Goal: Task Accomplishment & Management: Use online tool/utility

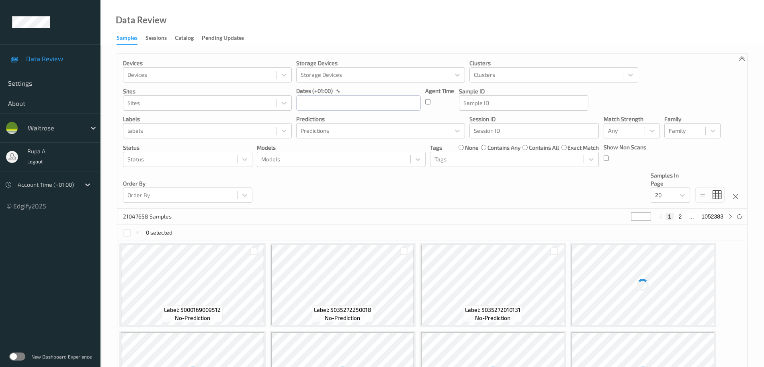
drag, startPoint x: 158, startPoint y: 37, endPoint x: 88, endPoint y: 232, distance: 207.0
click at [158, 37] on div "Sessions" at bounding box center [156, 39] width 21 height 10
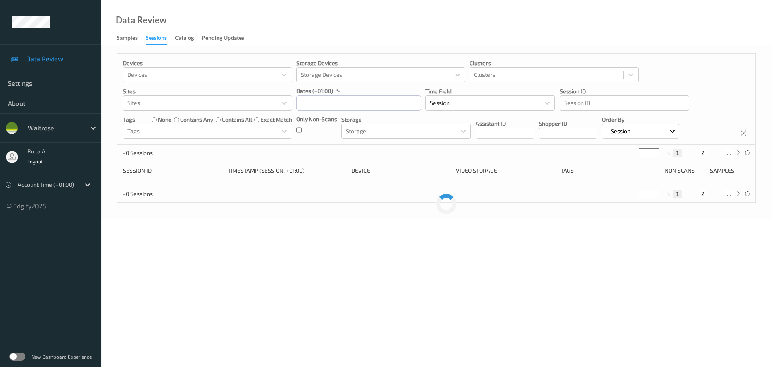
click at [18, 355] on label at bounding box center [17, 356] width 16 height 8
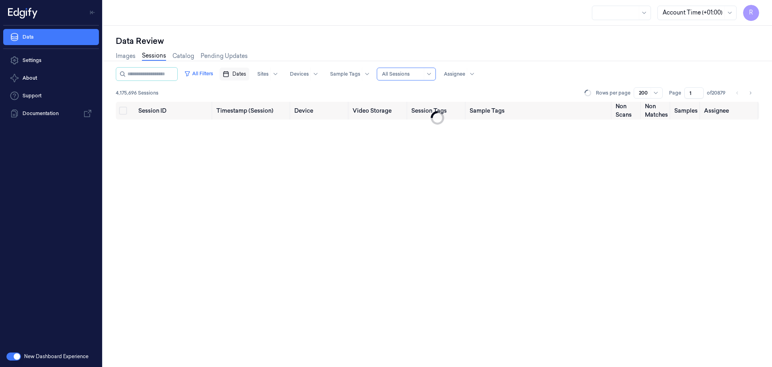
click at [246, 76] on span "Dates" at bounding box center [239, 73] width 14 height 7
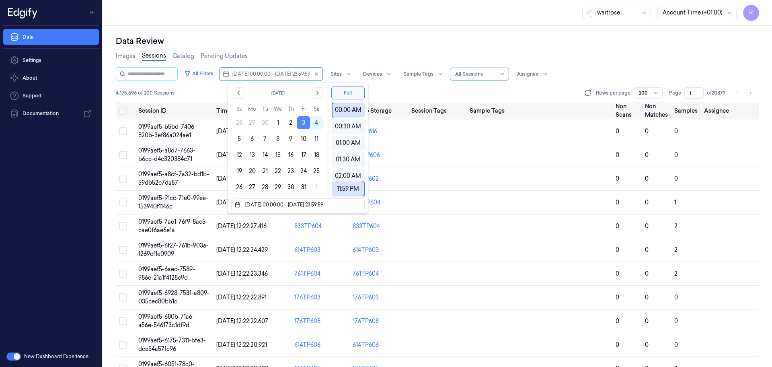
click at [302, 123] on button "3" at bounding box center [303, 122] width 13 height 13
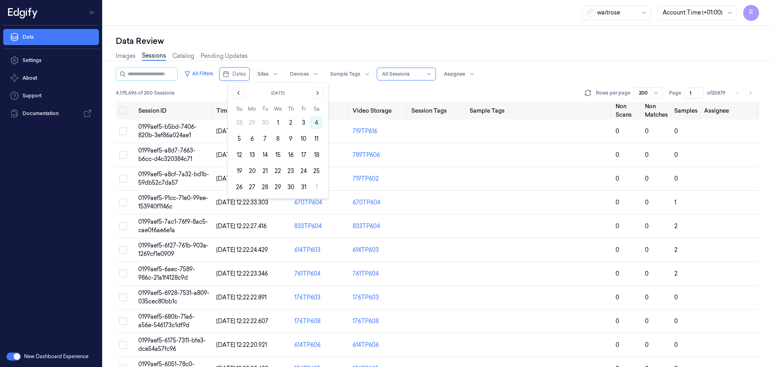
click at [322, 44] on div "Data Review" at bounding box center [437, 40] width 643 height 11
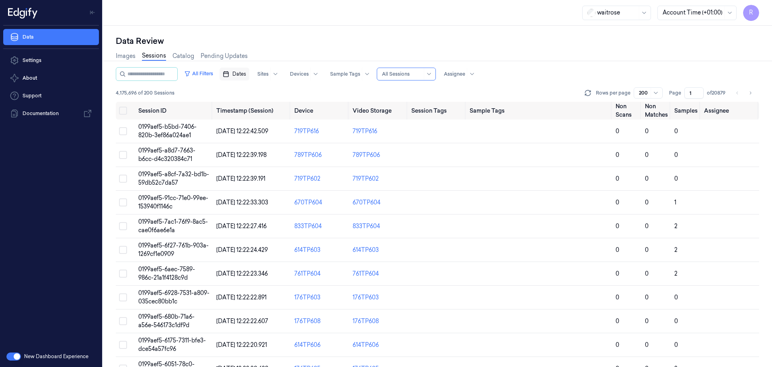
click at [246, 77] on span "Dates" at bounding box center [239, 73] width 14 height 7
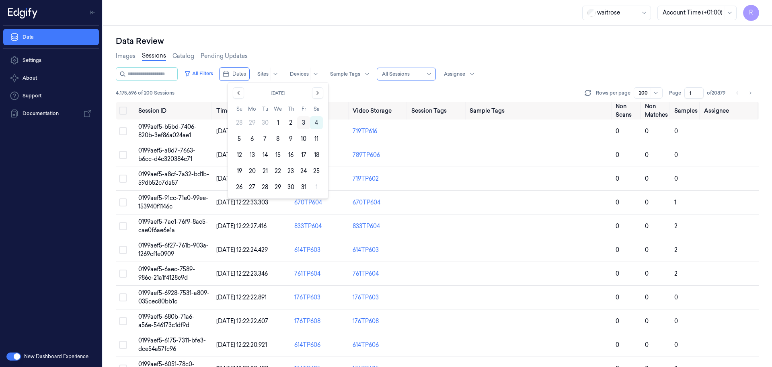
click at [303, 122] on button "3" at bounding box center [303, 122] width 13 height 13
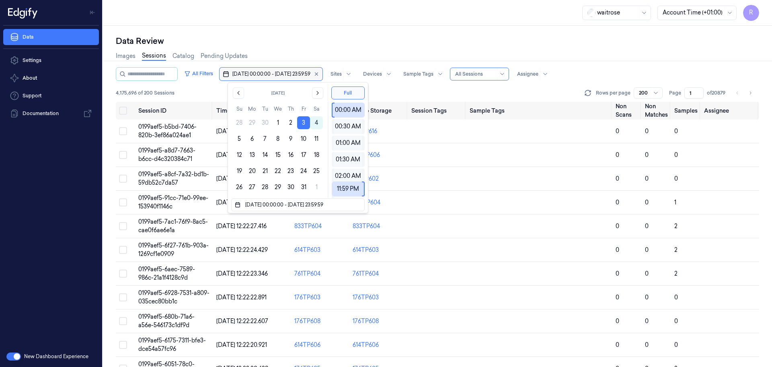
click at [306, 55] on div "Images Sessions Catalog Pending Updates" at bounding box center [437, 57] width 643 height 21
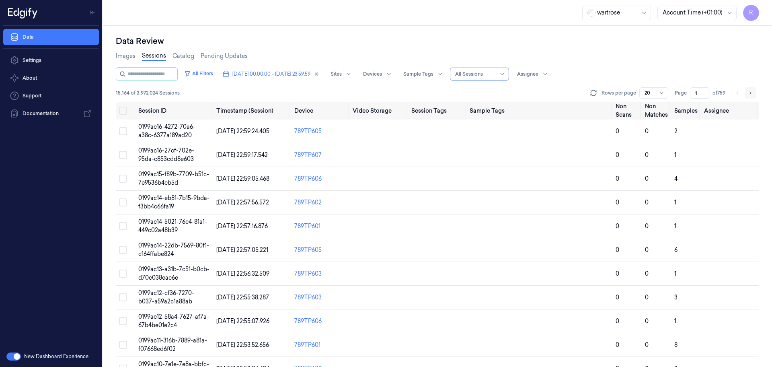
click at [752, 94] on button "Go to next page" at bounding box center [750, 92] width 11 height 11
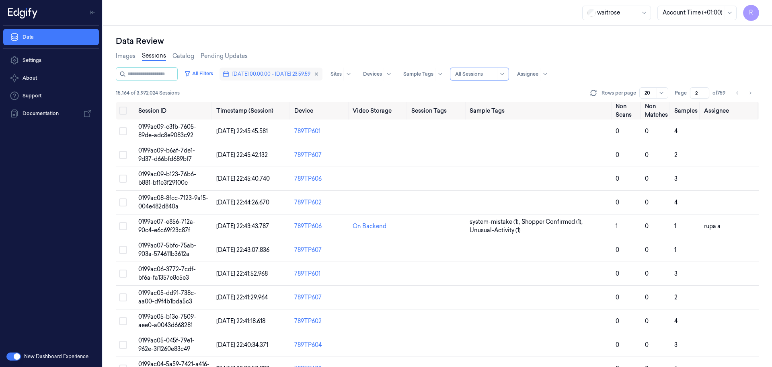
click at [288, 76] on span "03/10/2025 00:00:00 - 03/10/2025 23:59:59" at bounding box center [271, 73] width 78 height 7
click at [318, 39] on div "Data Review" at bounding box center [437, 40] width 643 height 11
click at [538, 73] on div at bounding box center [527, 73] width 21 height 7
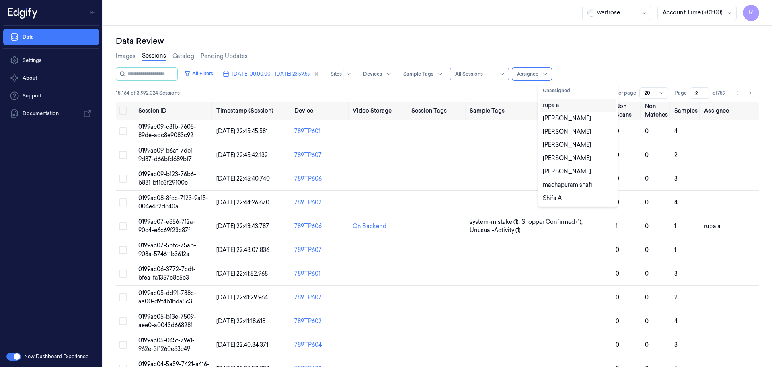
click at [567, 104] on div "rupa a" at bounding box center [578, 105] width 70 height 8
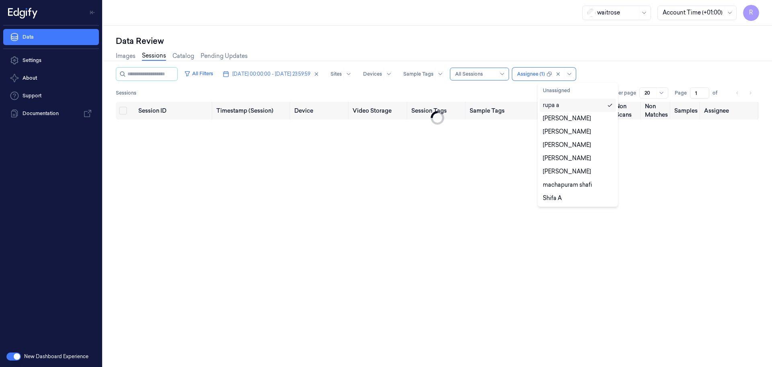
click at [578, 49] on div "Images Sessions Catalog Pending Updates" at bounding box center [437, 57] width 643 height 21
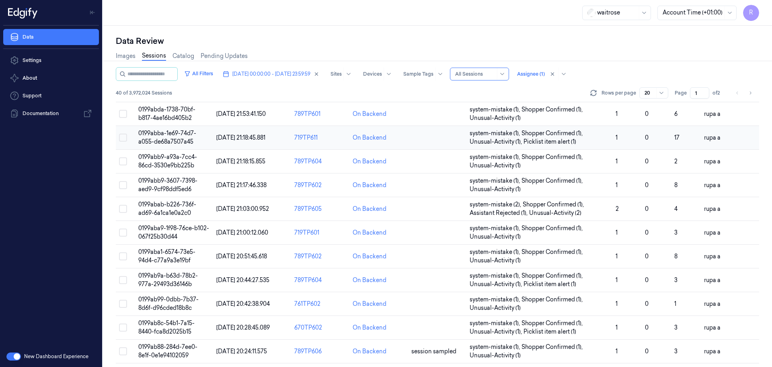
scroll to position [41, 0]
click at [749, 94] on icon "Go to next page" at bounding box center [750, 93] width 5 height 6
type input "2"
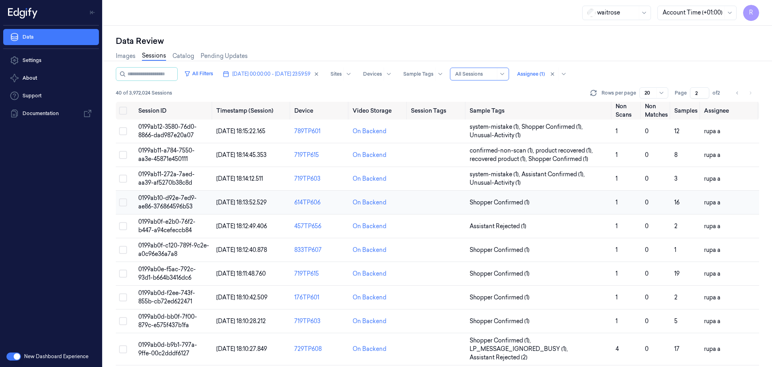
click at [177, 202] on td "0199ab10-d92e-7ed9-ae86-376864596b53" at bounding box center [174, 203] width 78 height 24
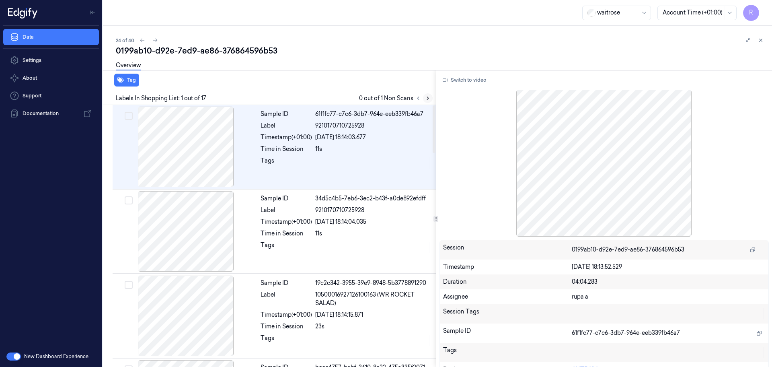
click at [429, 94] on button at bounding box center [428, 98] width 10 height 10
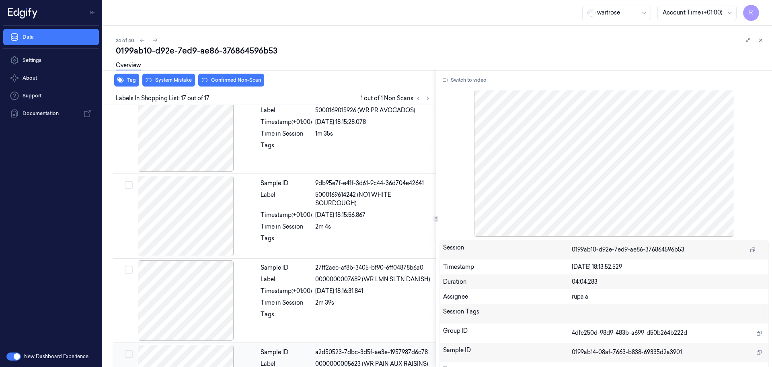
scroll to position [1176, 0]
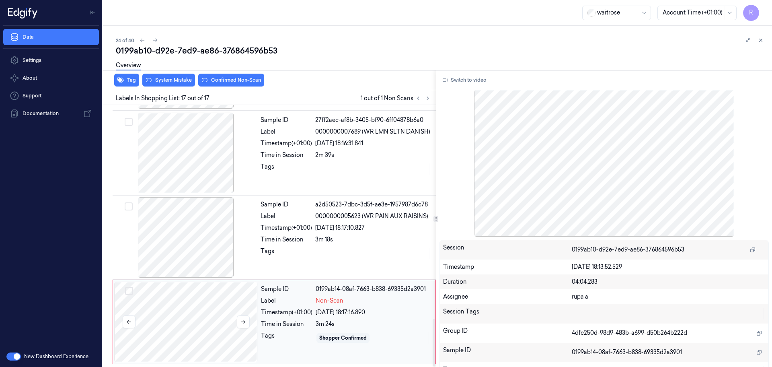
click at [222, 343] on div at bounding box center [186, 321] width 143 height 80
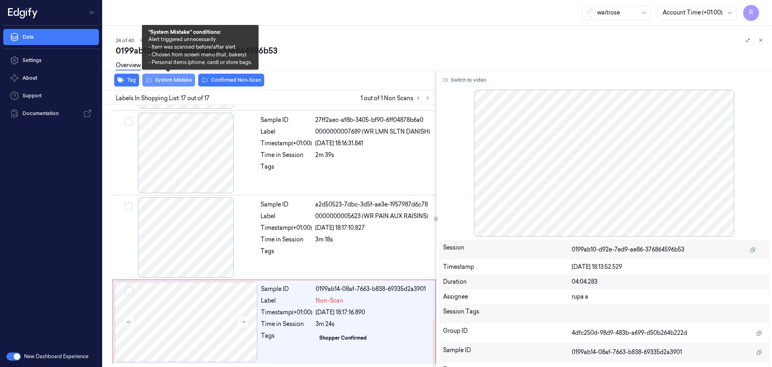
click at [177, 80] on button "System Mistake" at bounding box center [168, 80] width 53 height 13
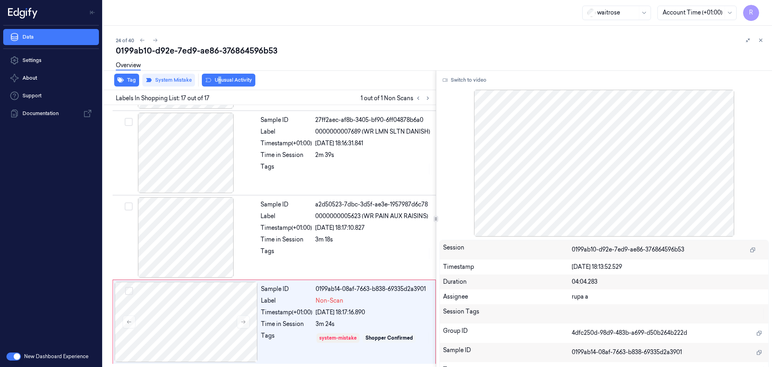
click at [220, 86] on div "Tag System Mistake Unusual Activity" at bounding box center [268, 80] width 336 height 20
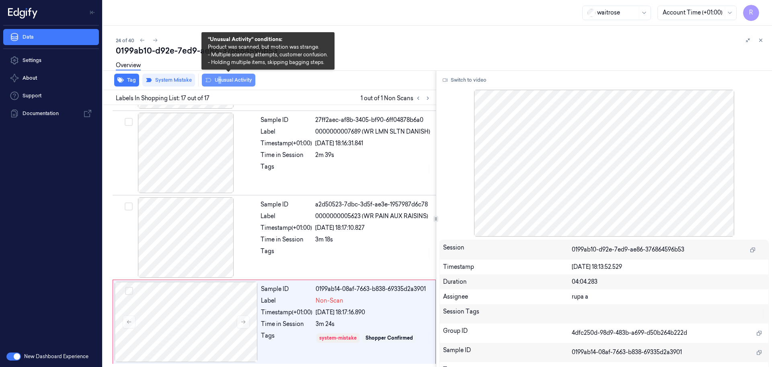
click at [221, 86] on button "Unusual Activity" at bounding box center [228, 80] width 53 height 13
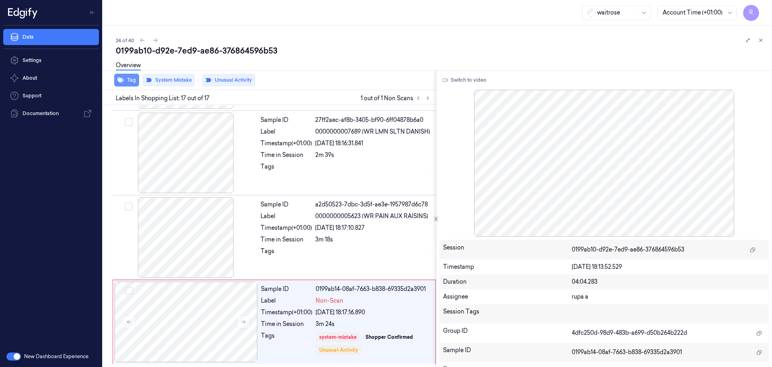
click at [120, 80] on icon "button" at bounding box center [120, 80] width 6 height 5
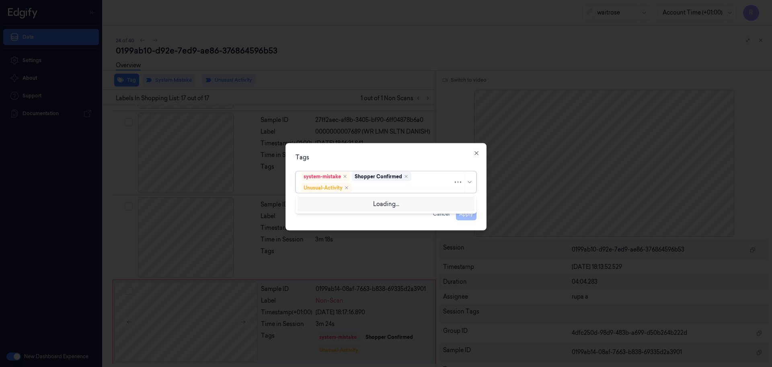
click at [382, 187] on div at bounding box center [403, 187] width 100 height 8
type input "pi"
click at [350, 204] on div "Picklist item alert" at bounding box center [386, 203] width 170 height 8
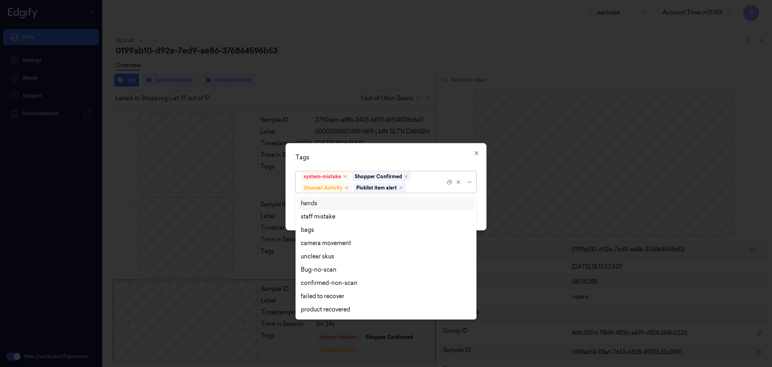
click at [382, 156] on div "Tags" at bounding box center [386, 157] width 181 height 8
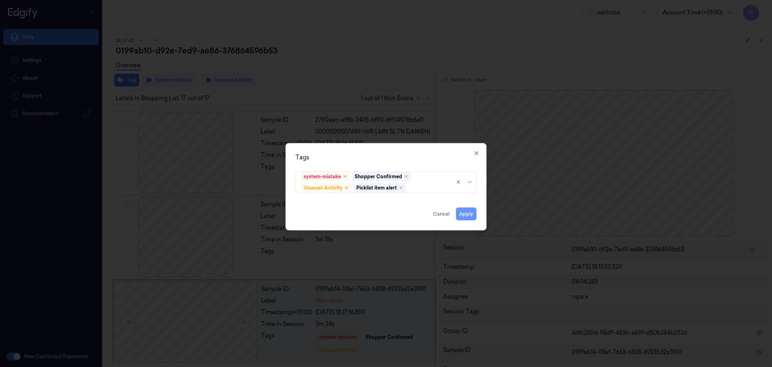
click at [467, 213] on button "Apply" at bounding box center [466, 213] width 21 height 13
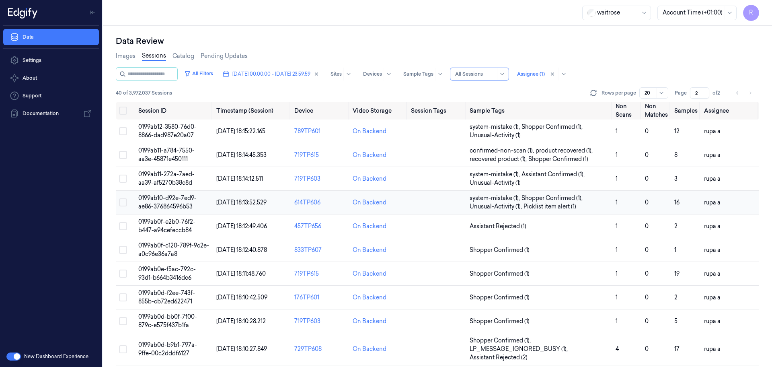
scroll to position [50, 0]
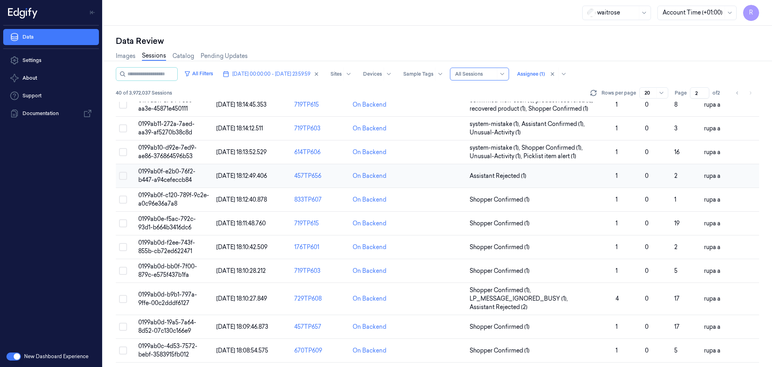
click at [184, 177] on span "0199ab0f-e2b0-76f2-b447-a94cefeccb84" at bounding box center [166, 176] width 57 height 16
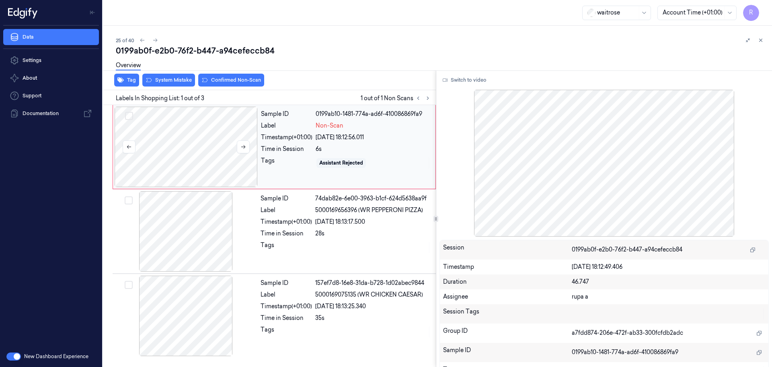
click at [216, 140] on div at bounding box center [186, 147] width 143 height 80
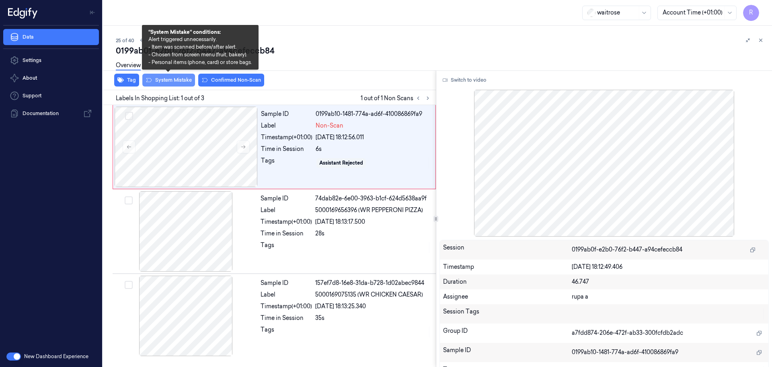
click at [168, 86] on button "System Mistake" at bounding box center [168, 80] width 53 height 13
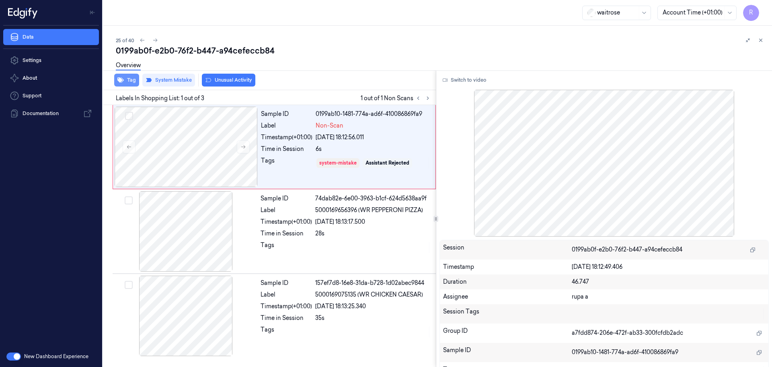
click at [126, 80] on button "Tag" at bounding box center [126, 80] width 25 height 13
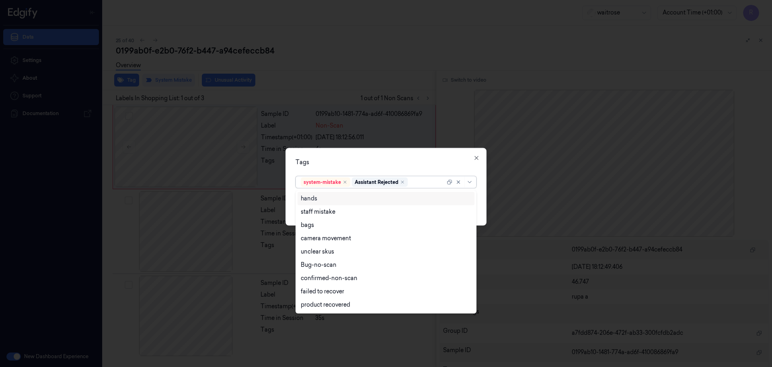
click at [419, 183] on div at bounding box center [427, 182] width 36 height 8
type input "v"
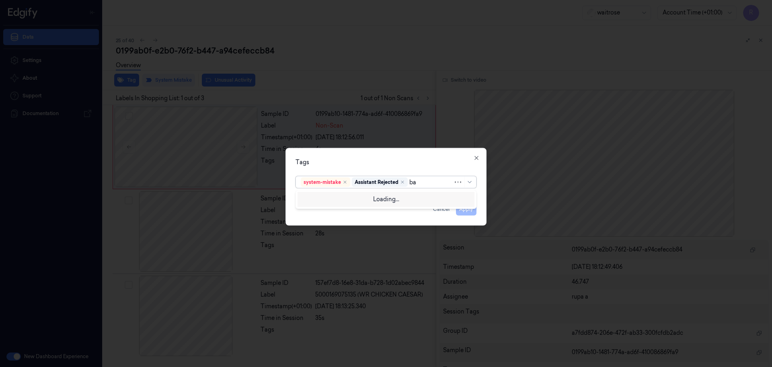
type input "bag"
click at [355, 199] on div "bags" at bounding box center [386, 198] width 170 height 8
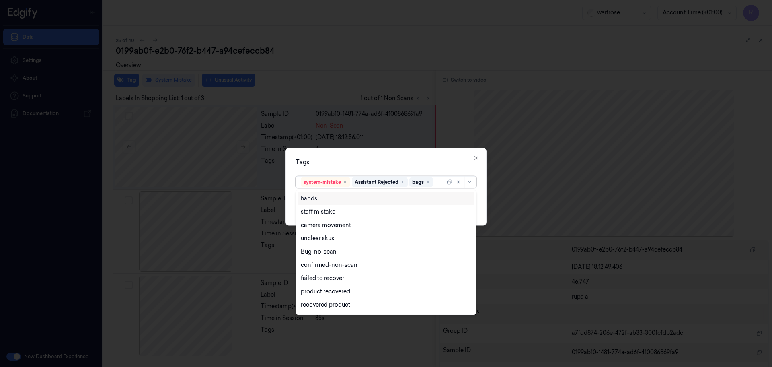
click at [375, 169] on div "Tags option bags, selected. 17 results available. Use Up and Down to choose opt…" at bounding box center [385, 187] width 201 height 78
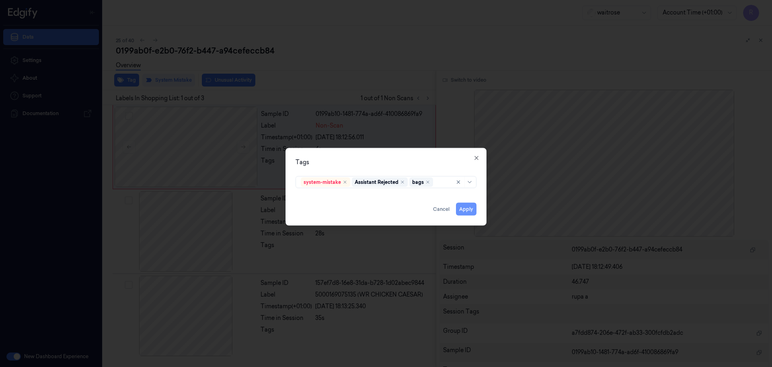
click at [468, 212] on button "Apply" at bounding box center [466, 209] width 21 height 13
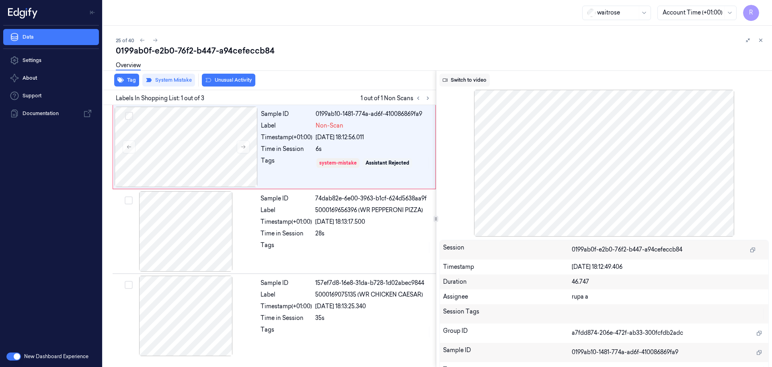
click at [459, 81] on button "Switch to video" at bounding box center [464, 80] width 50 height 13
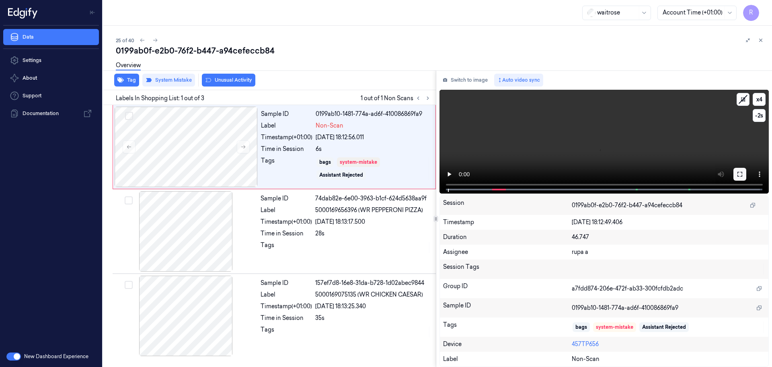
click at [741, 175] on icon at bounding box center [740, 174] width 6 height 6
click at [452, 81] on button "Switch to image" at bounding box center [464, 80] width 51 height 13
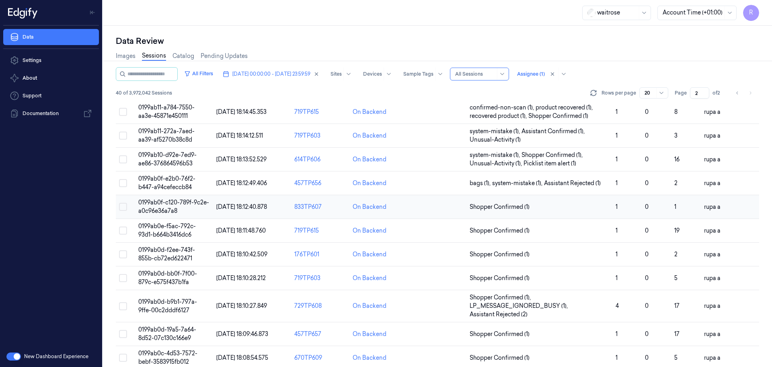
scroll to position [50, 0]
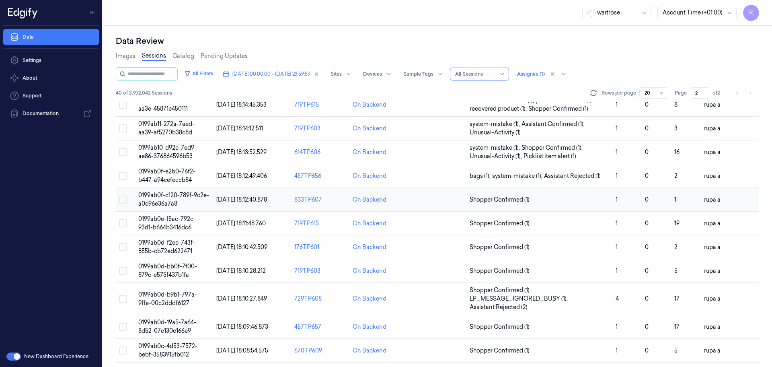
click at [152, 199] on td "0199ab0f-c120-789f-9c2e-a0c96e36a7a8" at bounding box center [174, 200] width 78 height 24
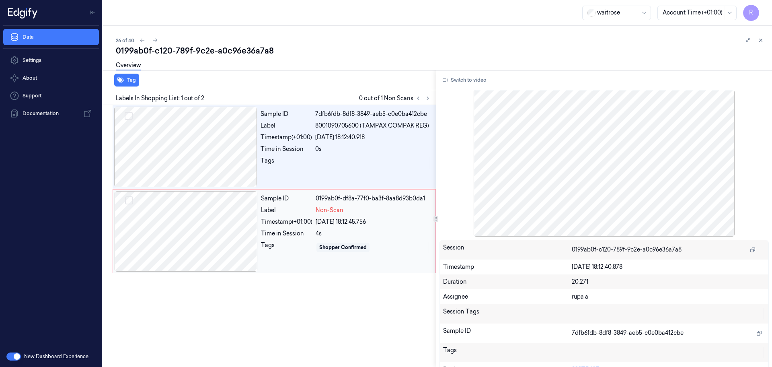
click at [189, 243] on div at bounding box center [186, 231] width 143 height 80
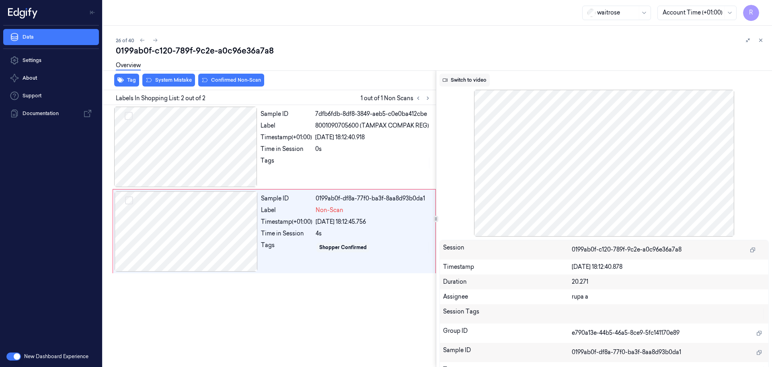
click at [474, 78] on button "Switch to video" at bounding box center [464, 80] width 50 height 13
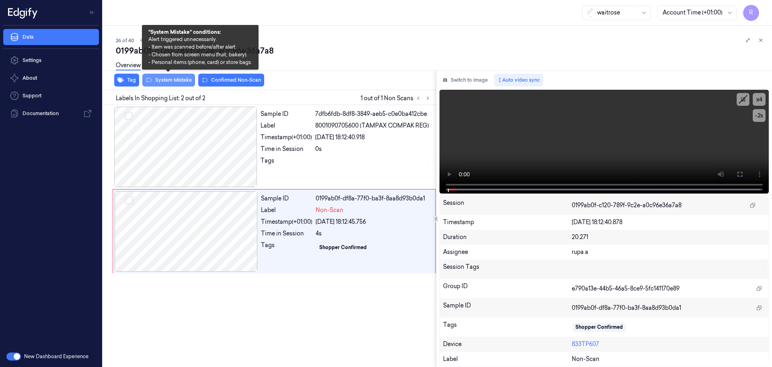
click at [191, 84] on button "System Mistake" at bounding box center [168, 80] width 53 height 13
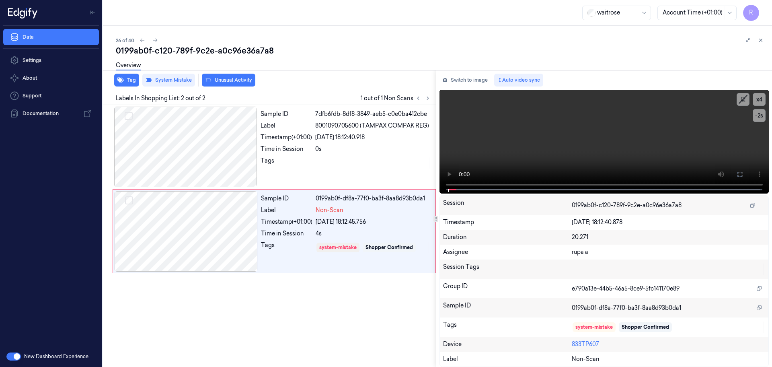
click at [234, 82] on button "Unusual Activity" at bounding box center [228, 80] width 53 height 13
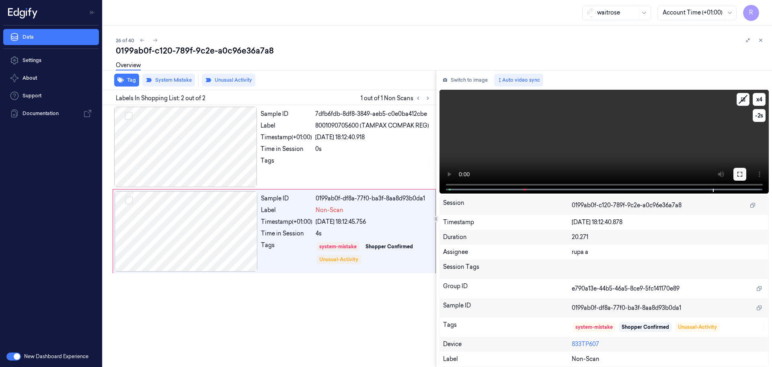
click at [739, 174] on icon at bounding box center [740, 174] width 6 height 6
click at [461, 81] on button "Switch to image" at bounding box center [464, 80] width 51 height 13
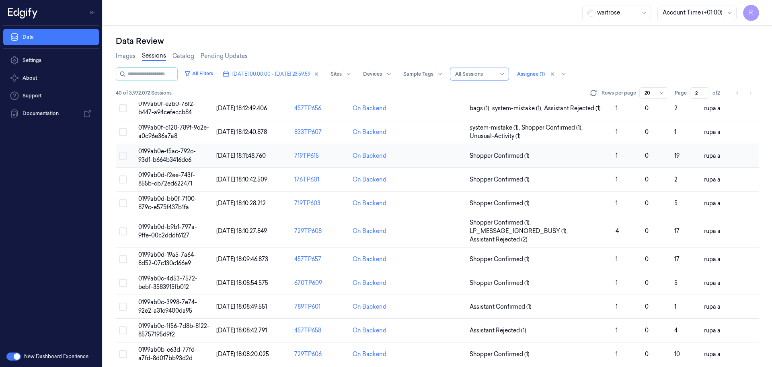
scroll to position [101, 0]
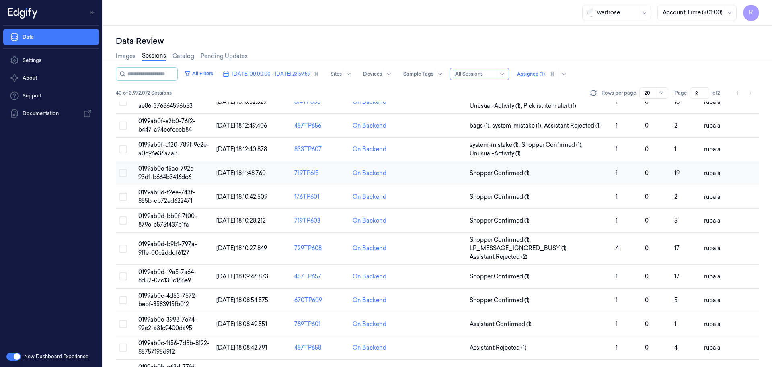
click at [192, 174] on span "0199ab0e-f5ac-792c-93d1-b664b3416dc6" at bounding box center [166, 173] width 57 height 16
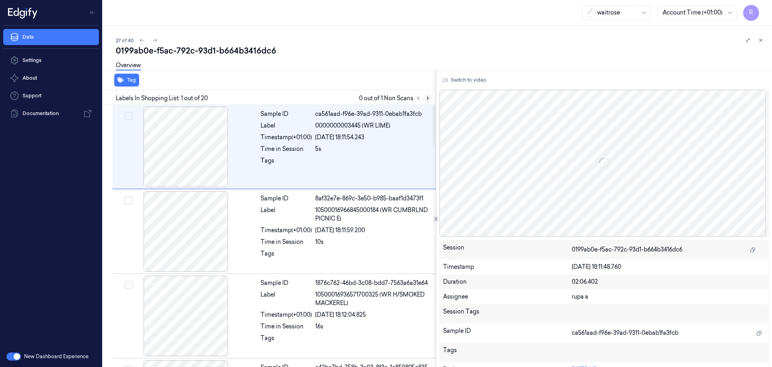
click at [429, 98] on icon at bounding box center [428, 98] width 6 height 6
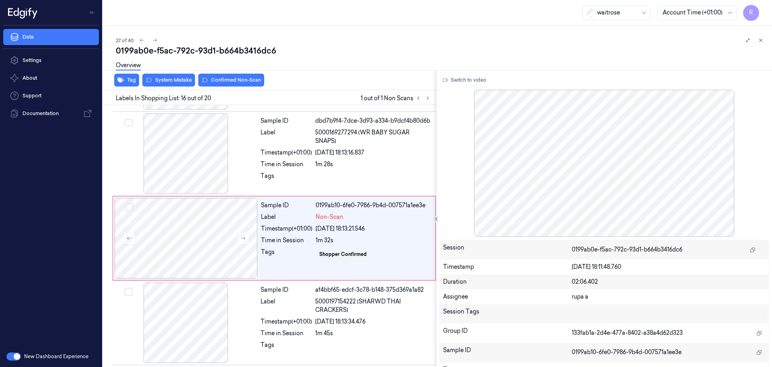
scroll to position [1180, 0]
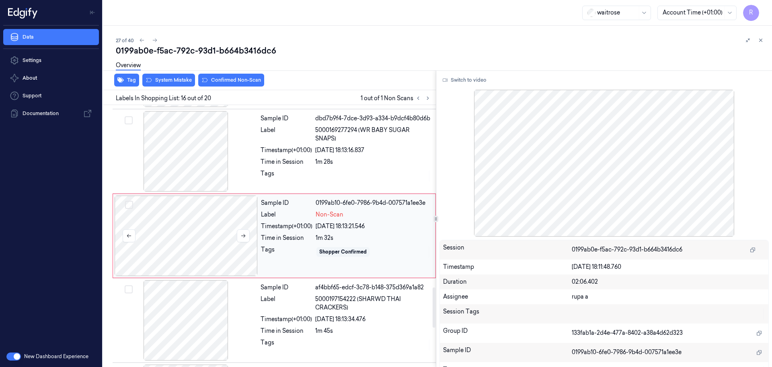
click at [179, 243] on div at bounding box center [186, 235] width 143 height 80
click at [238, 238] on button at bounding box center [243, 235] width 13 height 13
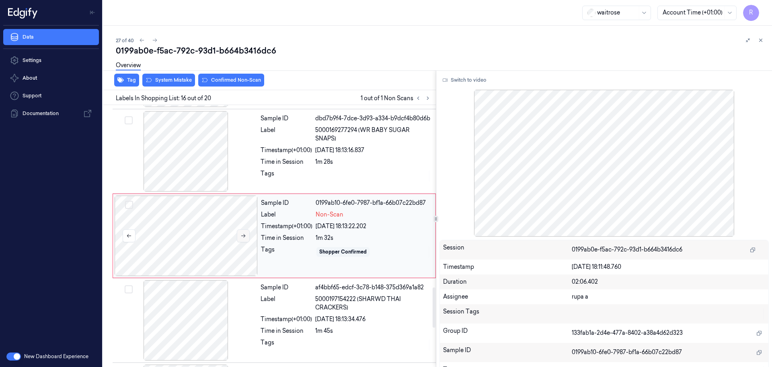
click at [238, 238] on button at bounding box center [243, 235] width 13 height 13
click at [216, 228] on div at bounding box center [186, 235] width 143 height 80
click at [204, 158] on div at bounding box center [185, 151] width 143 height 80
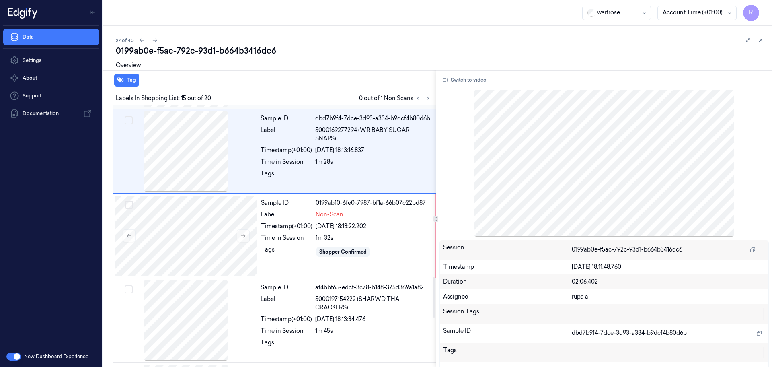
scroll to position [1096, 0]
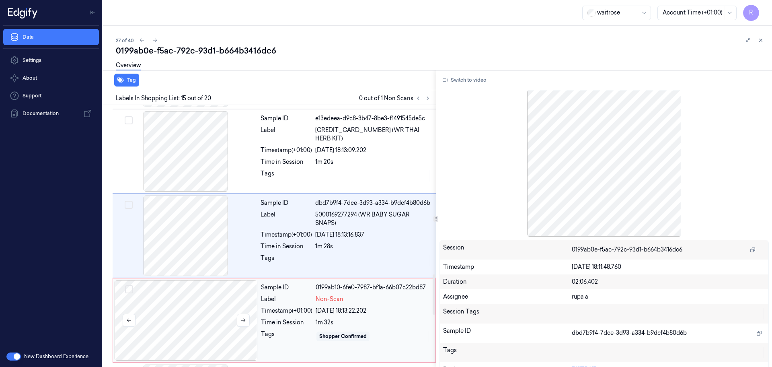
click at [220, 306] on div at bounding box center [186, 320] width 143 height 80
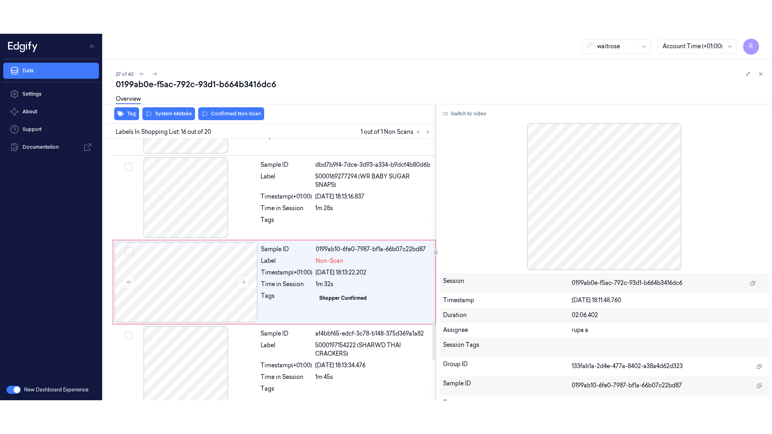
scroll to position [1180, 0]
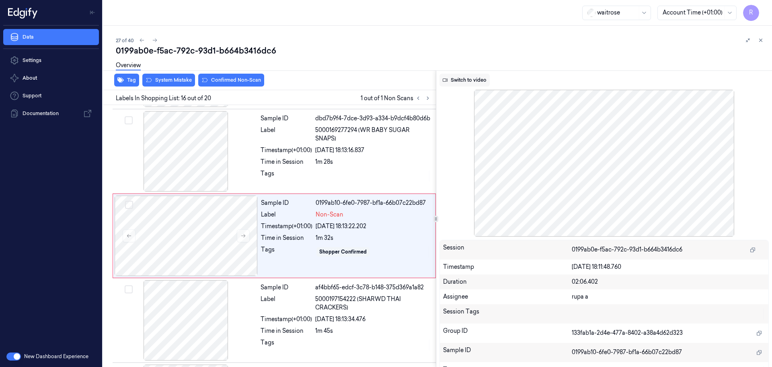
click at [480, 84] on button "Switch to video" at bounding box center [464, 80] width 50 height 13
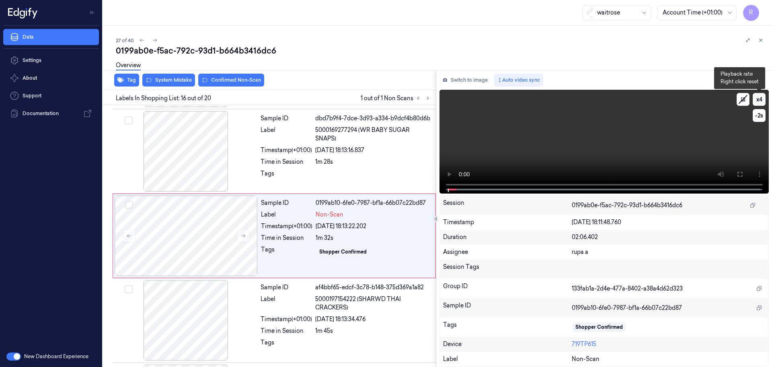
click at [754, 100] on button "x 4" at bounding box center [759, 99] width 13 height 13
click at [755, 99] on button "x 1" at bounding box center [759, 99] width 13 height 13
click at [739, 176] on icon at bounding box center [740, 174] width 6 height 6
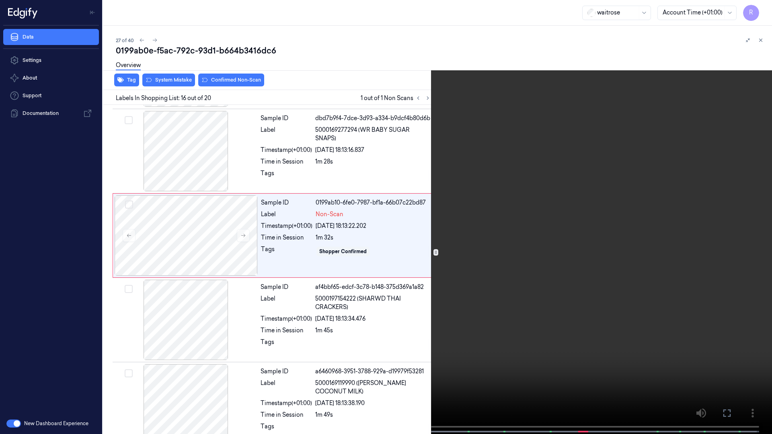
click at [738, 216] on video at bounding box center [386, 218] width 772 height 436
click at [597, 232] on video at bounding box center [386, 218] width 772 height 436
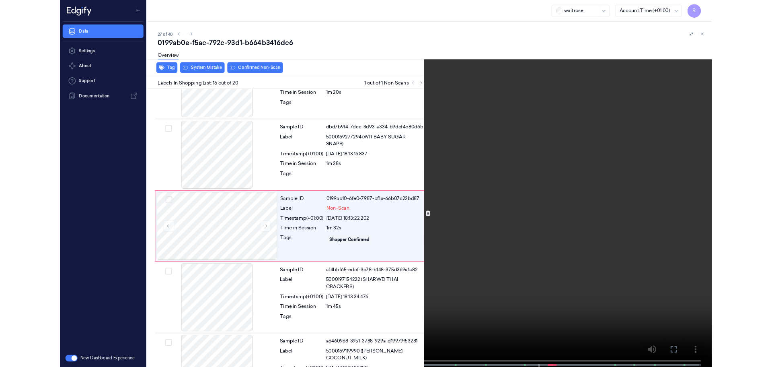
scroll to position [1146, 0]
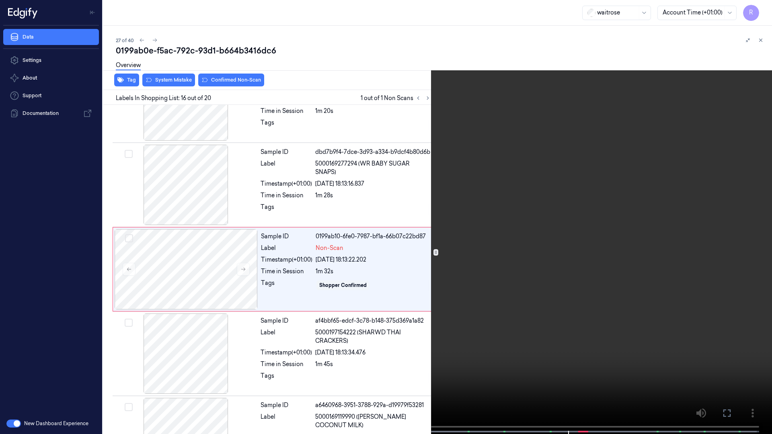
click at [598, 339] on video at bounding box center [386, 218] width 772 height 436
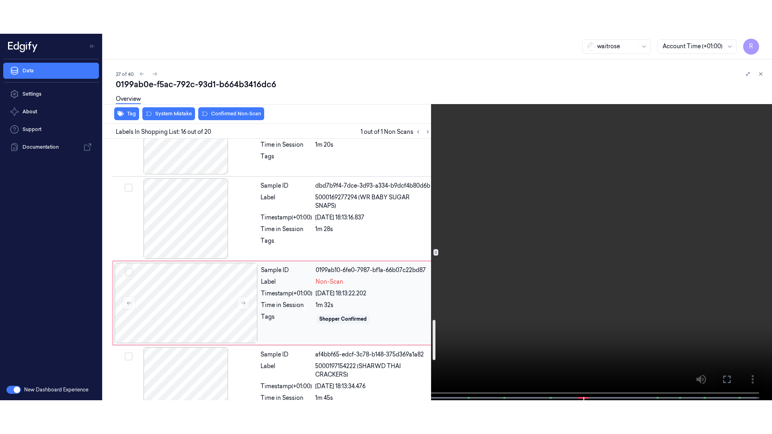
scroll to position [1197, 0]
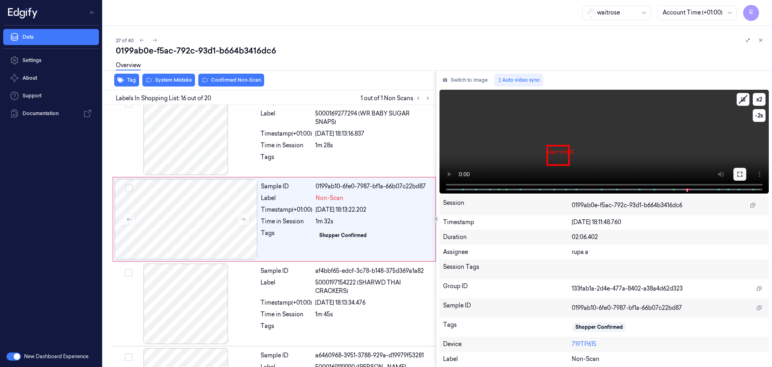
click at [738, 174] on icon at bounding box center [740, 174] width 6 height 6
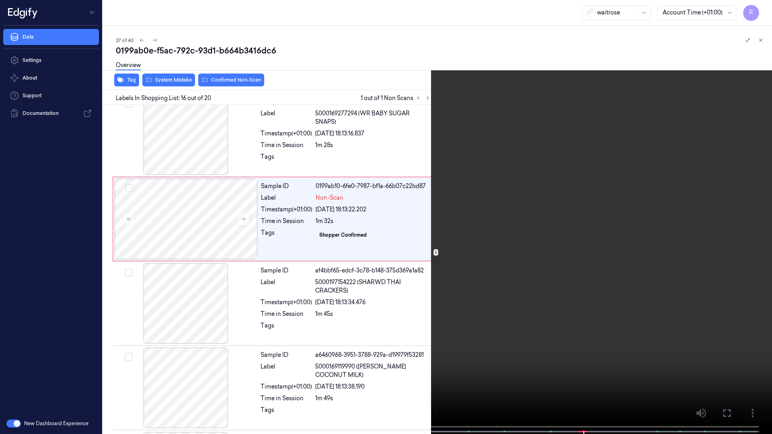
click at [739, 209] on video at bounding box center [386, 218] width 772 height 436
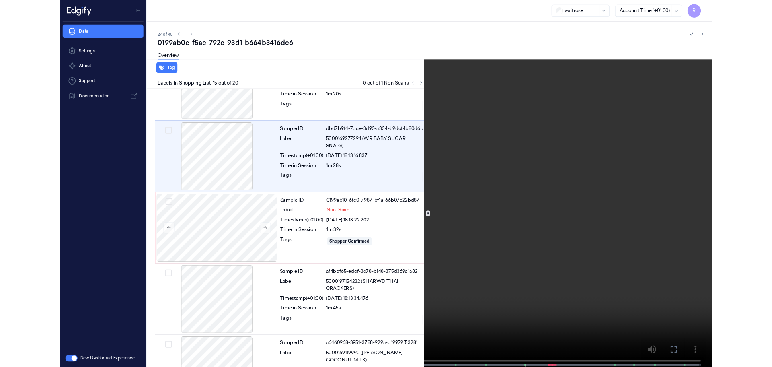
scroll to position [1062, 0]
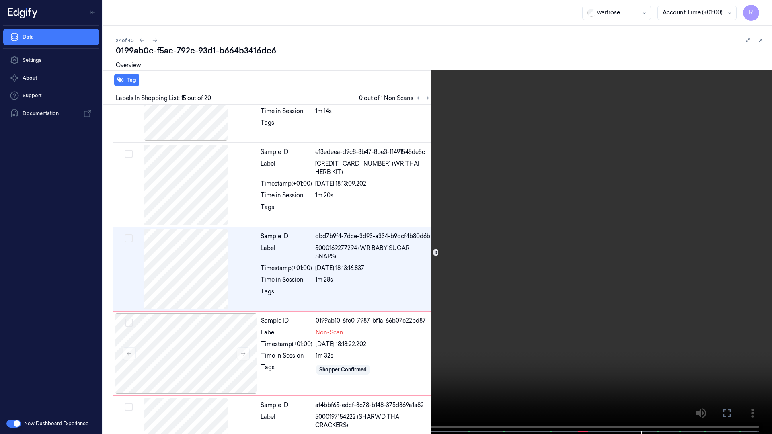
click at [656, 366] on video at bounding box center [386, 218] width 772 height 436
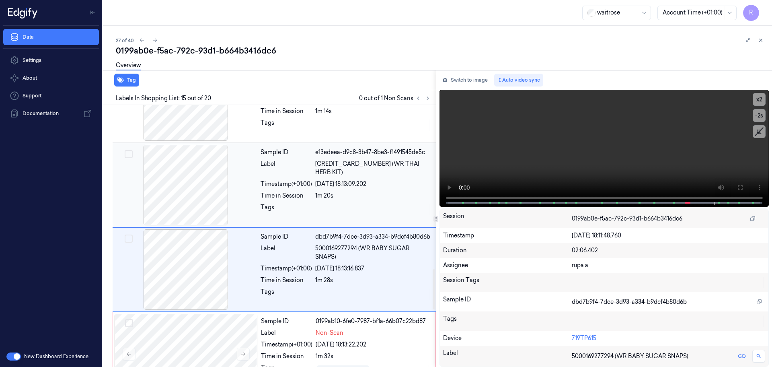
click at [476, 80] on button "Switch to image" at bounding box center [464, 80] width 51 height 13
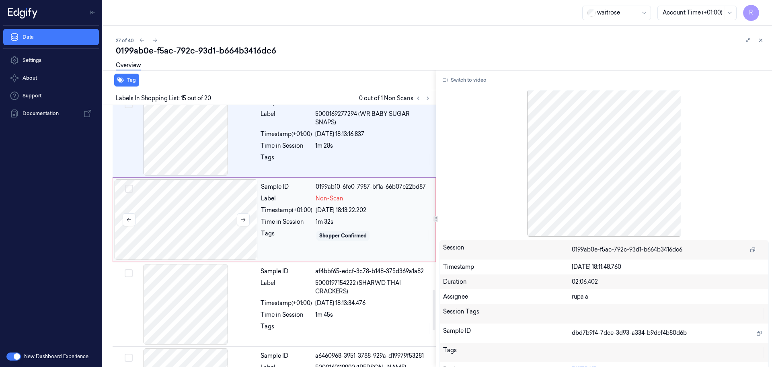
click at [201, 229] on div at bounding box center [186, 219] width 143 height 80
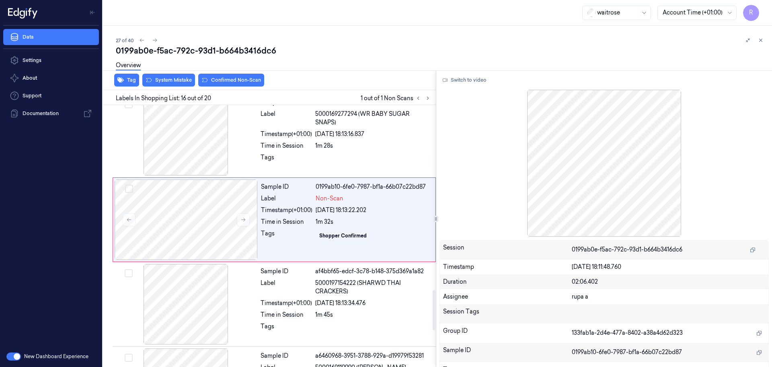
scroll to position [1180, 0]
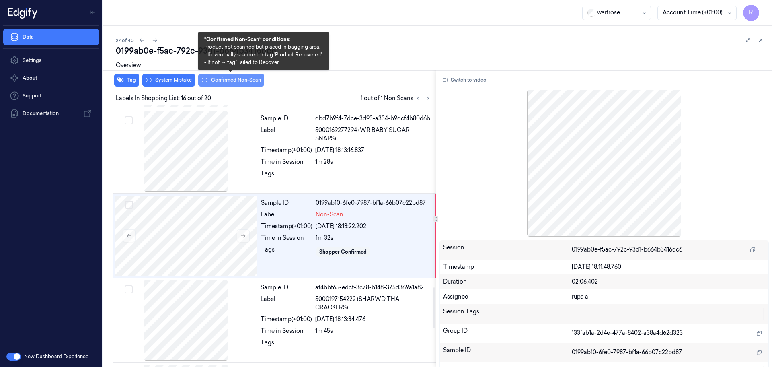
click at [224, 79] on button "Confirmed Non-Scan" at bounding box center [231, 80] width 66 height 13
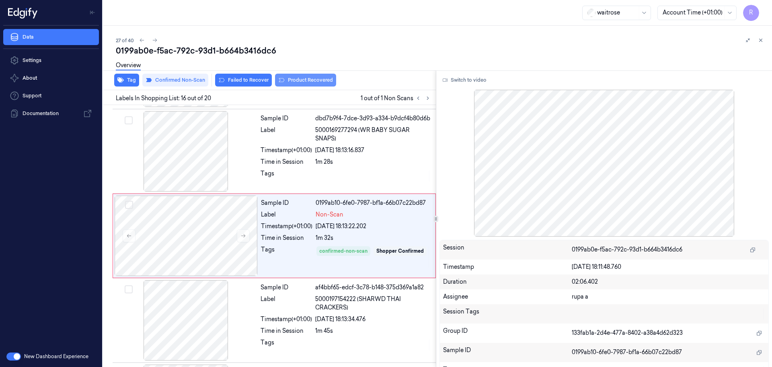
click at [289, 77] on button "Product Recovered" at bounding box center [305, 80] width 61 height 13
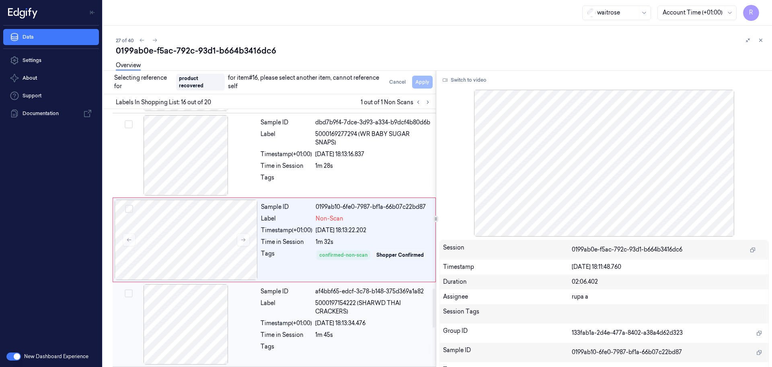
click at [201, 315] on div at bounding box center [185, 324] width 143 height 80
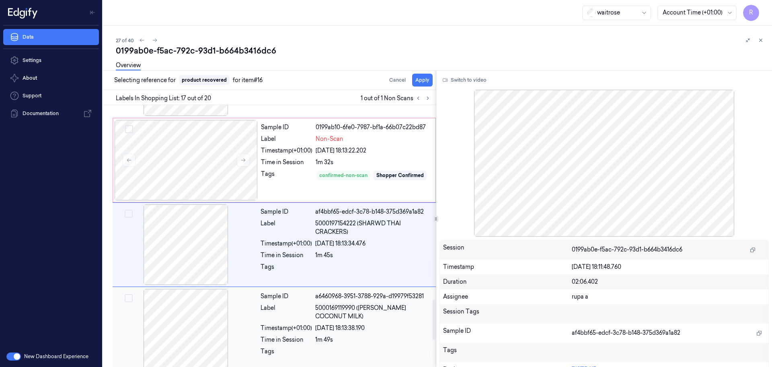
scroll to position [1265, 0]
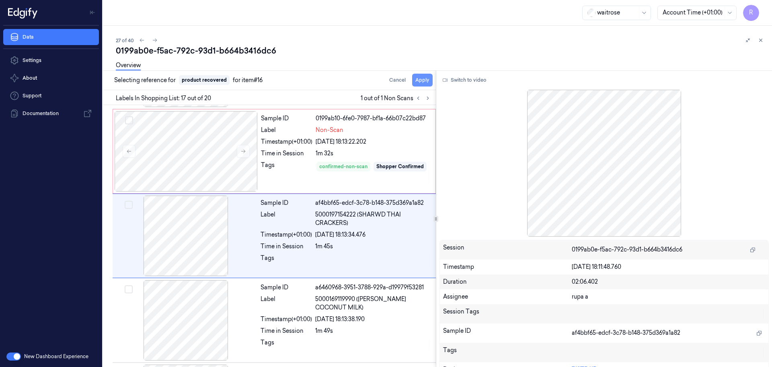
click at [429, 80] on button "Apply" at bounding box center [422, 80] width 21 height 13
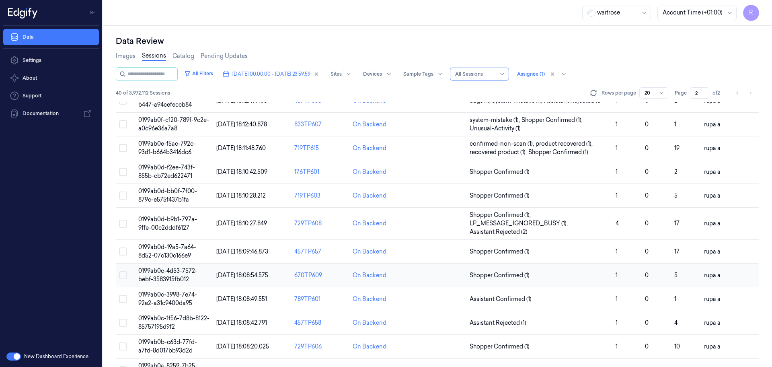
scroll to position [151, 0]
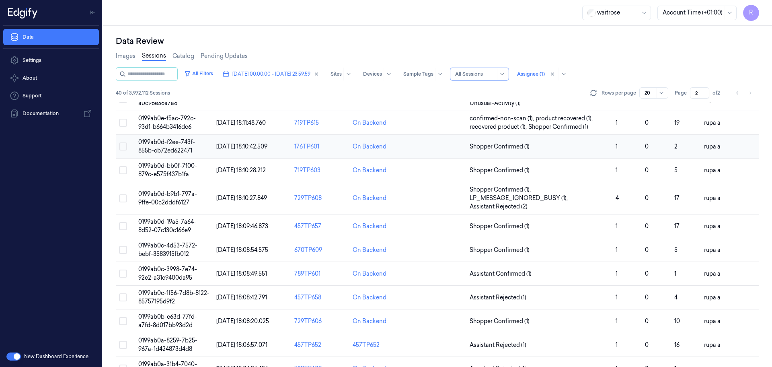
click at [170, 142] on span "0199ab0d-f2ee-743f-855b-cb72ed622471" at bounding box center [166, 146] width 57 height 16
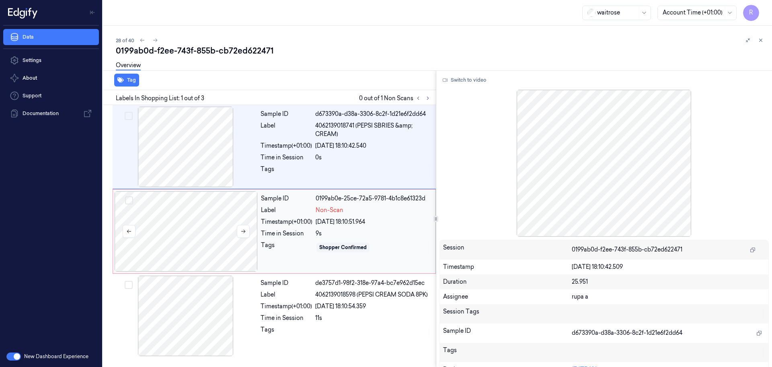
click at [227, 243] on div at bounding box center [186, 231] width 143 height 80
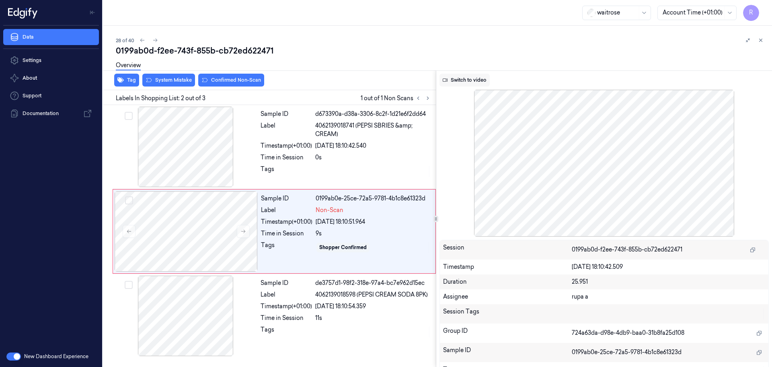
click at [483, 79] on button "Switch to video" at bounding box center [464, 80] width 50 height 13
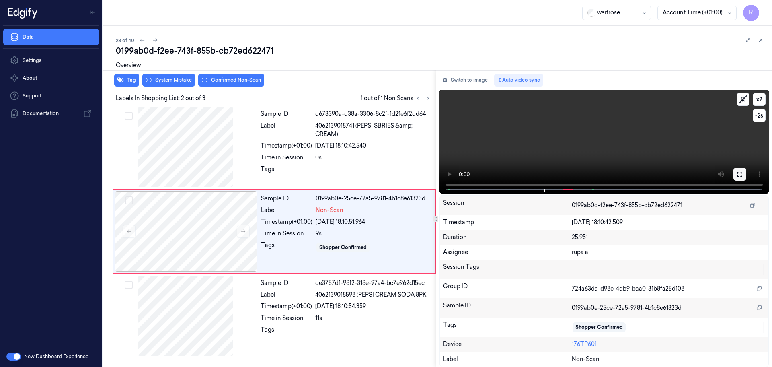
click at [739, 178] on button at bounding box center [739, 174] width 13 height 13
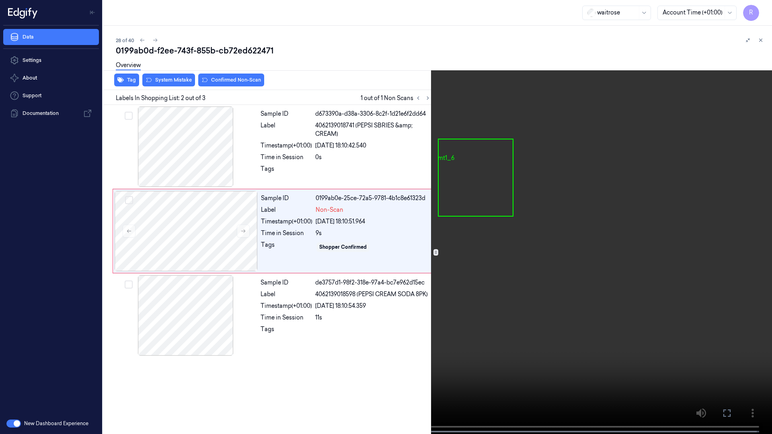
click at [745, 218] on video at bounding box center [386, 218] width 772 height 436
click at [745, 216] on video at bounding box center [386, 218] width 772 height 436
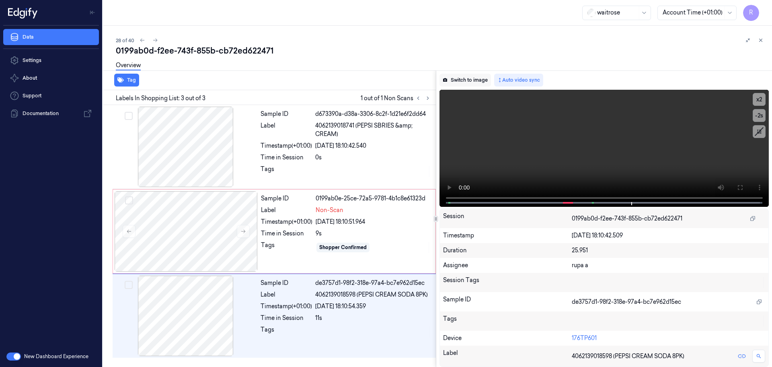
click at [459, 82] on button "Switch to image" at bounding box center [464, 80] width 51 height 13
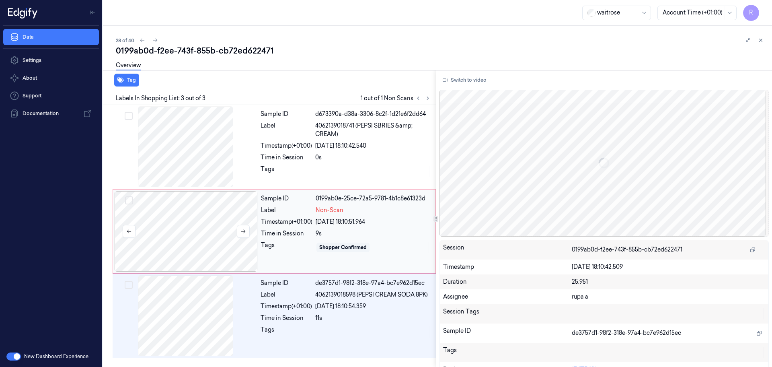
click at [208, 244] on div at bounding box center [186, 231] width 143 height 80
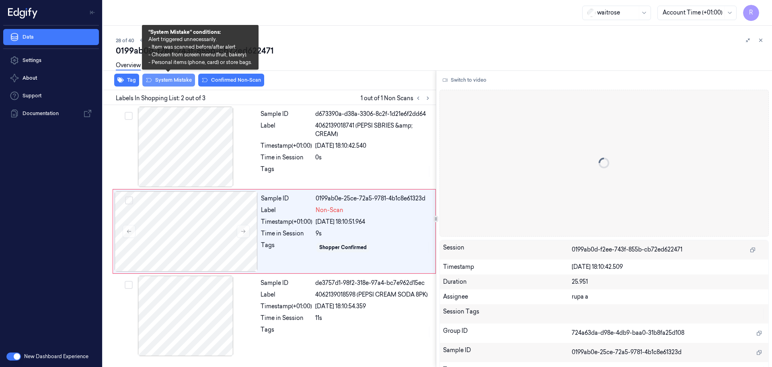
click at [178, 84] on button "System Mistake" at bounding box center [168, 80] width 53 height 13
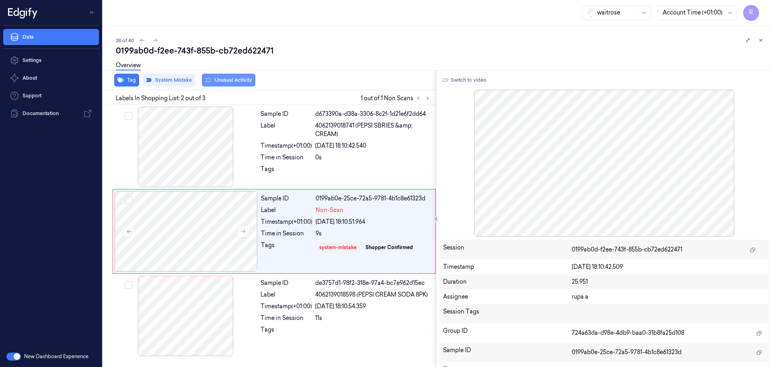
click at [242, 79] on button "Unusual Activity" at bounding box center [228, 80] width 53 height 13
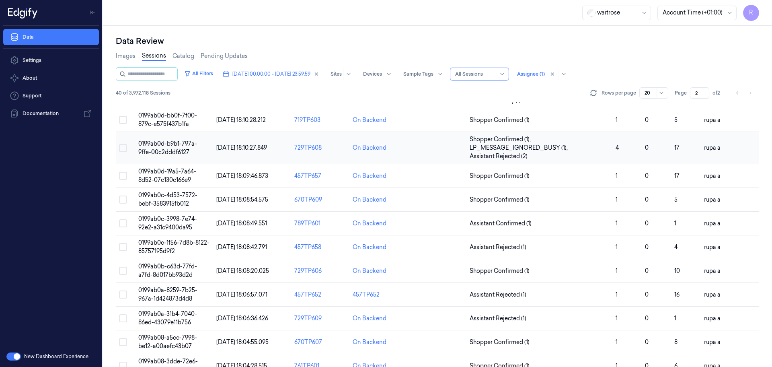
scroll to position [101, 0]
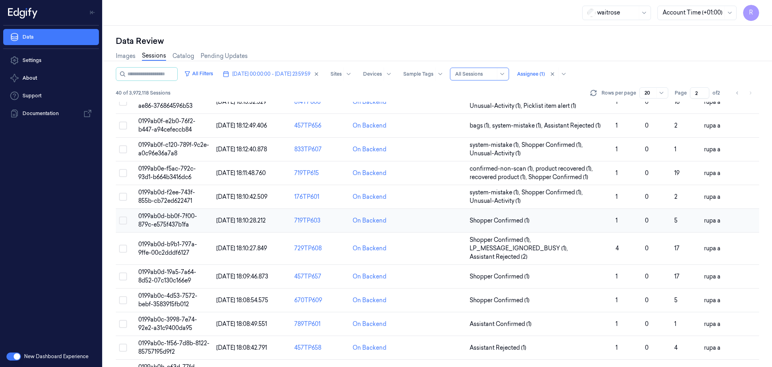
click at [180, 223] on span "0199ab0d-bb0f-7f00-879c-e575f437b1fa" at bounding box center [167, 220] width 59 height 16
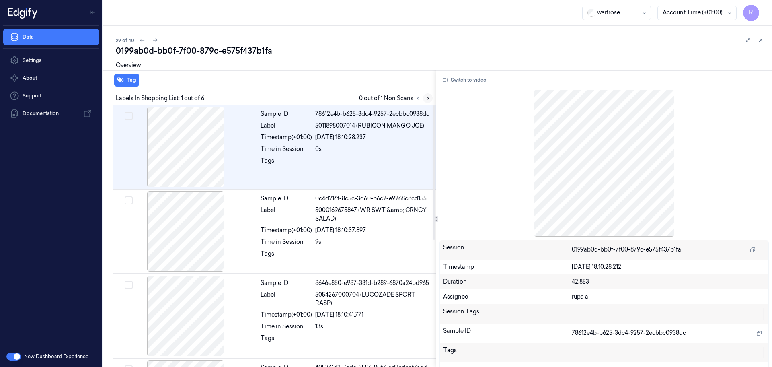
click at [427, 97] on icon at bounding box center [428, 98] width 2 height 3
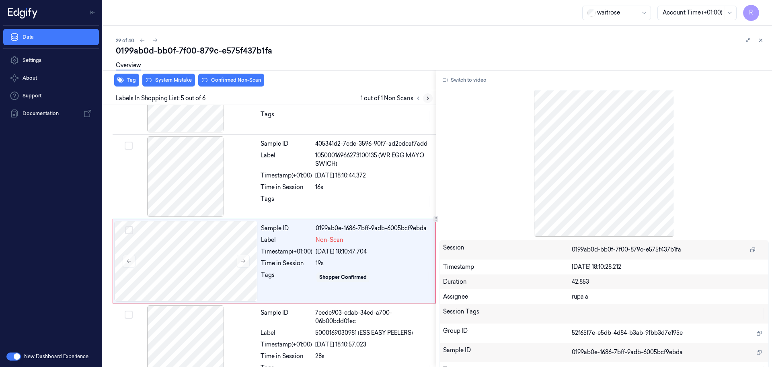
scroll to position [247, 0]
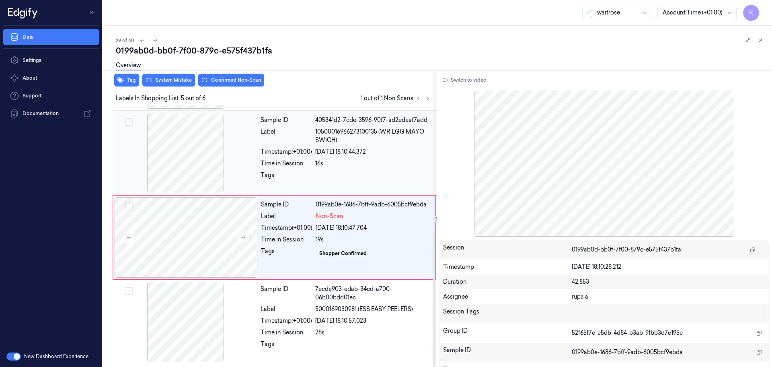
click at [197, 170] on div at bounding box center [185, 153] width 143 height 80
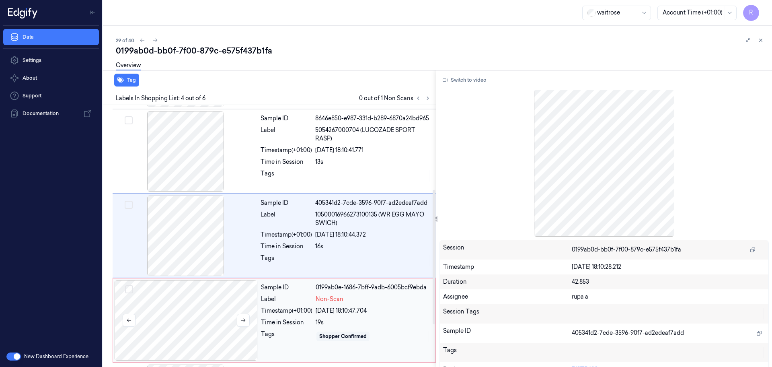
click at [211, 317] on div at bounding box center [186, 320] width 143 height 80
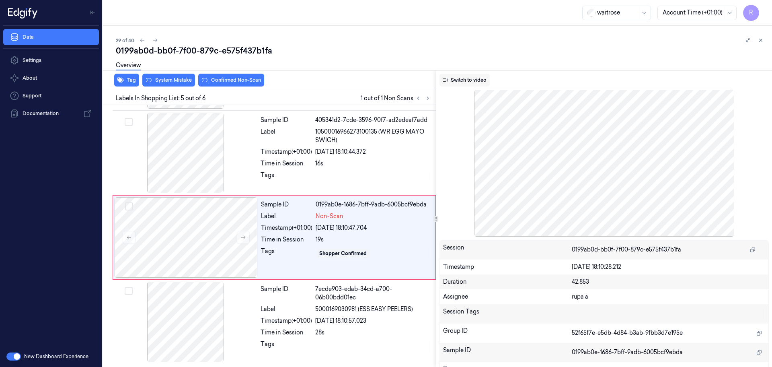
click at [460, 83] on button "Switch to video" at bounding box center [464, 80] width 50 height 13
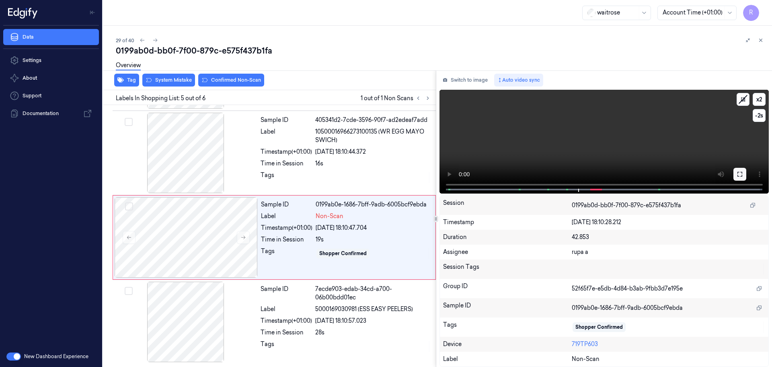
click at [737, 174] on icon at bounding box center [740, 174] width 6 height 6
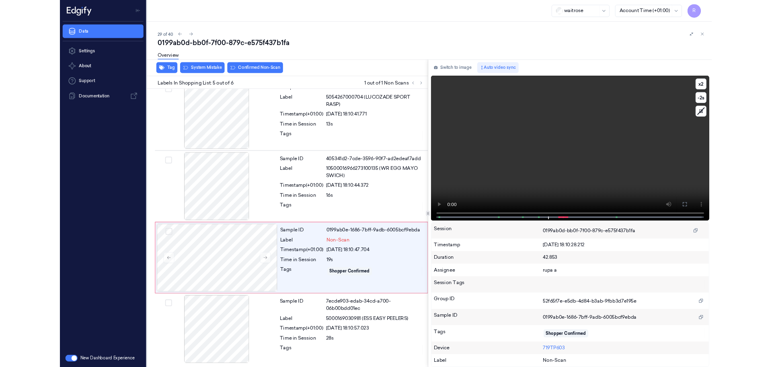
scroll to position [180, 0]
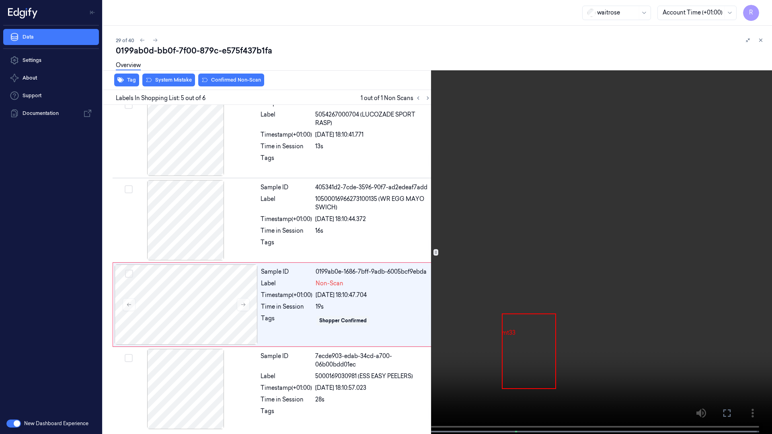
click at [736, 213] on video at bounding box center [386, 218] width 772 height 436
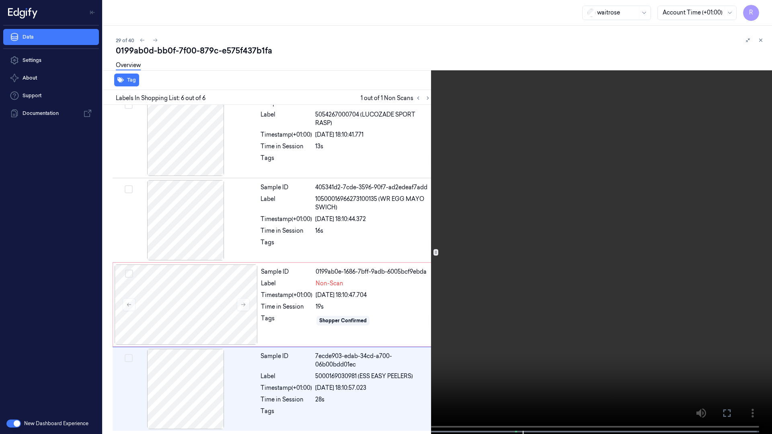
click at [584, 208] on video at bounding box center [386, 218] width 772 height 436
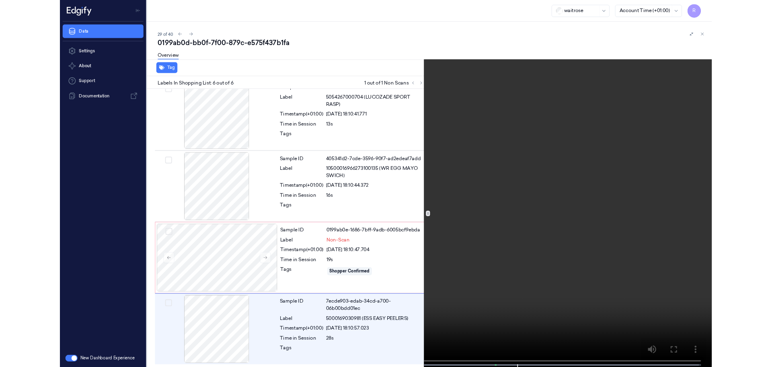
scroll to position [247, 0]
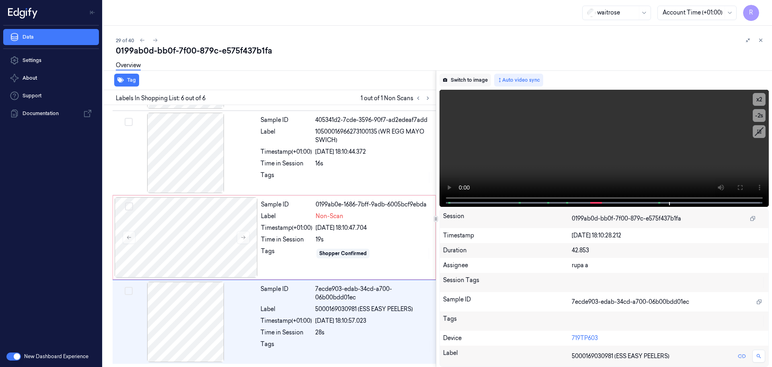
click at [465, 78] on button "Switch to image" at bounding box center [464, 80] width 51 height 13
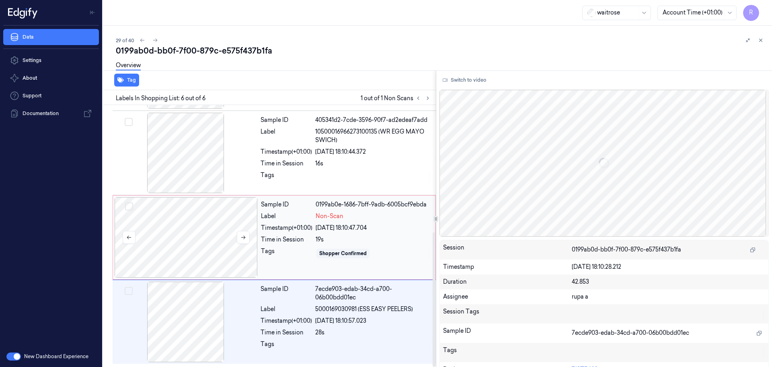
click at [196, 221] on div at bounding box center [186, 237] width 143 height 80
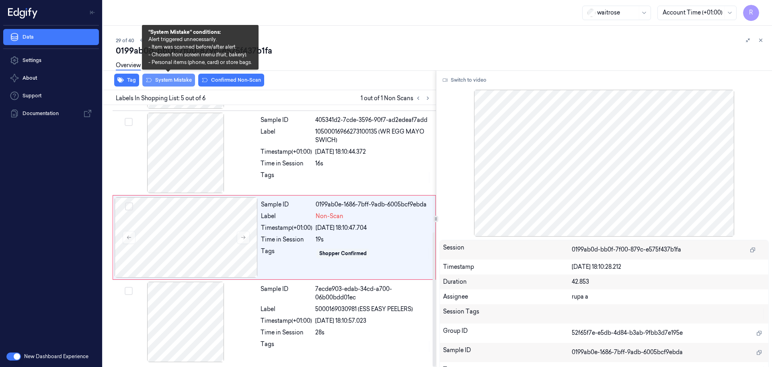
click at [183, 80] on button "System Mistake" at bounding box center [168, 80] width 53 height 13
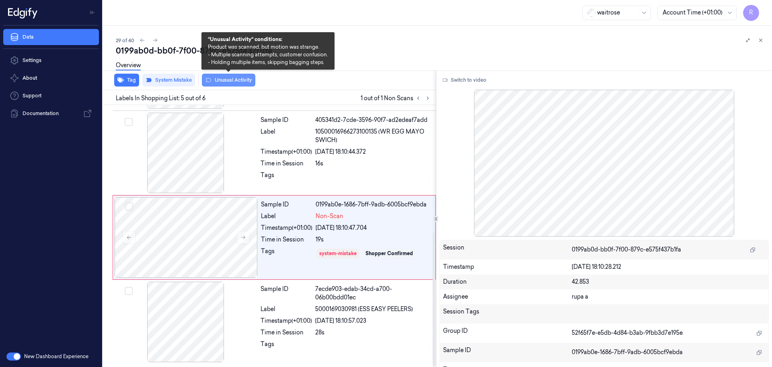
click at [231, 81] on button "Unusual Activity" at bounding box center [228, 80] width 53 height 13
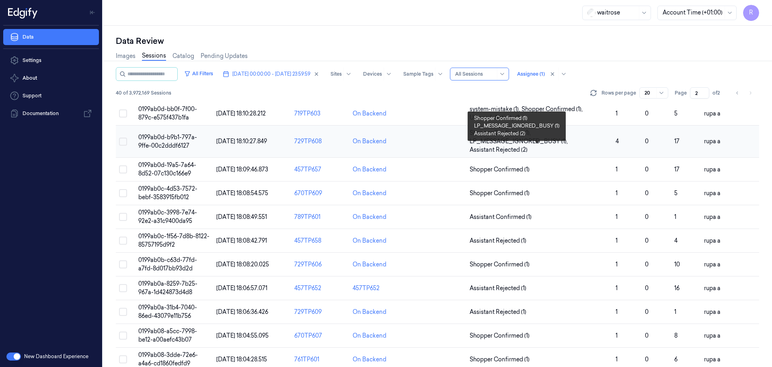
scroll to position [191, 0]
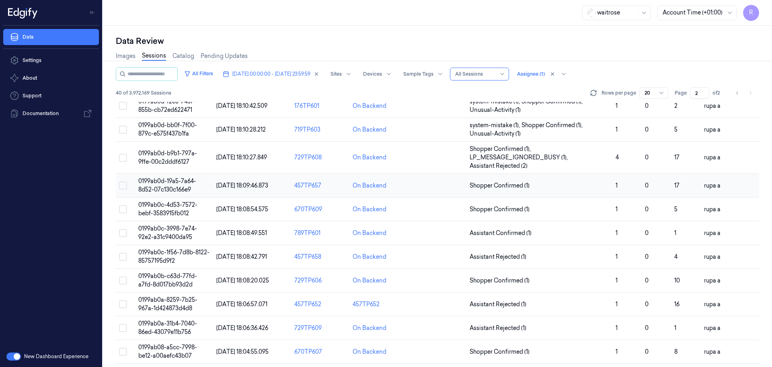
click at [189, 185] on td "0199ab0d-19a5-7a64-8d52-07c130c166e9" at bounding box center [174, 186] width 78 height 24
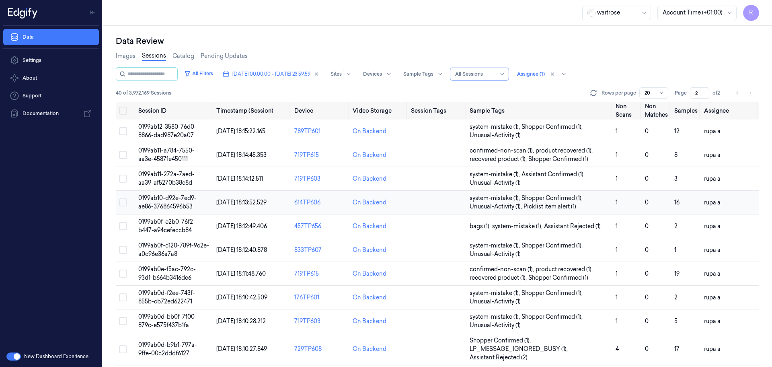
scroll to position [151, 0]
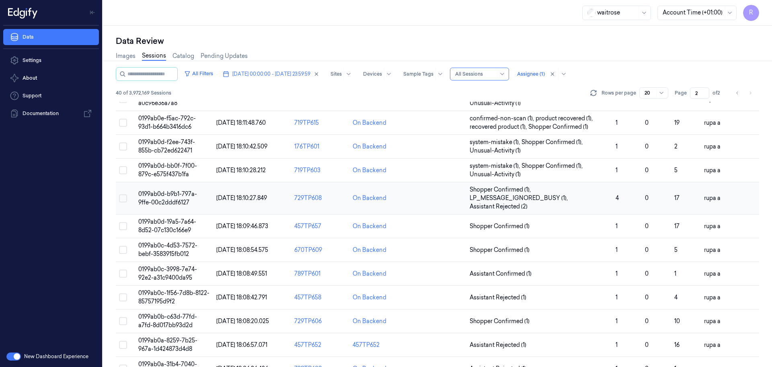
click at [182, 200] on span "0199ab0d-b9b1-797a-9ffe-00c2dddf6127" at bounding box center [167, 198] width 59 height 16
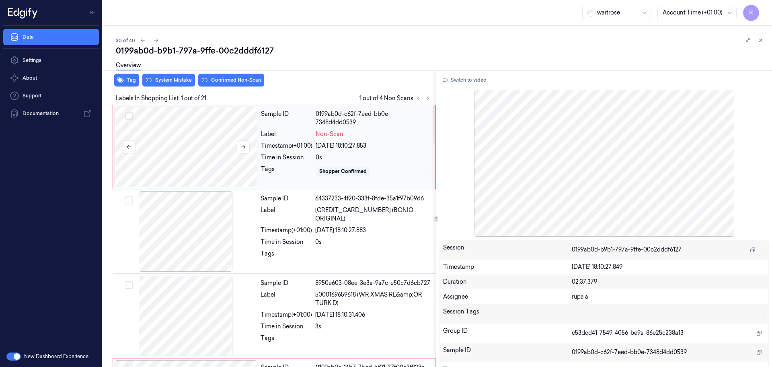
click at [210, 151] on div at bounding box center [186, 147] width 143 height 80
click at [448, 78] on button "Switch to video" at bounding box center [464, 80] width 50 height 13
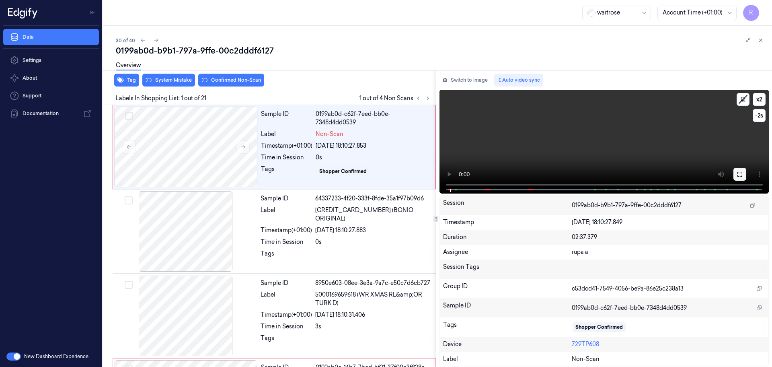
click at [741, 171] on icon at bounding box center [740, 174] width 6 height 6
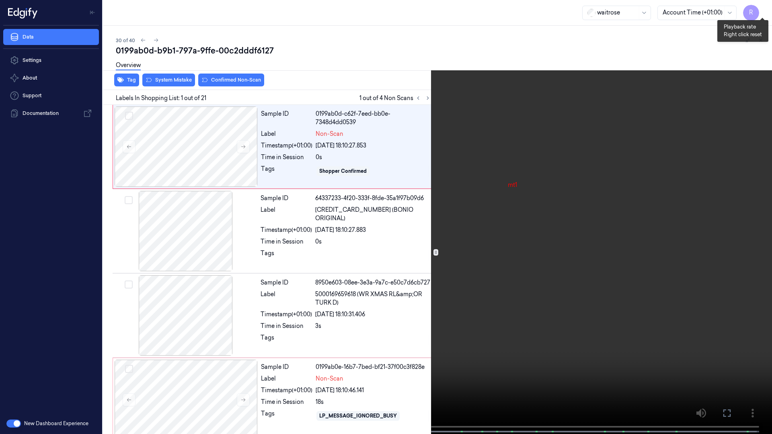
click at [759, 10] on button "x 2" at bounding box center [762, 9] width 13 height 13
drag, startPoint x: 759, startPoint y: 10, endPoint x: 432, endPoint y: 140, distance: 352.3
click at [759, 10] on button "x 2" at bounding box center [762, 9] width 13 height 13
click at [239, 217] on video at bounding box center [386, 218] width 772 height 436
click at [618, 179] on video at bounding box center [386, 218] width 772 height 436
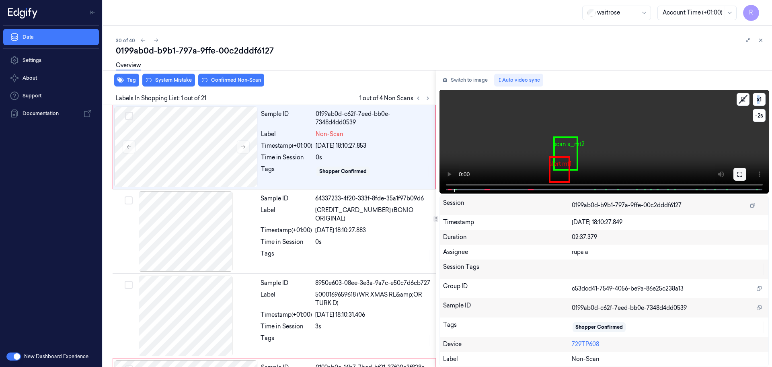
click at [742, 174] on icon at bounding box center [740, 174] width 6 height 6
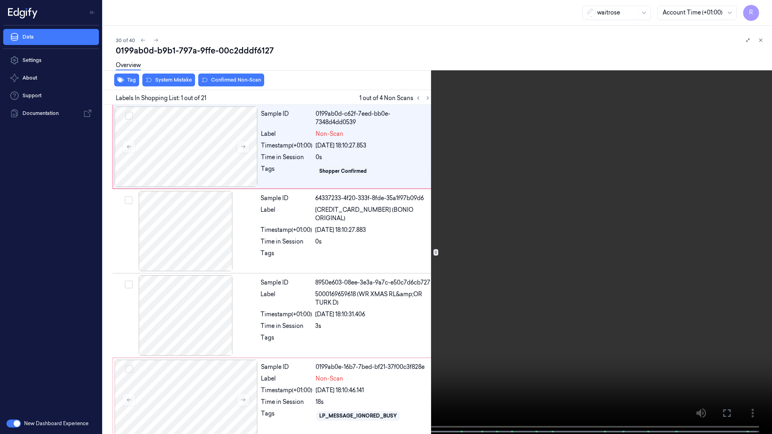
click at [741, 201] on video at bounding box center [386, 218] width 772 height 436
click at [143, 329] on video at bounding box center [386, 218] width 772 height 436
click at [143, 327] on video at bounding box center [386, 218] width 772 height 436
click at [145, 323] on video at bounding box center [386, 218] width 772 height 436
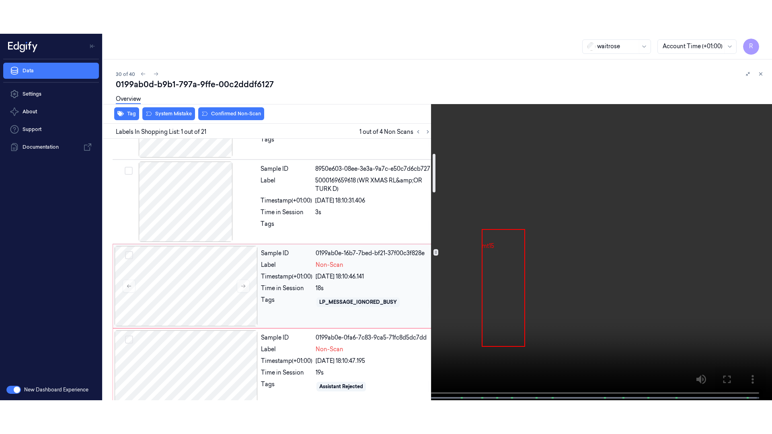
scroll to position [201, 0]
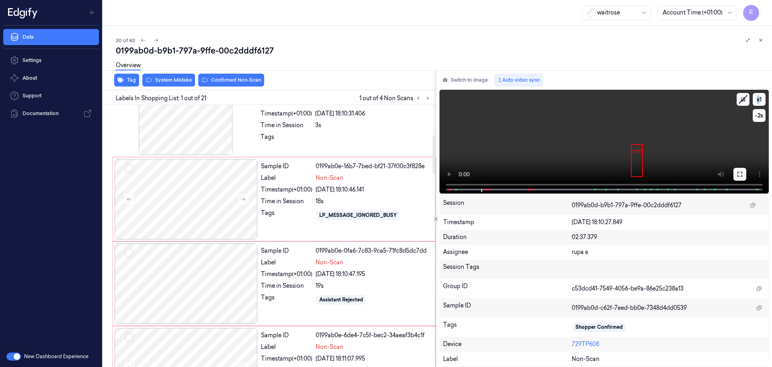
click at [741, 173] on icon at bounding box center [740, 174] width 6 height 6
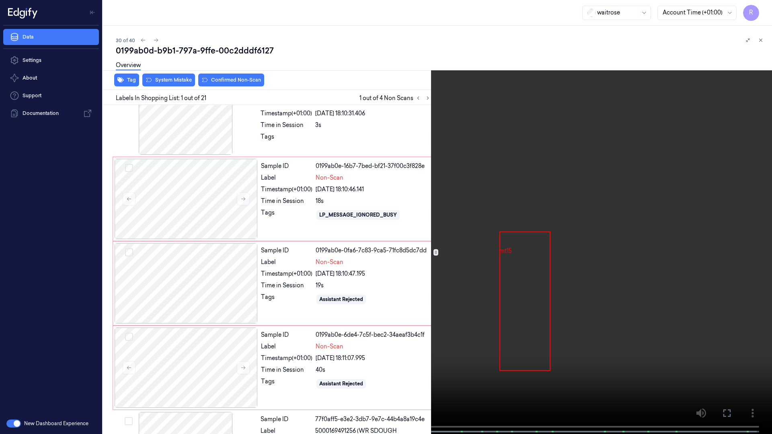
click at [740, 208] on video at bounding box center [386, 218] width 772 height 436
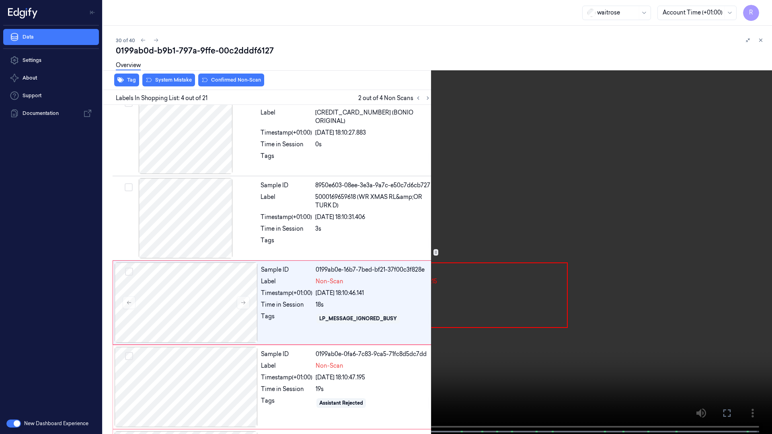
scroll to position [131, 0]
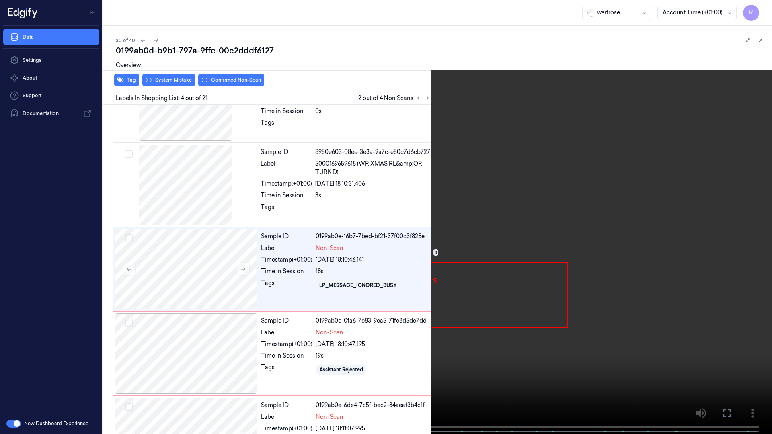
click at [708, 201] on video at bounding box center [386, 218] width 772 height 436
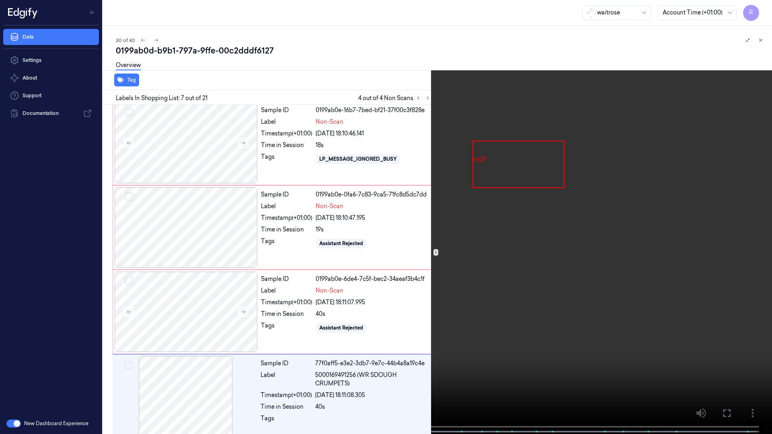
click at [324, 297] on video at bounding box center [386, 218] width 772 height 436
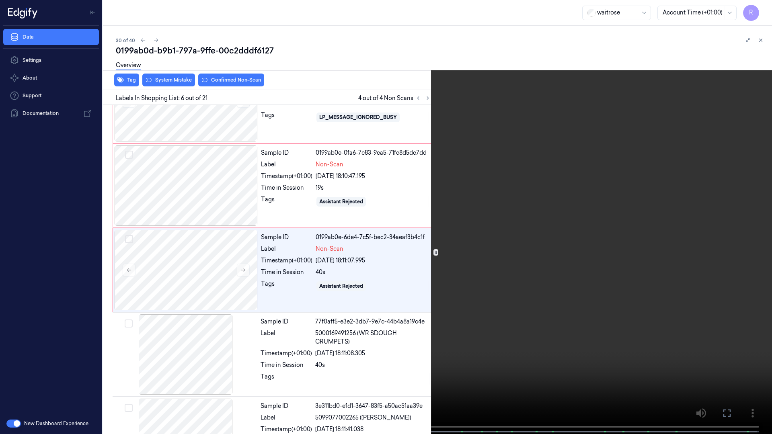
click at [324, 296] on video at bounding box center [386, 218] width 772 height 436
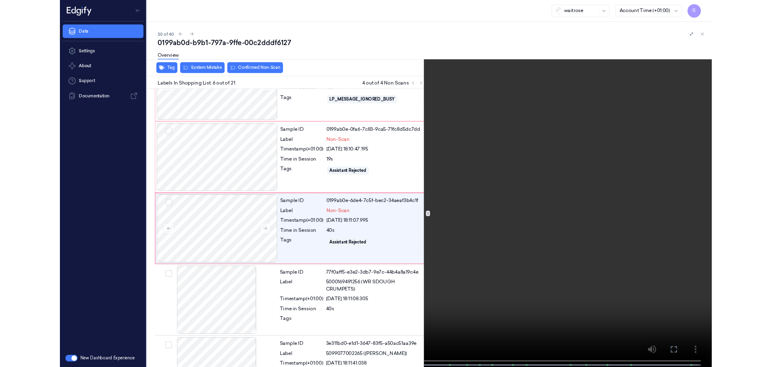
scroll to position [300, 0]
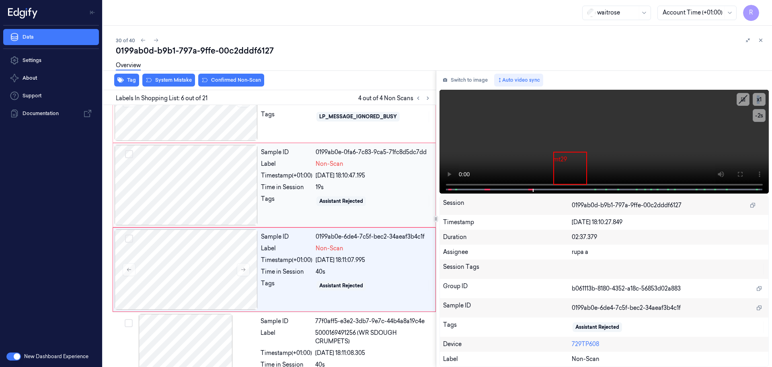
drag, startPoint x: 458, startPoint y: 76, endPoint x: 314, endPoint y: 152, distance: 163.1
click at [459, 76] on button "Switch to image" at bounding box center [464, 80] width 51 height 13
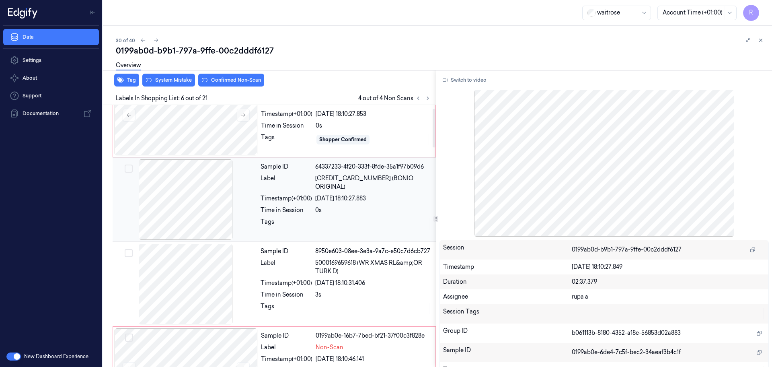
scroll to position [0, 0]
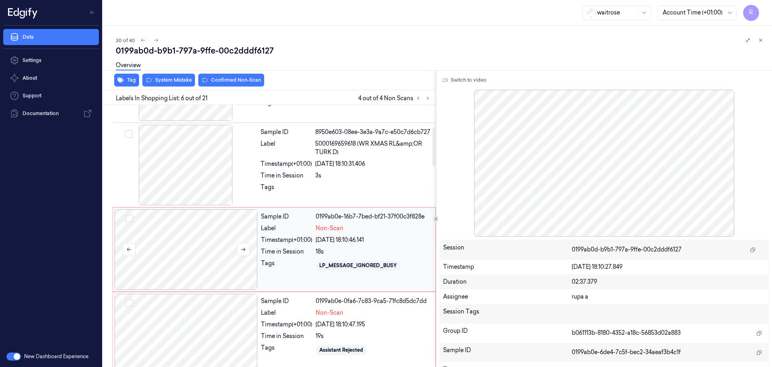
click at [203, 267] on div at bounding box center [186, 249] width 143 height 80
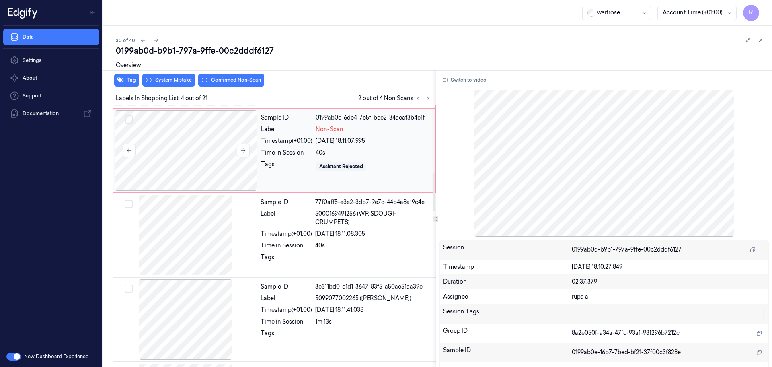
scroll to position [466, 0]
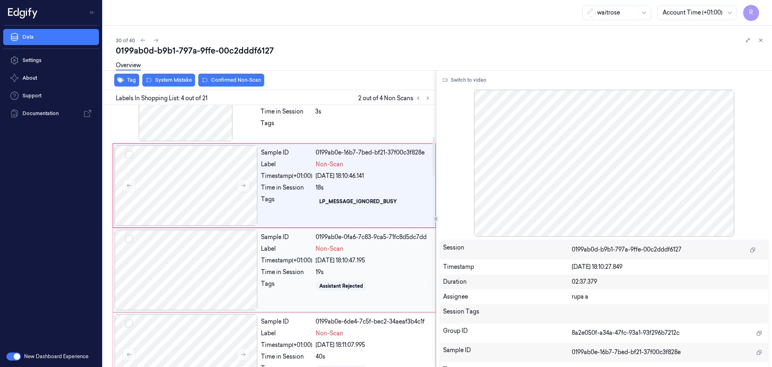
click at [215, 288] on div at bounding box center [186, 270] width 143 height 80
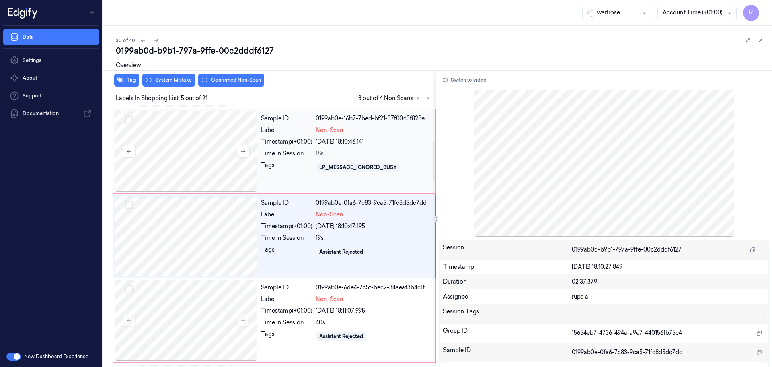
click at [226, 165] on div at bounding box center [186, 151] width 143 height 80
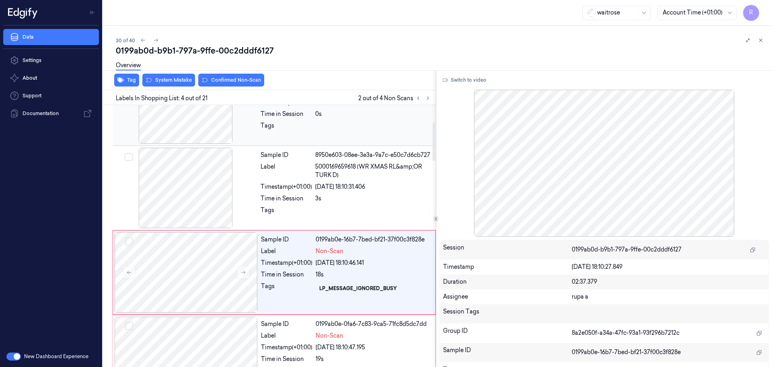
scroll to position [115, 0]
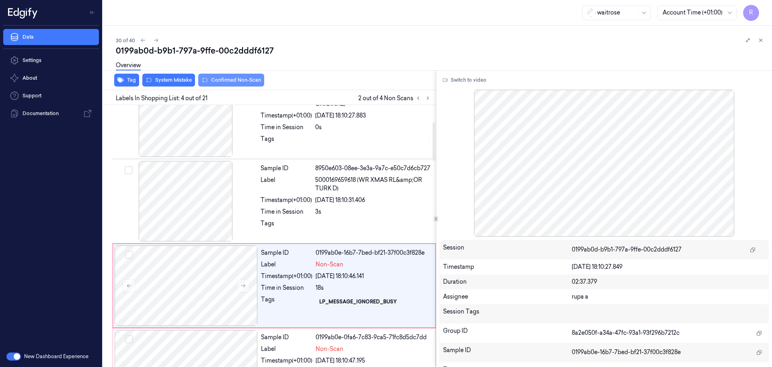
click at [236, 82] on button "Confirmed Non-Scan" at bounding box center [231, 80] width 66 height 13
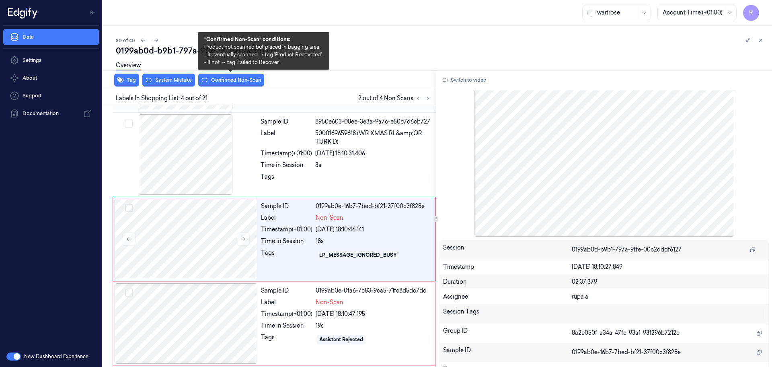
scroll to position [164, 0]
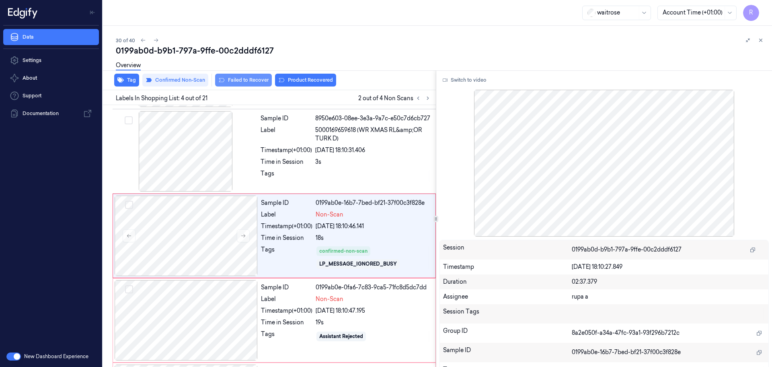
click at [248, 82] on button "Failed to Recover" at bounding box center [243, 80] width 57 height 13
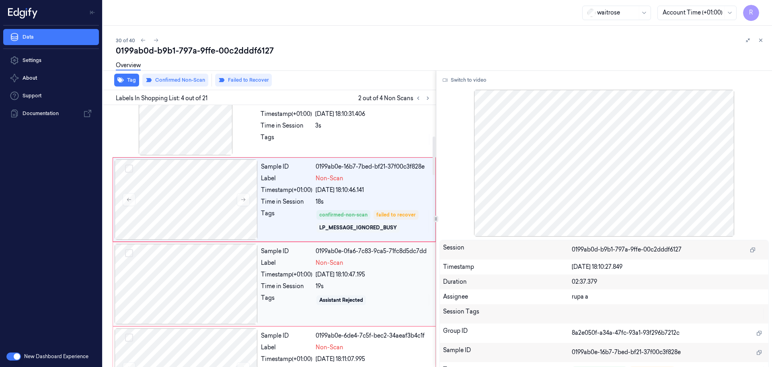
scroll to position [215, 0]
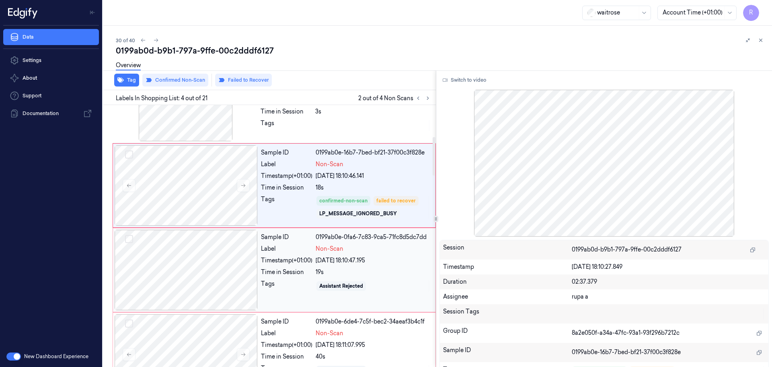
click at [227, 281] on div at bounding box center [186, 270] width 143 height 80
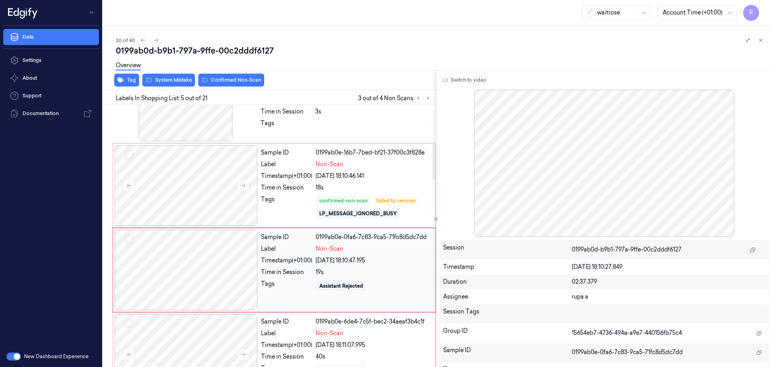
scroll to position [249, 0]
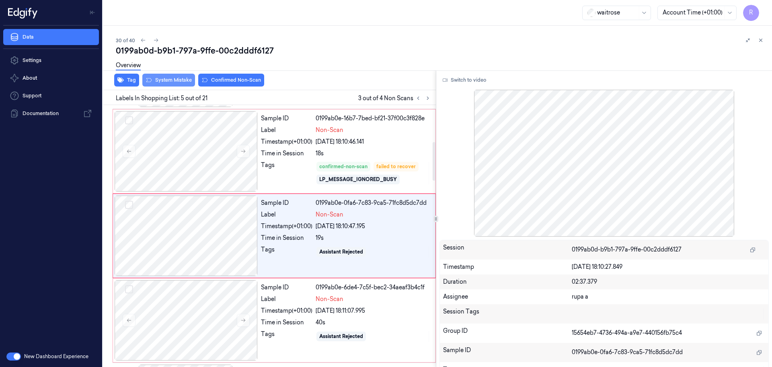
click at [177, 81] on button "System Mistake" at bounding box center [168, 80] width 53 height 13
click at [208, 310] on div at bounding box center [186, 320] width 143 height 80
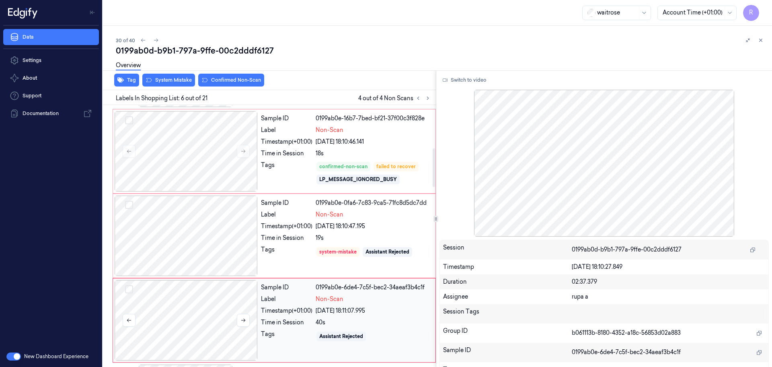
scroll to position [333, 0]
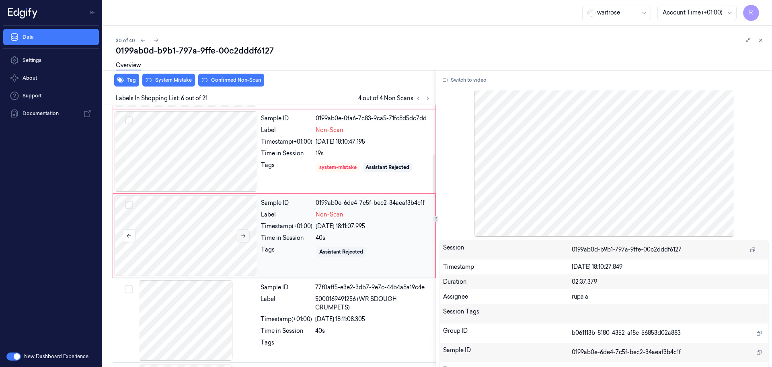
click at [244, 236] on icon at bounding box center [243, 236] width 4 height 4
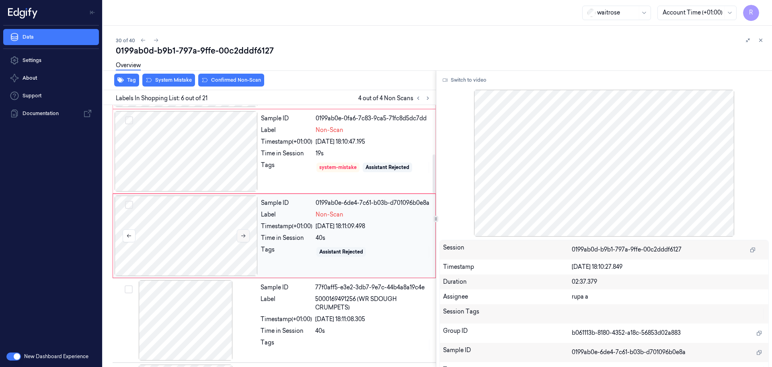
click at [244, 236] on icon at bounding box center [243, 236] width 4 height 4
click at [207, 159] on div at bounding box center [186, 151] width 143 height 80
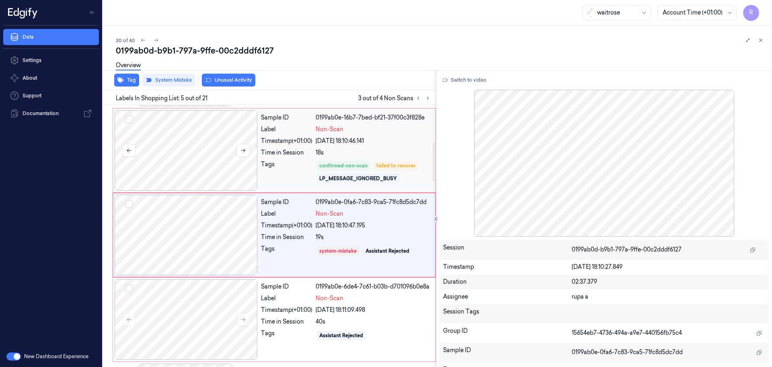
scroll to position [249, 0]
click at [202, 313] on div at bounding box center [186, 320] width 143 height 80
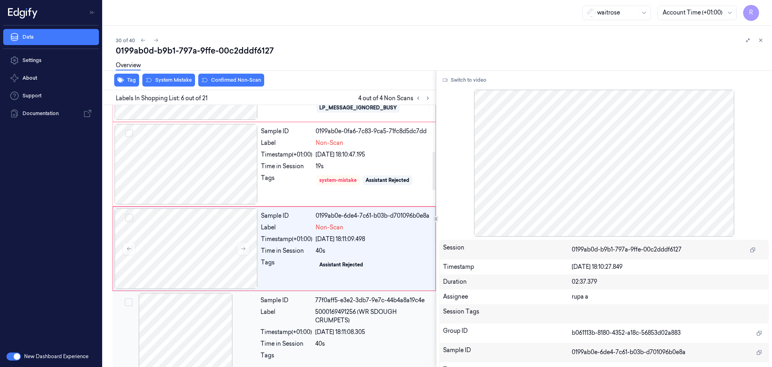
scroll to position [333, 0]
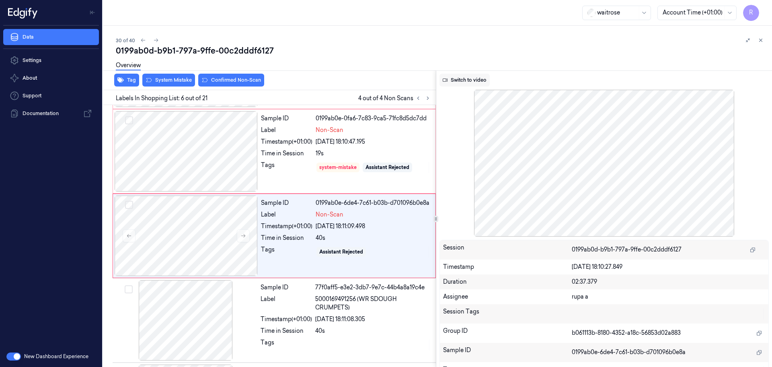
click at [471, 78] on button "Switch to video" at bounding box center [464, 80] width 50 height 13
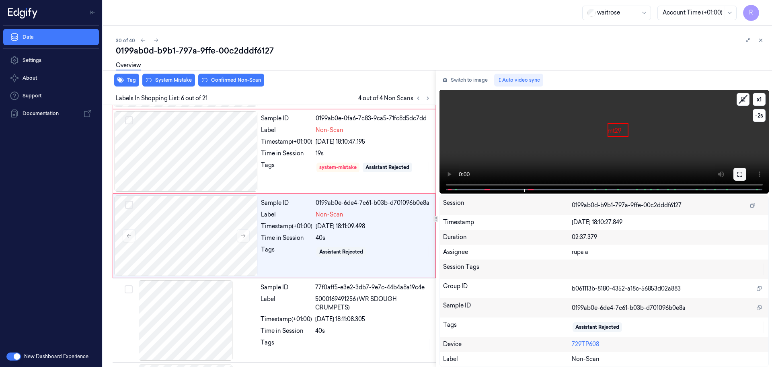
click at [743, 176] on icon at bounding box center [740, 174] width 6 height 6
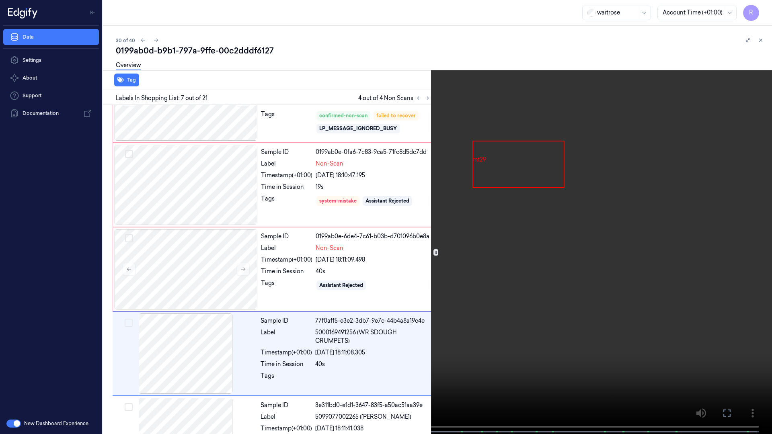
click at [744, 219] on video at bounding box center [386, 218] width 772 height 436
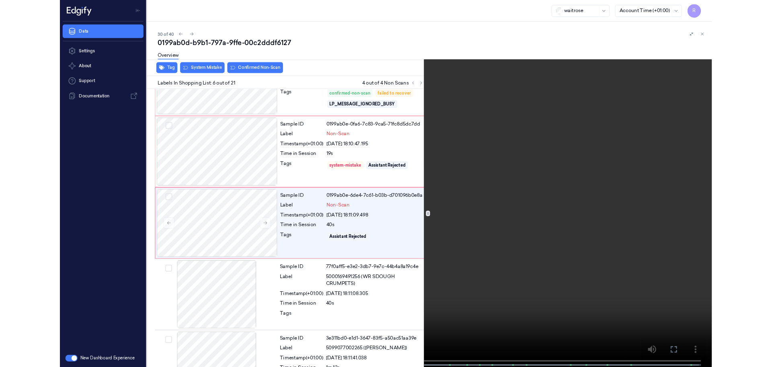
scroll to position [300, 0]
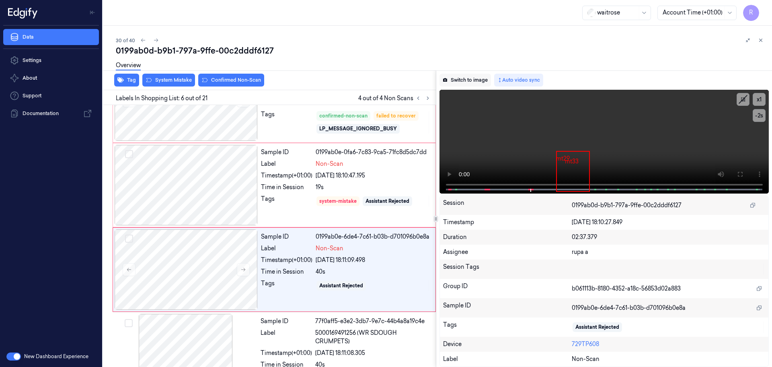
click at [469, 82] on button "Switch to image" at bounding box center [464, 80] width 51 height 13
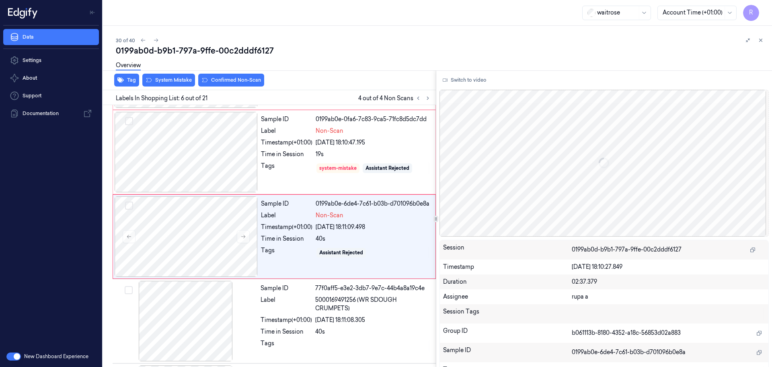
scroll to position [333, 0]
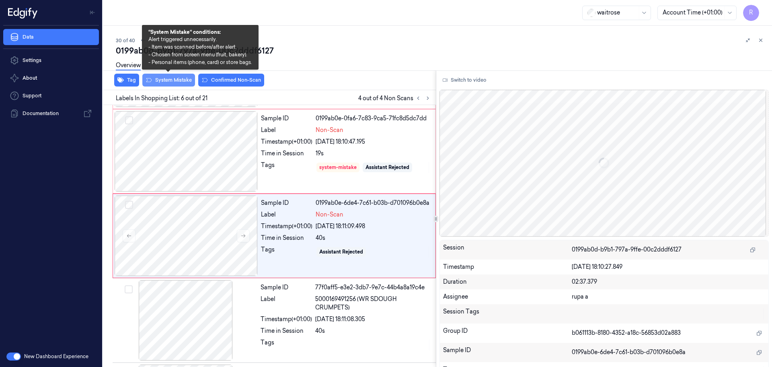
click at [183, 85] on button "System Mistake" at bounding box center [168, 80] width 53 height 13
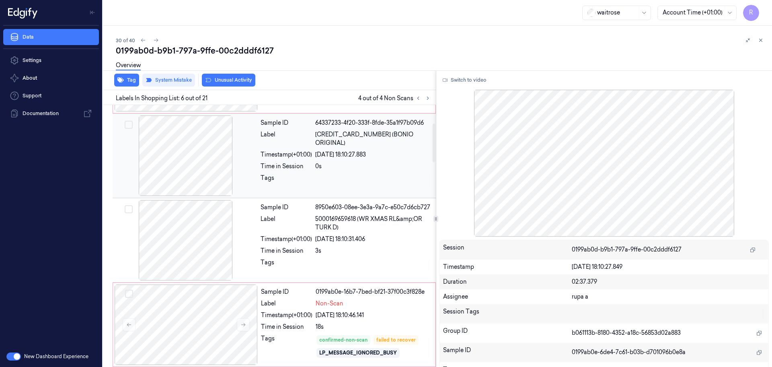
scroll to position [0, 0]
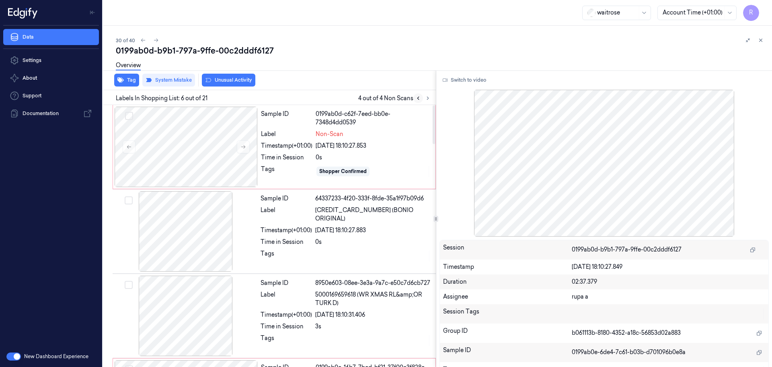
click at [417, 101] on icon at bounding box center [418, 98] width 6 height 6
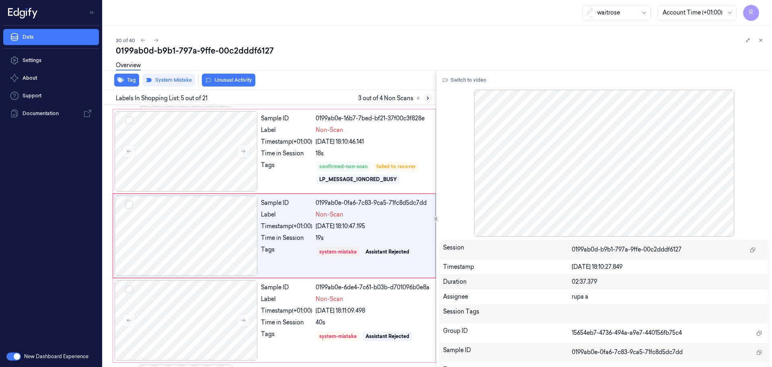
click at [427, 100] on icon at bounding box center [428, 98] width 6 height 6
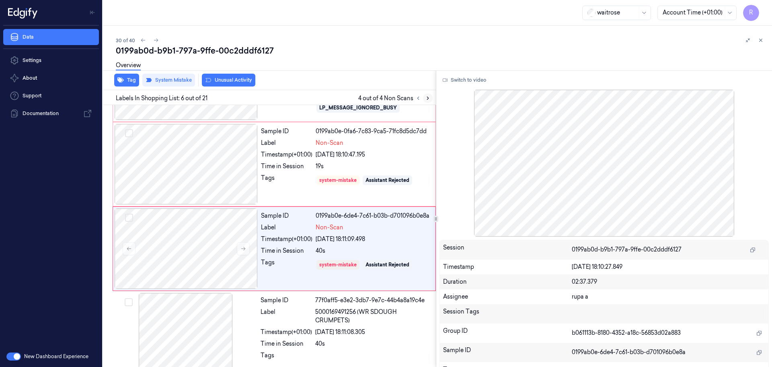
scroll to position [333, 0]
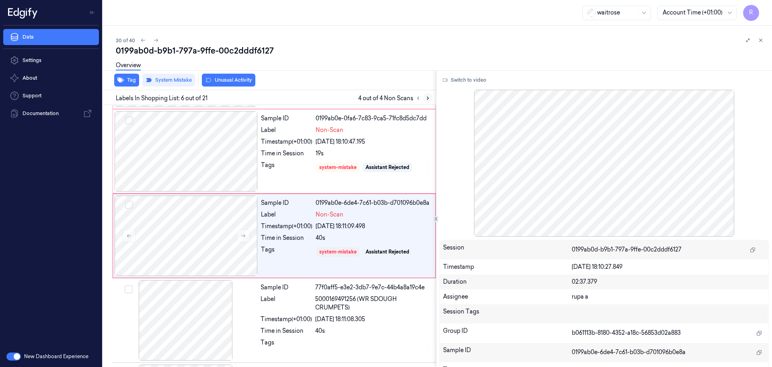
click at [427, 100] on icon at bounding box center [428, 98] width 6 height 6
click at [416, 101] on button at bounding box center [418, 98] width 10 height 10
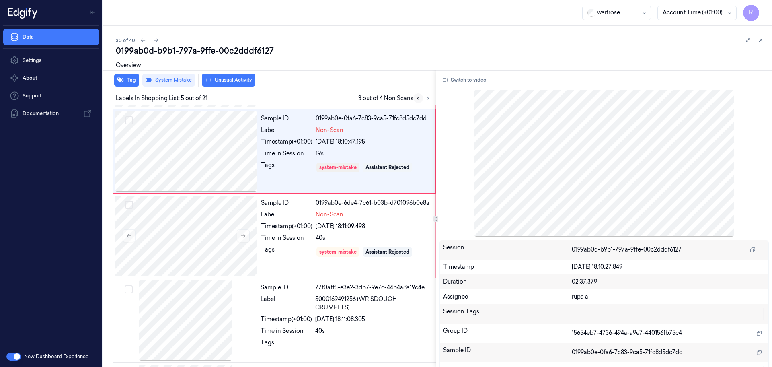
click at [416, 101] on button at bounding box center [418, 98] width 10 height 10
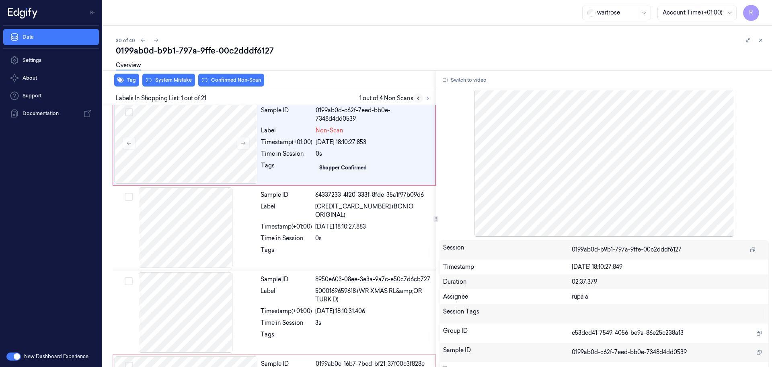
scroll to position [0, 0]
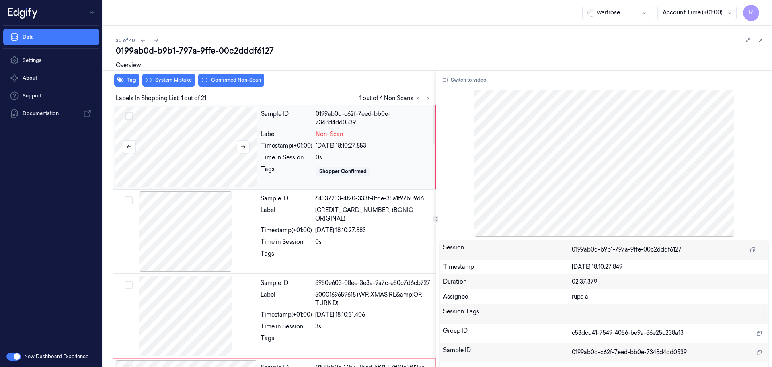
click at [197, 162] on div at bounding box center [186, 147] width 143 height 80
click at [235, 143] on div at bounding box center [186, 147] width 143 height 80
click at [242, 144] on icon at bounding box center [243, 147] width 6 height 6
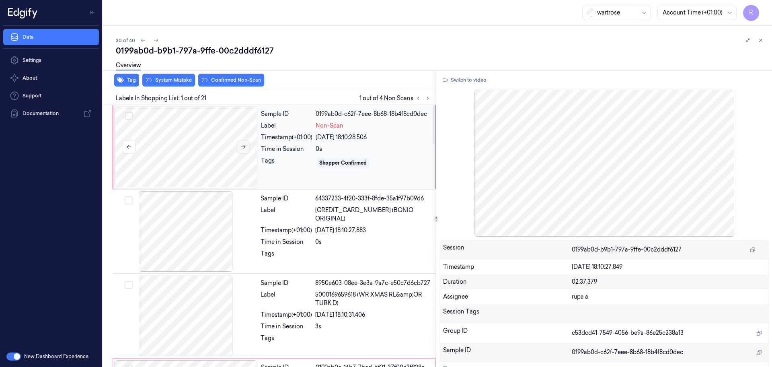
click at [242, 145] on icon at bounding box center [243, 147] width 6 height 6
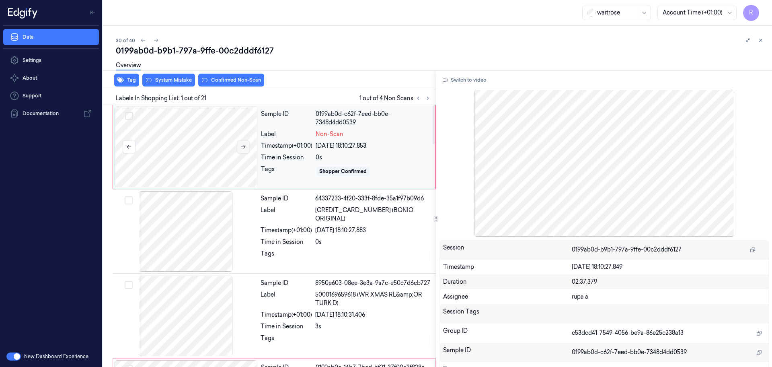
click at [242, 145] on icon at bounding box center [243, 147] width 6 height 6
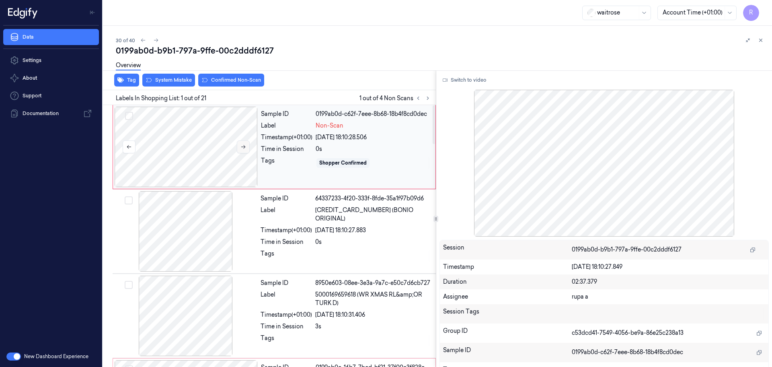
click at [242, 145] on icon at bounding box center [243, 147] width 6 height 6
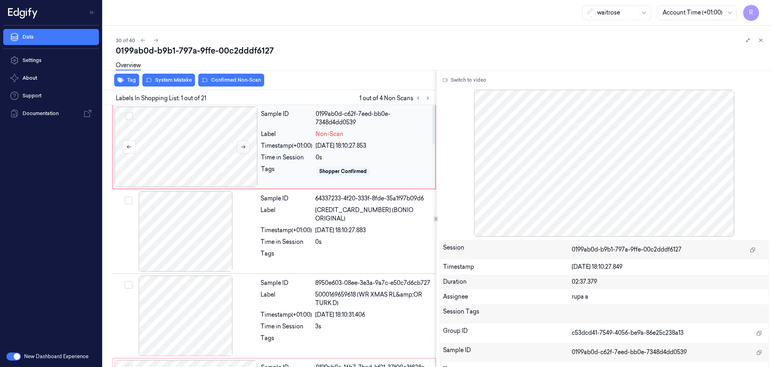
click at [242, 145] on icon at bounding box center [243, 147] width 6 height 6
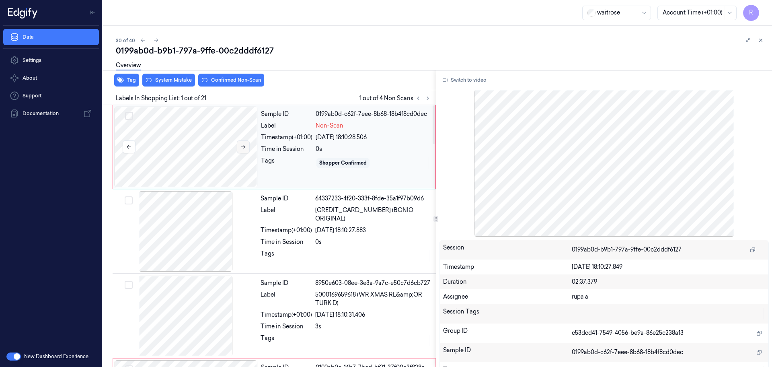
click at [242, 145] on icon at bounding box center [243, 147] width 6 height 6
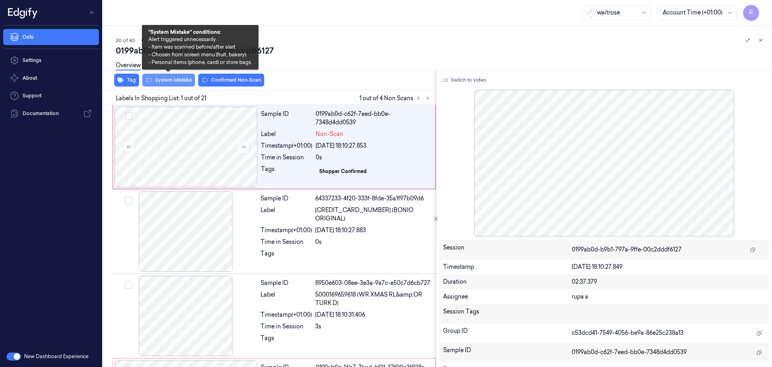
click at [175, 85] on button "System Mistake" at bounding box center [168, 80] width 53 height 13
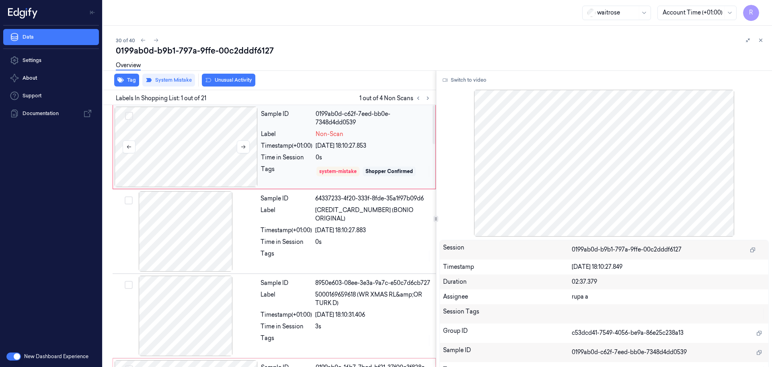
click at [189, 155] on div at bounding box center [186, 147] width 143 height 80
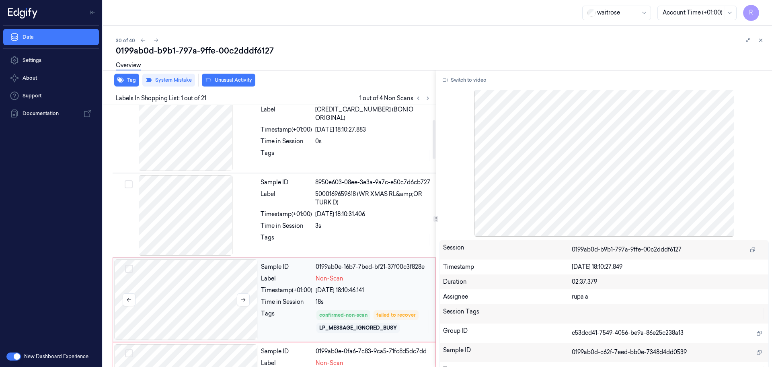
click at [220, 302] on div at bounding box center [186, 299] width 143 height 80
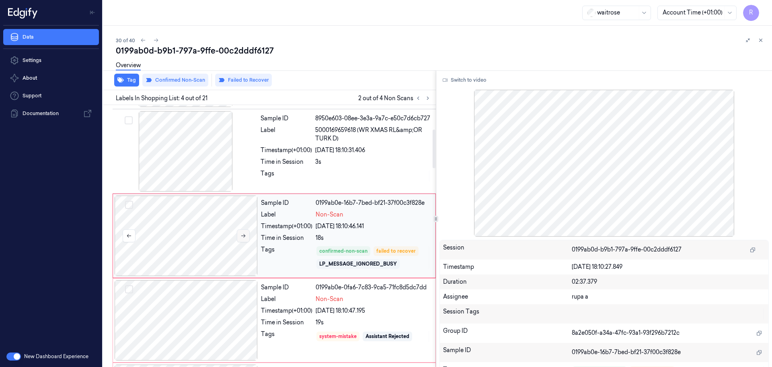
click at [243, 236] on icon at bounding box center [243, 236] width 6 height 6
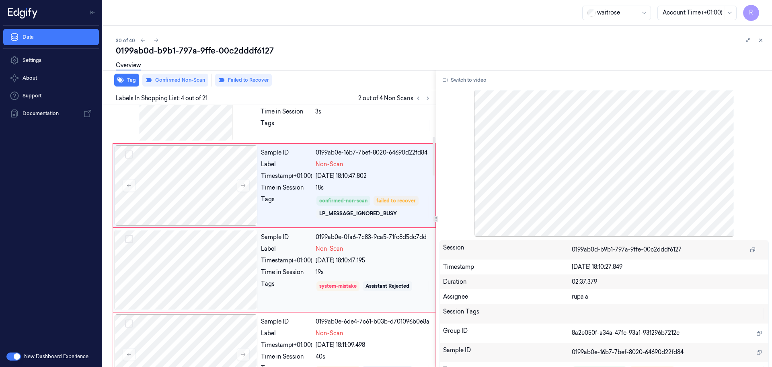
click at [207, 277] on div at bounding box center [186, 270] width 143 height 80
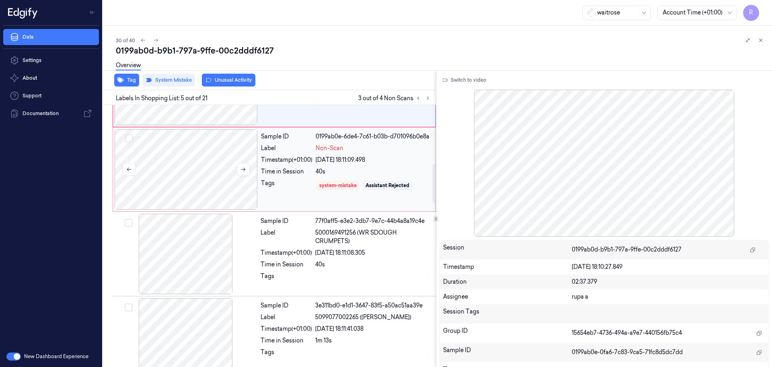
click at [218, 188] on div at bounding box center [186, 169] width 143 height 80
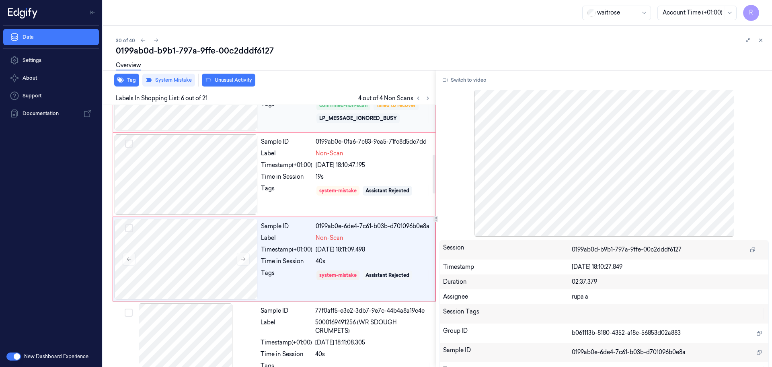
scroll to position [294, 0]
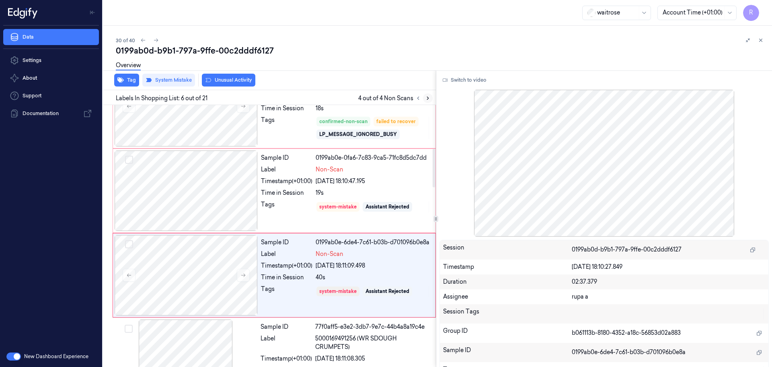
click at [429, 100] on icon at bounding box center [428, 98] width 6 height 6
click at [427, 100] on icon at bounding box center [428, 98] width 6 height 6
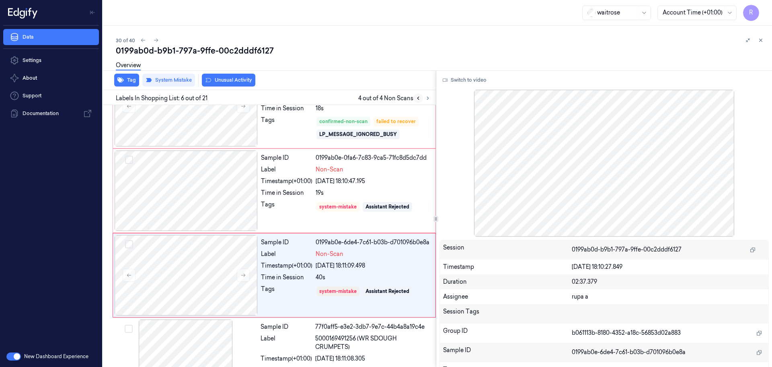
click at [422, 100] on button at bounding box center [418, 98] width 10 height 10
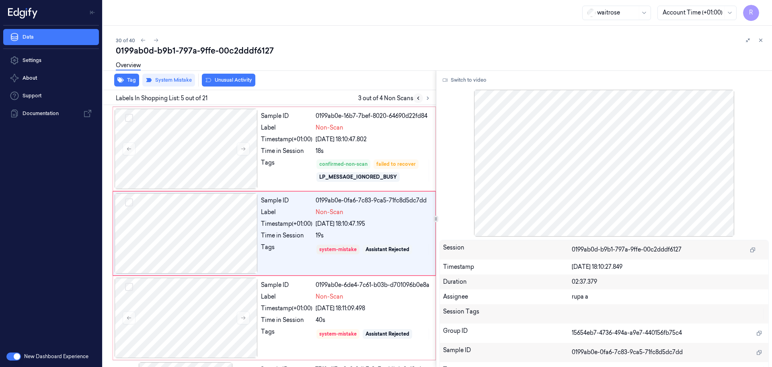
click at [422, 100] on button at bounding box center [418, 98] width 10 height 10
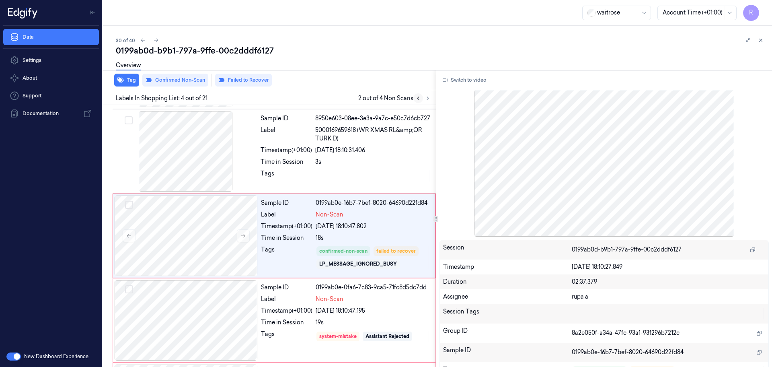
click at [422, 100] on button at bounding box center [418, 98] width 10 height 10
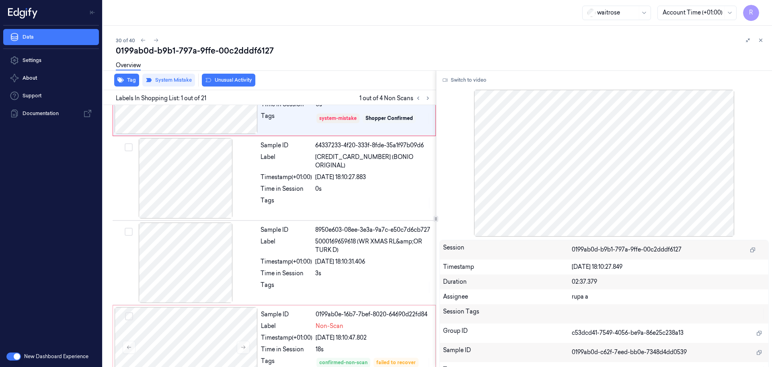
scroll to position [0, 0]
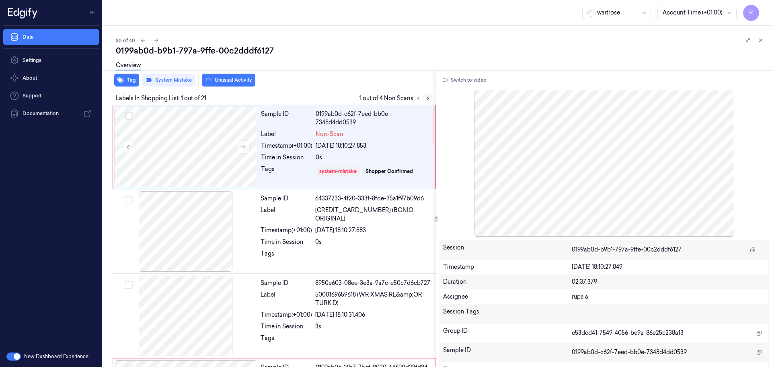
click at [425, 97] on icon at bounding box center [428, 98] width 6 height 6
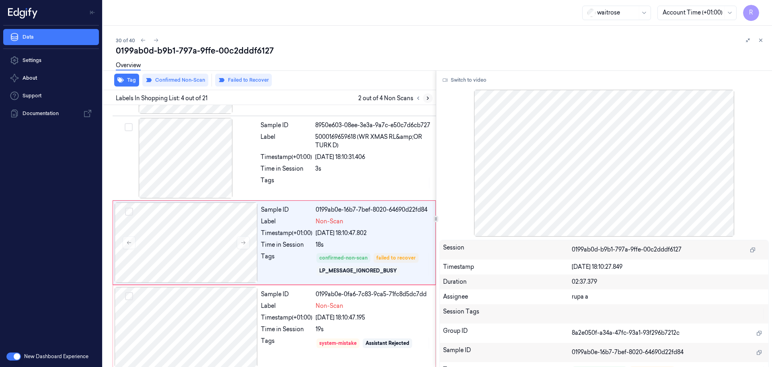
scroll to position [164, 0]
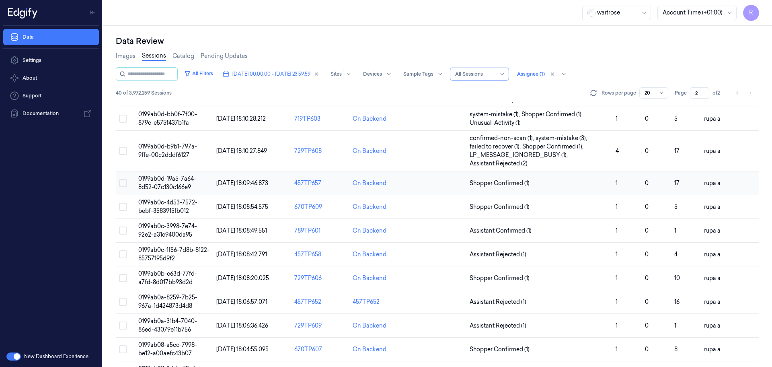
scroll to position [150, 0]
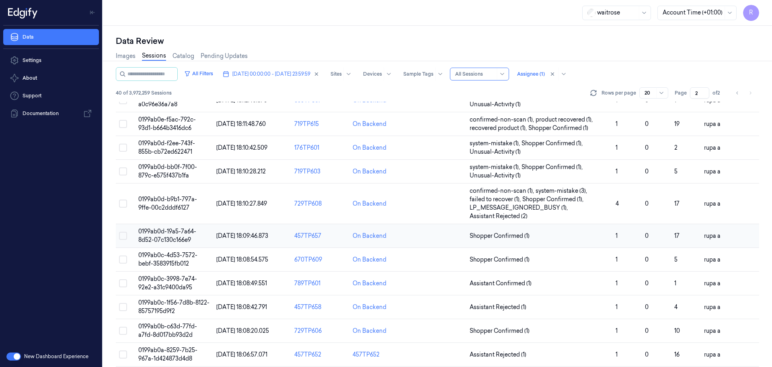
click at [200, 233] on td "0199ab0d-19a5-7a64-8d52-07c130c166e9" at bounding box center [174, 236] width 78 height 24
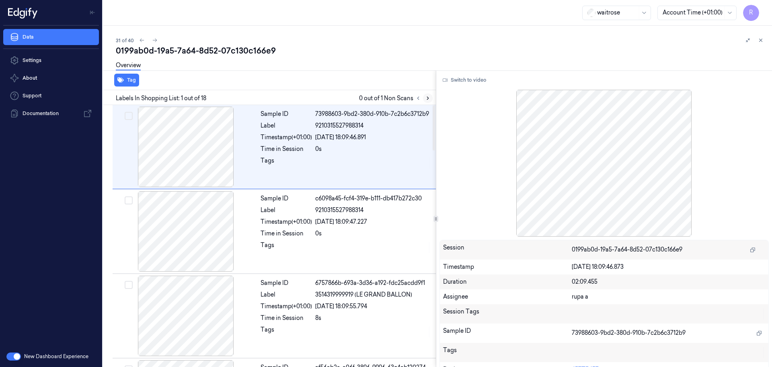
click at [426, 101] on icon at bounding box center [428, 98] width 6 height 6
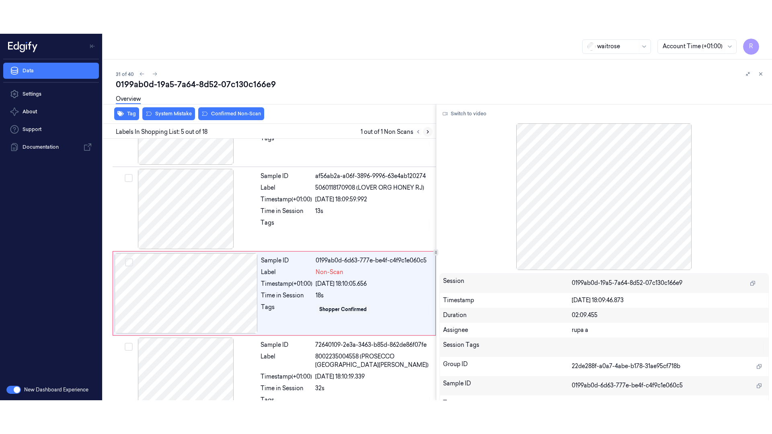
scroll to position [249, 0]
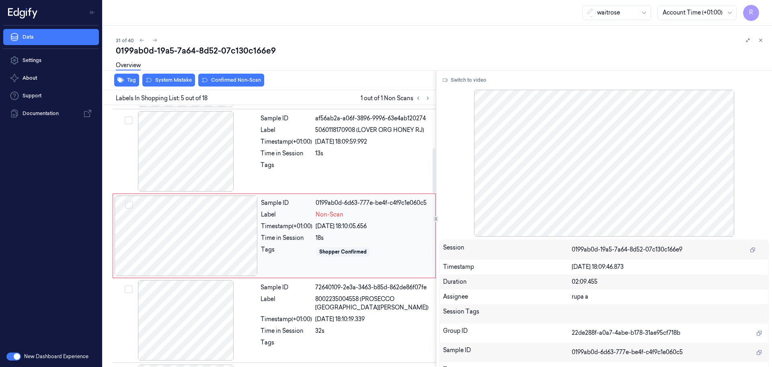
click at [234, 242] on div at bounding box center [186, 235] width 143 height 80
click at [456, 85] on button "Switch to video" at bounding box center [464, 80] width 50 height 13
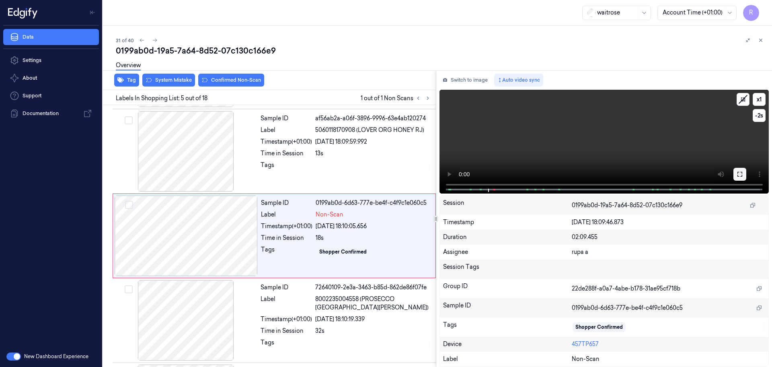
click at [744, 172] on button at bounding box center [739, 174] width 13 height 13
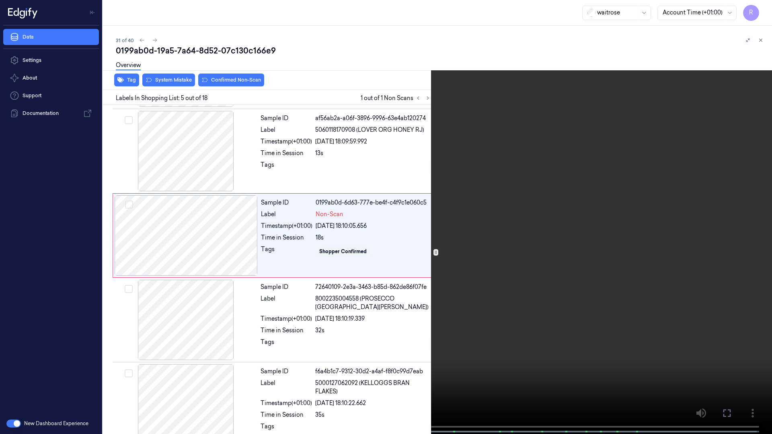
click at [745, 199] on video at bounding box center [386, 218] width 772 height 436
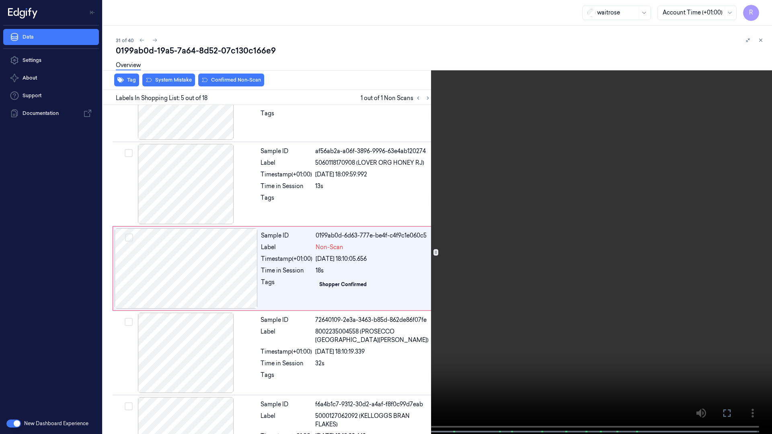
scroll to position [215, 0]
click at [139, 366] on video at bounding box center [386, 218] width 772 height 436
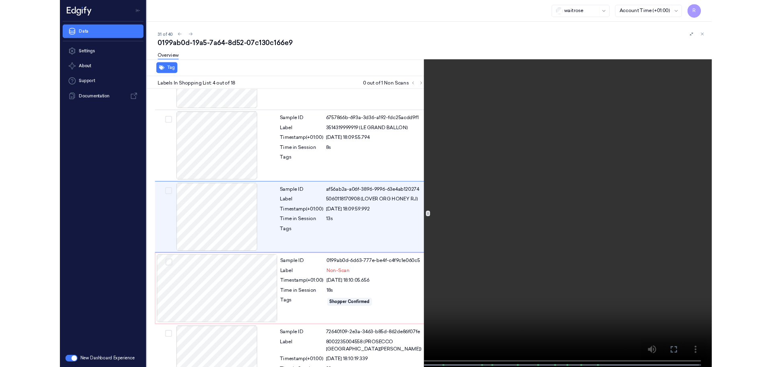
scroll to position [131, 0]
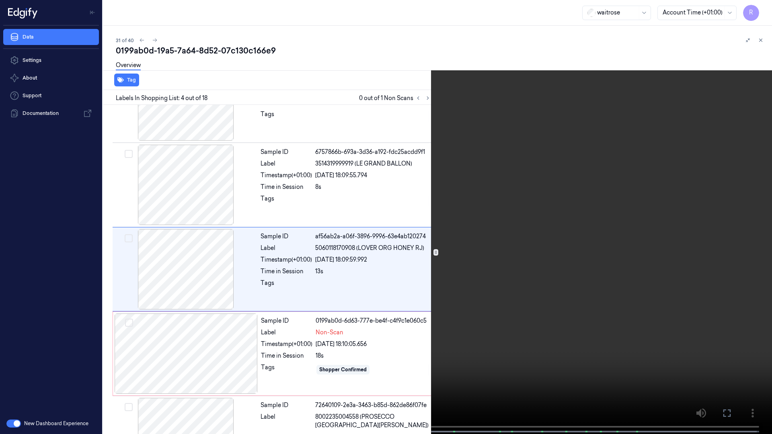
click at [141, 326] on video at bounding box center [386, 218] width 772 height 436
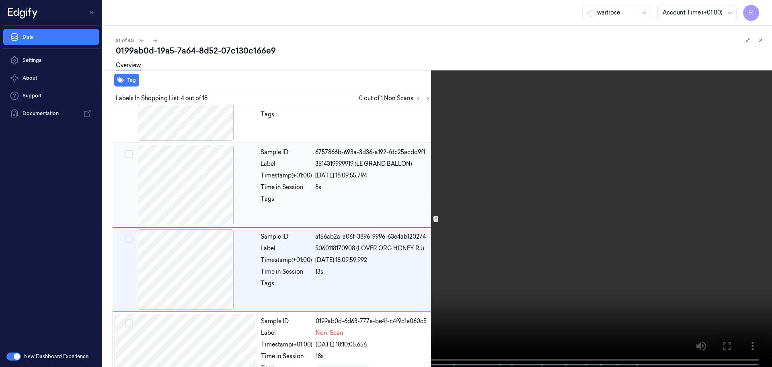
scroll to position [30, 0]
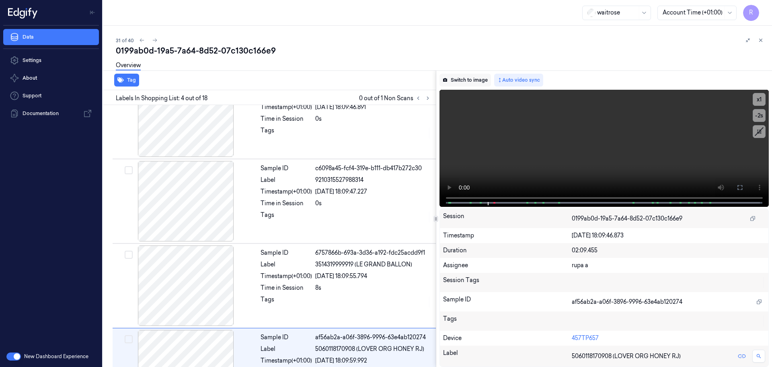
click at [472, 79] on button "Switch to image" at bounding box center [464, 80] width 51 height 13
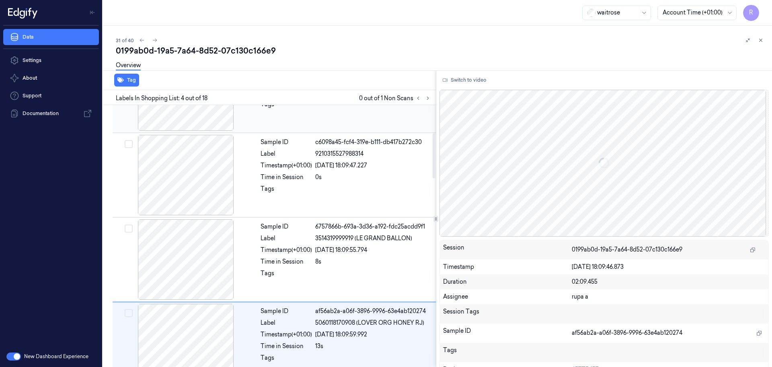
scroll to position [0, 0]
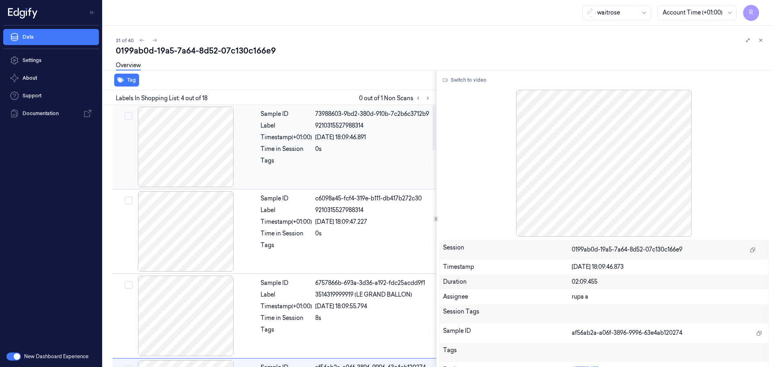
click at [214, 164] on div at bounding box center [185, 147] width 143 height 80
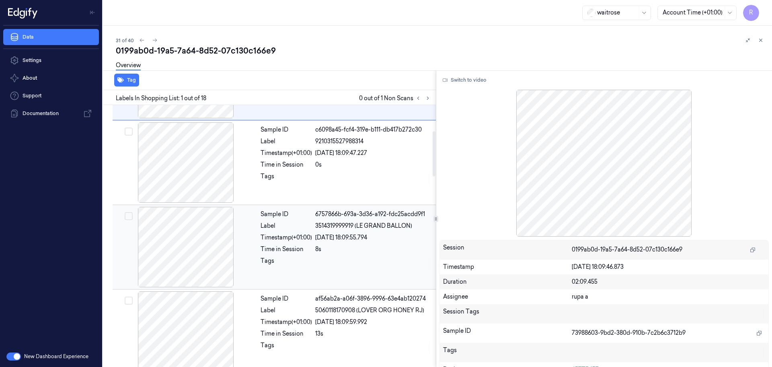
scroll to position [151, 0]
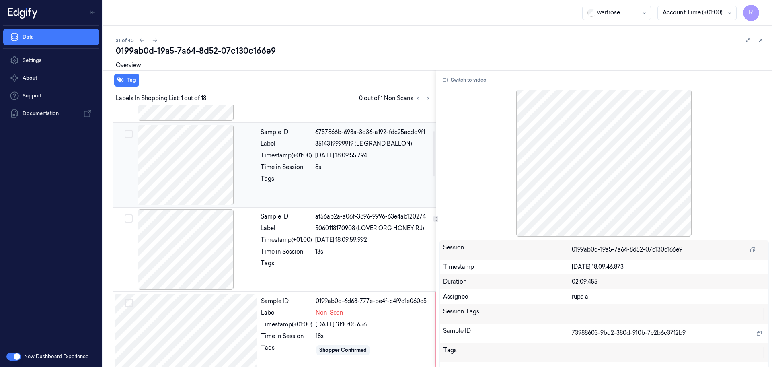
click at [189, 189] on div at bounding box center [185, 165] width 143 height 80
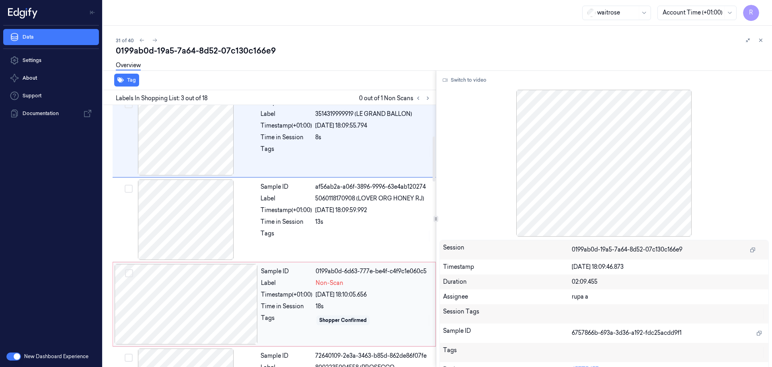
click at [203, 295] on div at bounding box center [186, 304] width 143 height 80
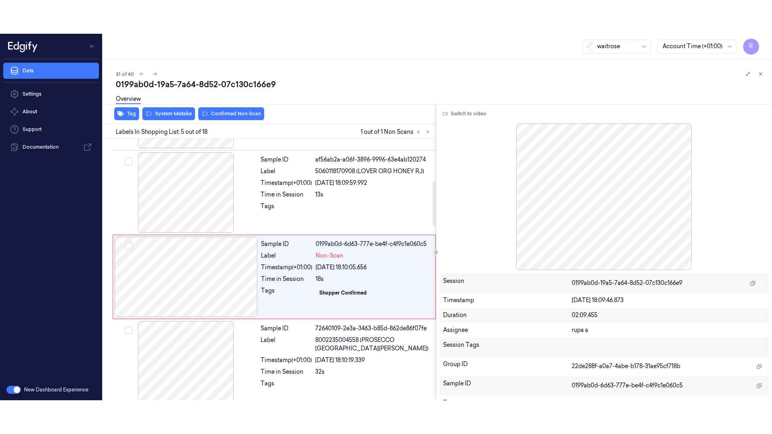
scroll to position [249, 0]
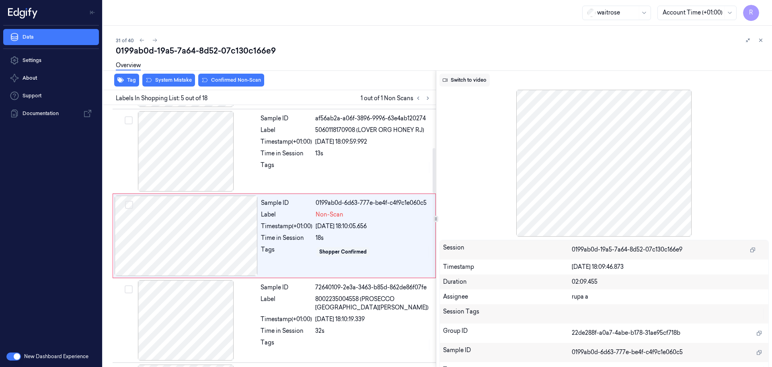
click at [468, 78] on button "Switch to video" at bounding box center [464, 80] width 50 height 13
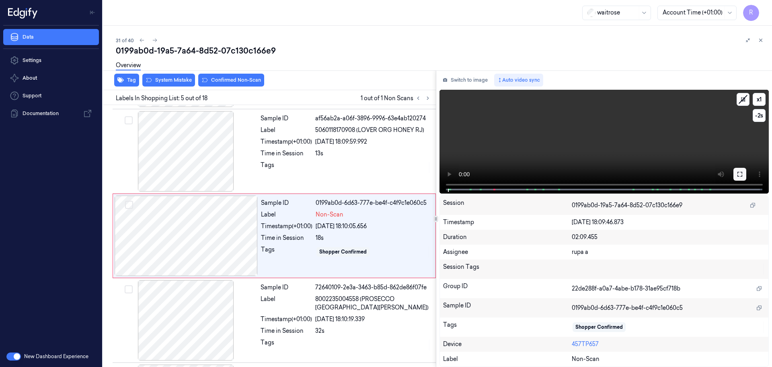
click at [735, 174] on button at bounding box center [739, 174] width 13 height 13
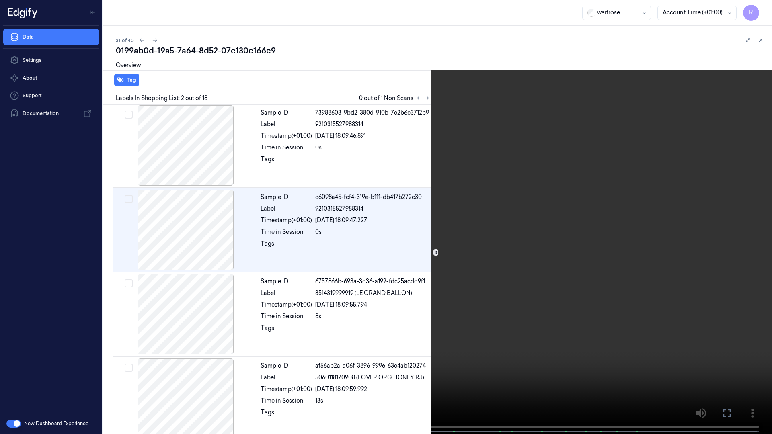
scroll to position [0, 0]
click at [757, 14] on button "x 1" at bounding box center [762, 9] width 13 height 13
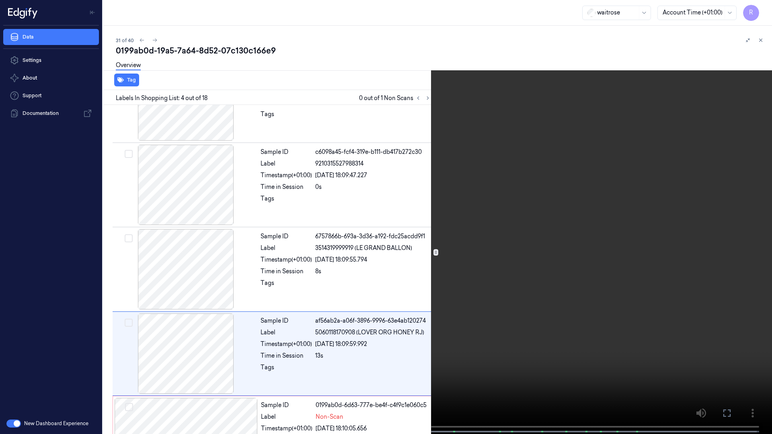
scroll to position [131, 0]
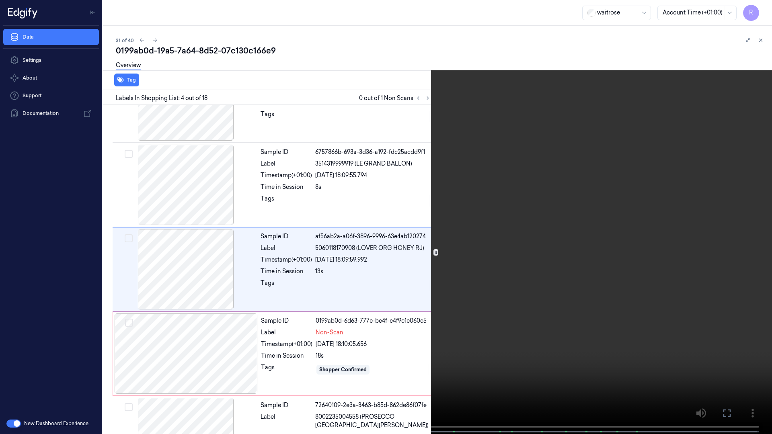
click at [421, 242] on video at bounding box center [386, 218] width 772 height 436
click at [423, 240] on video at bounding box center [386, 218] width 772 height 436
click at [762, 9] on button "x 2" at bounding box center [762, 9] width 13 height 13
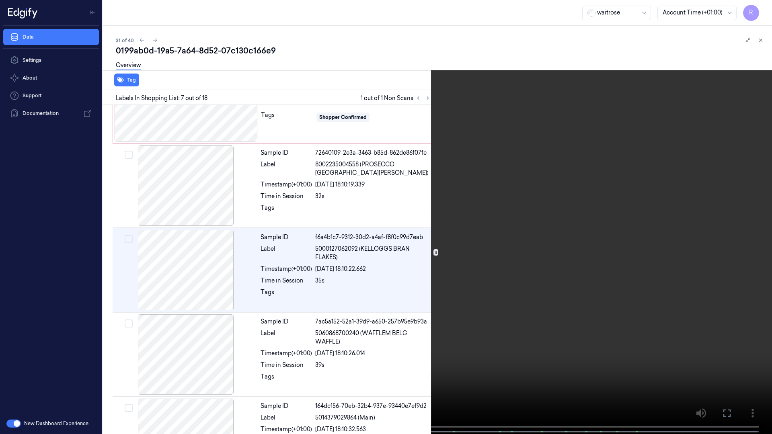
drag, startPoint x: 419, startPoint y: 235, endPoint x: 419, endPoint y: 192, distance: 42.6
click at [419, 235] on video at bounding box center [386, 218] width 772 height 436
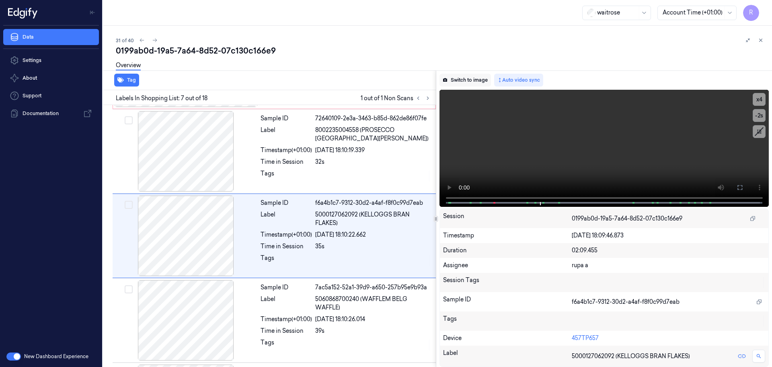
click at [459, 80] on button "Switch to image" at bounding box center [464, 80] width 51 height 13
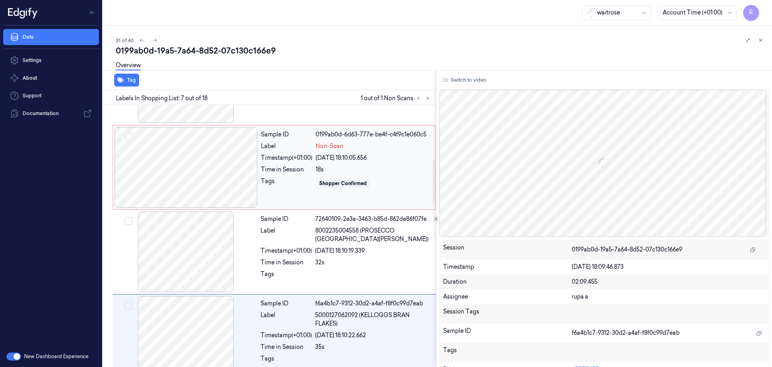
drag, startPoint x: 220, startPoint y: 182, endPoint x: 218, endPoint y: 176, distance: 6.2
click at [220, 181] on div at bounding box center [186, 167] width 143 height 80
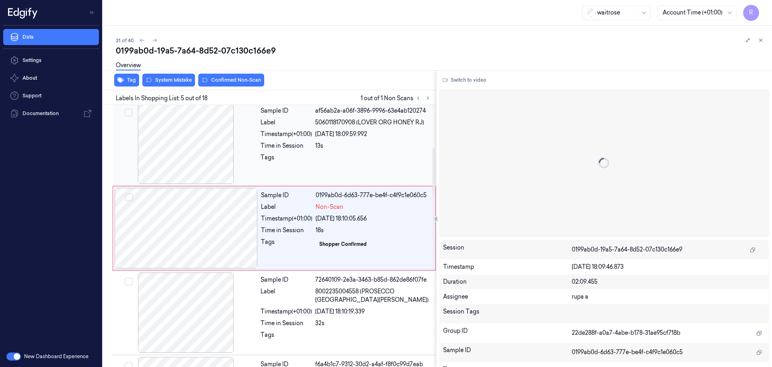
scroll to position [249, 0]
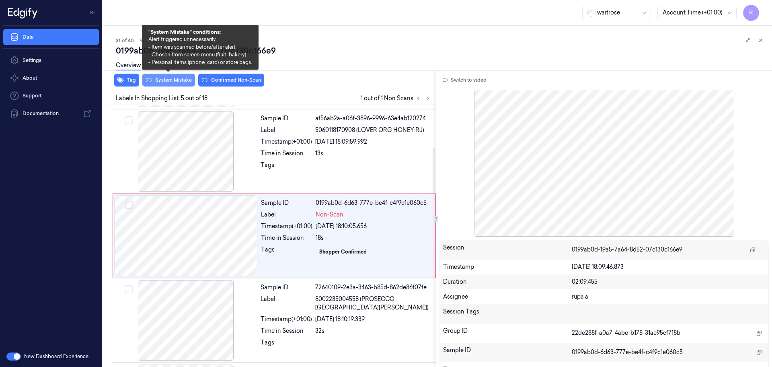
click at [177, 82] on button "System Mistake" at bounding box center [168, 80] width 53 height 13
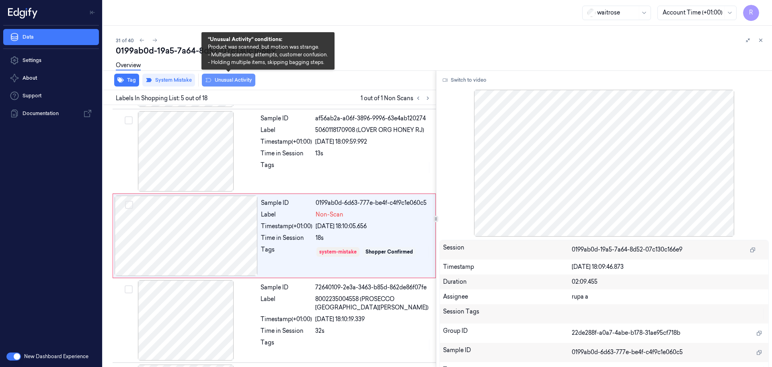
click at [247, 82] on button "Unusual Activity" at bounding box center [228, 80] width 53 height 13
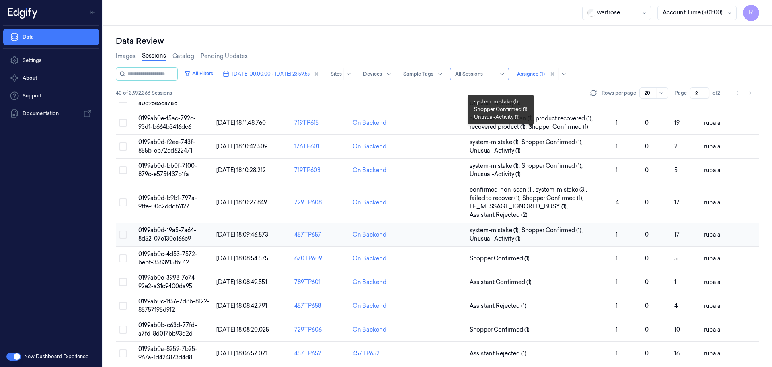
scroll to position [250, 0]
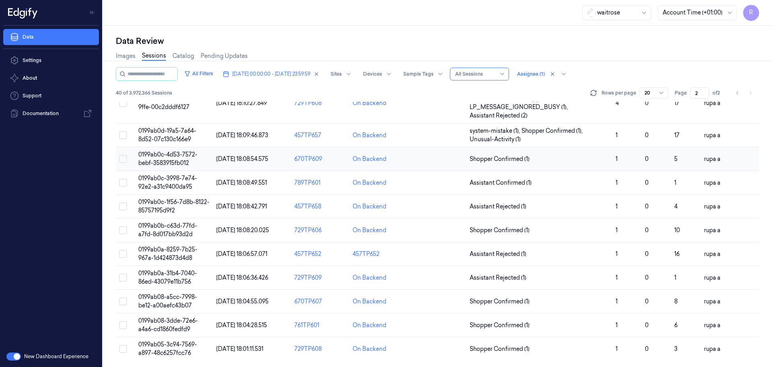
click at [193, 158] on span "0199ab0c-4d53-7572-bebf-3583915fb012" at bounding box center [167, 159] width 59 height 16
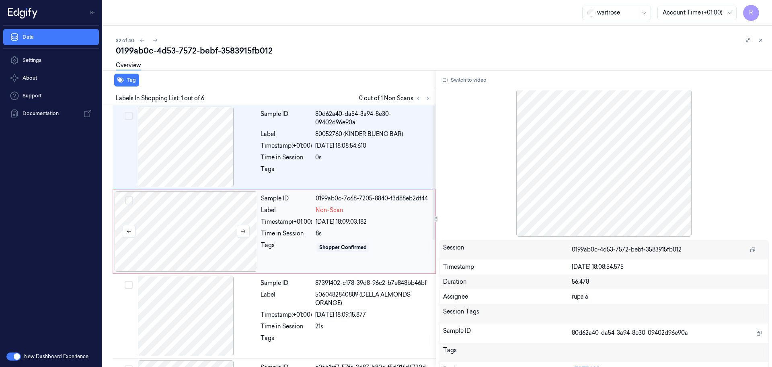
click at [191, 254] on div at bounding box center [186, 231] width 143 height 80
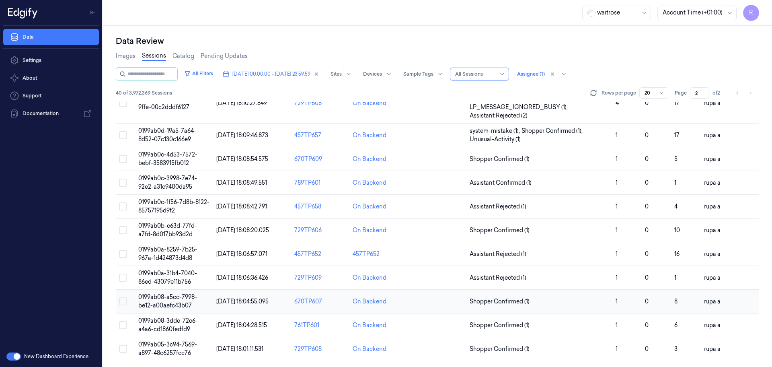
scroll to position [200, 0]
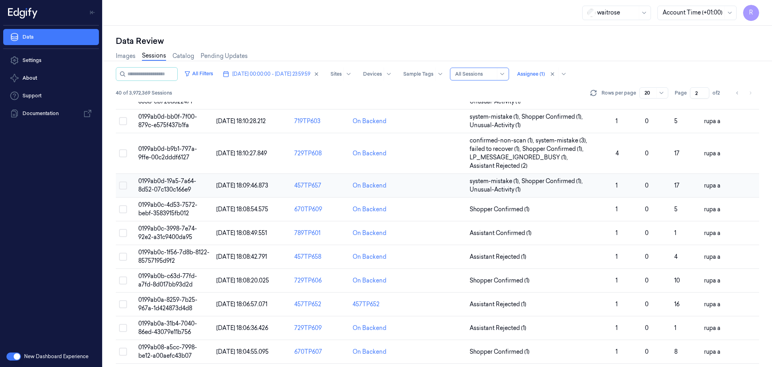
click at [203, 184] on td "0199ab0d-19a5-7a64-8d52-07c130c166e9" at bounding box center [174, 186] width 78 height 24
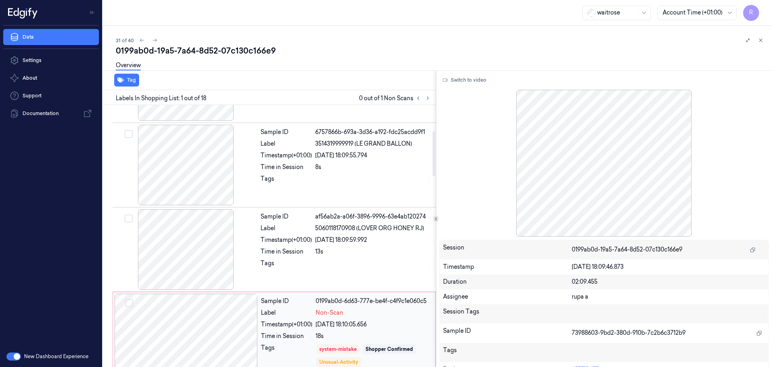
click at [203, 330] on div at bounding box center [186, 334] width 143 height 80
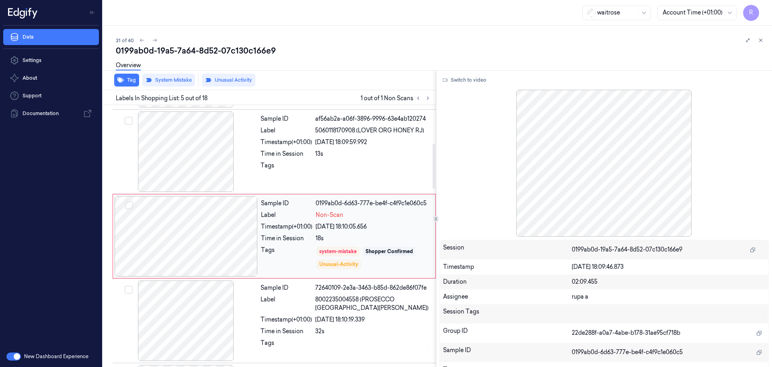
scroll to position [249, 0]
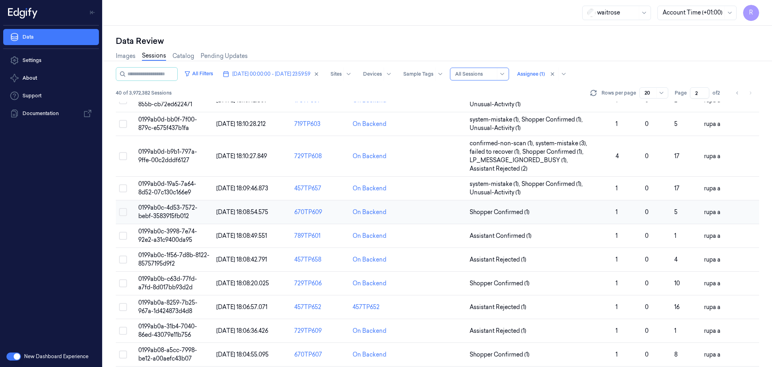
scroll to position [201, 0]
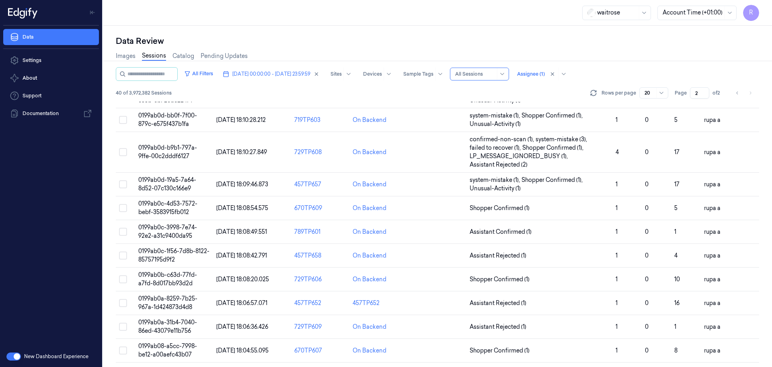
click at [190, 204] on span "0199ab0c-4d53-7572-bebf-3583915fb012" at bounding box center [167, 208] width 59 height 16
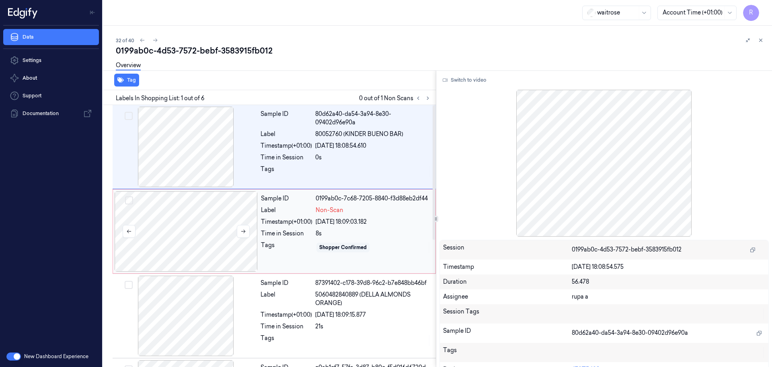
click at [216, 227] on div at bounding box center [186, 231] width 143 height 80
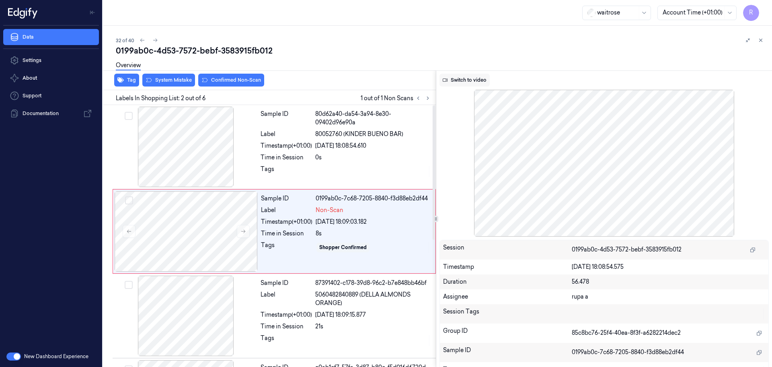
click at [470, 82] on button "Switch to video" at bounding box center [464, 80] width 50 height 13
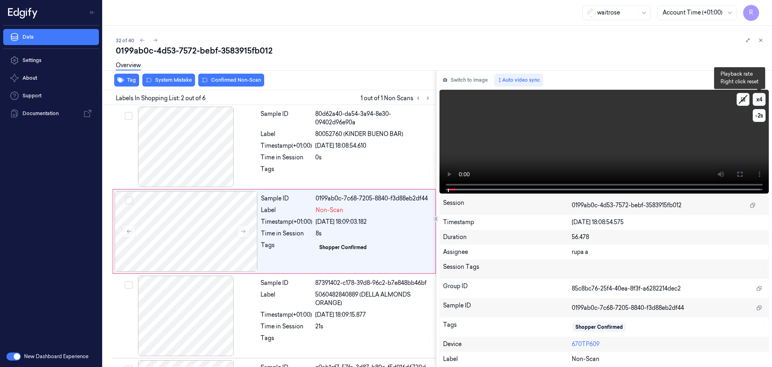
click at [758, 96] on button "x 4" at bounding box center [759, 99] width 13 height 13
click at [758, 96] on button "x 1" at bounding box center [759, 99] width 13 height 13
click at [738, 170] on button at bounding box center [739, 174] width 13 height 13
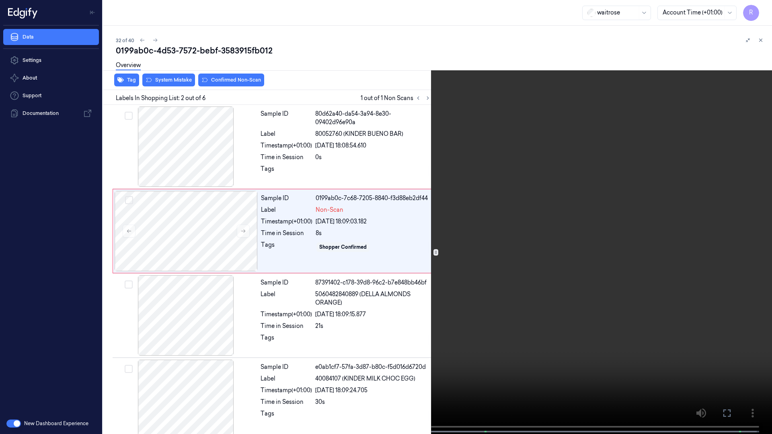
click at [144, 366] on video at bounding box center [386, 218] width 772 height 436
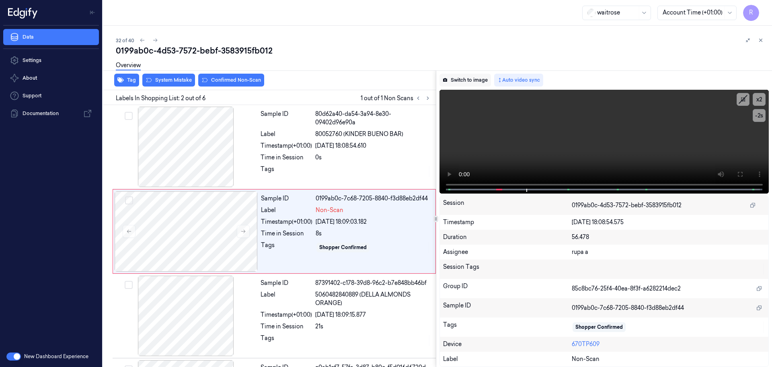
click at [476, 77] on button "Switch to image" at bounding box center [464, 80] width 51 height 13
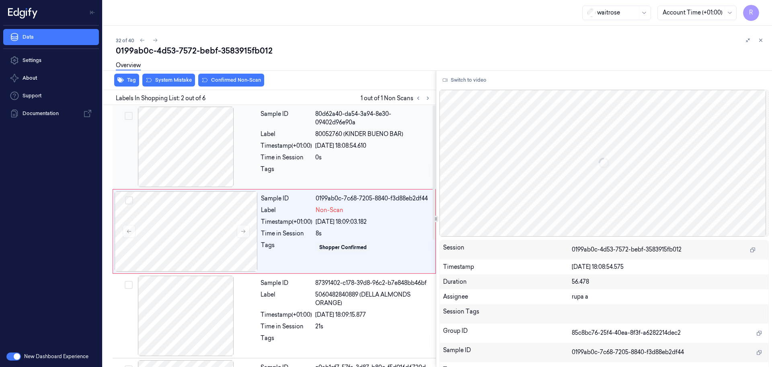
click at [195, 166] on div at bounding box center [185, 147] width 143 height 80
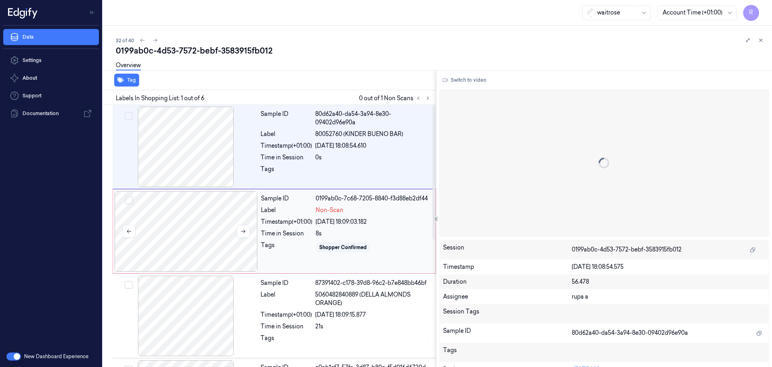
click at [222, 253] on div at bounding box center [186, 231] width 143 height 80
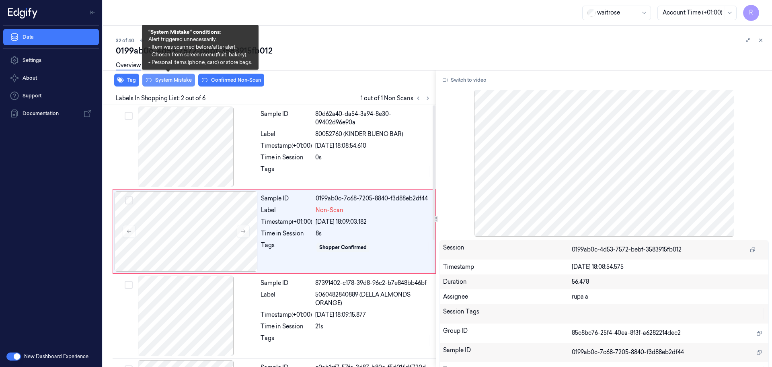
click at [182, 78] on button "System Mistake" at bounding box center [168, 80] width 53 height 13
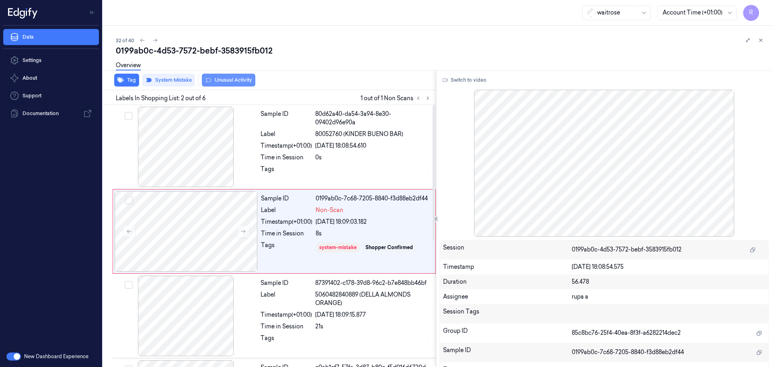
click at [228, 85] on button "Unusual Activity" at bounding box center [228, 80] width 53 height 13
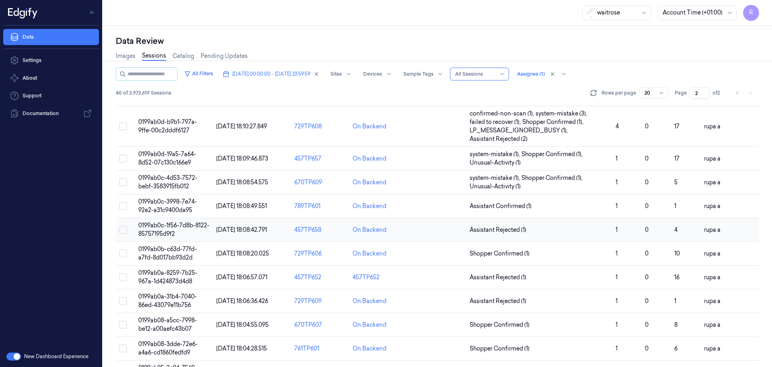
scroll to position [250, 0]
